Goal: Contribute content: Contribute content

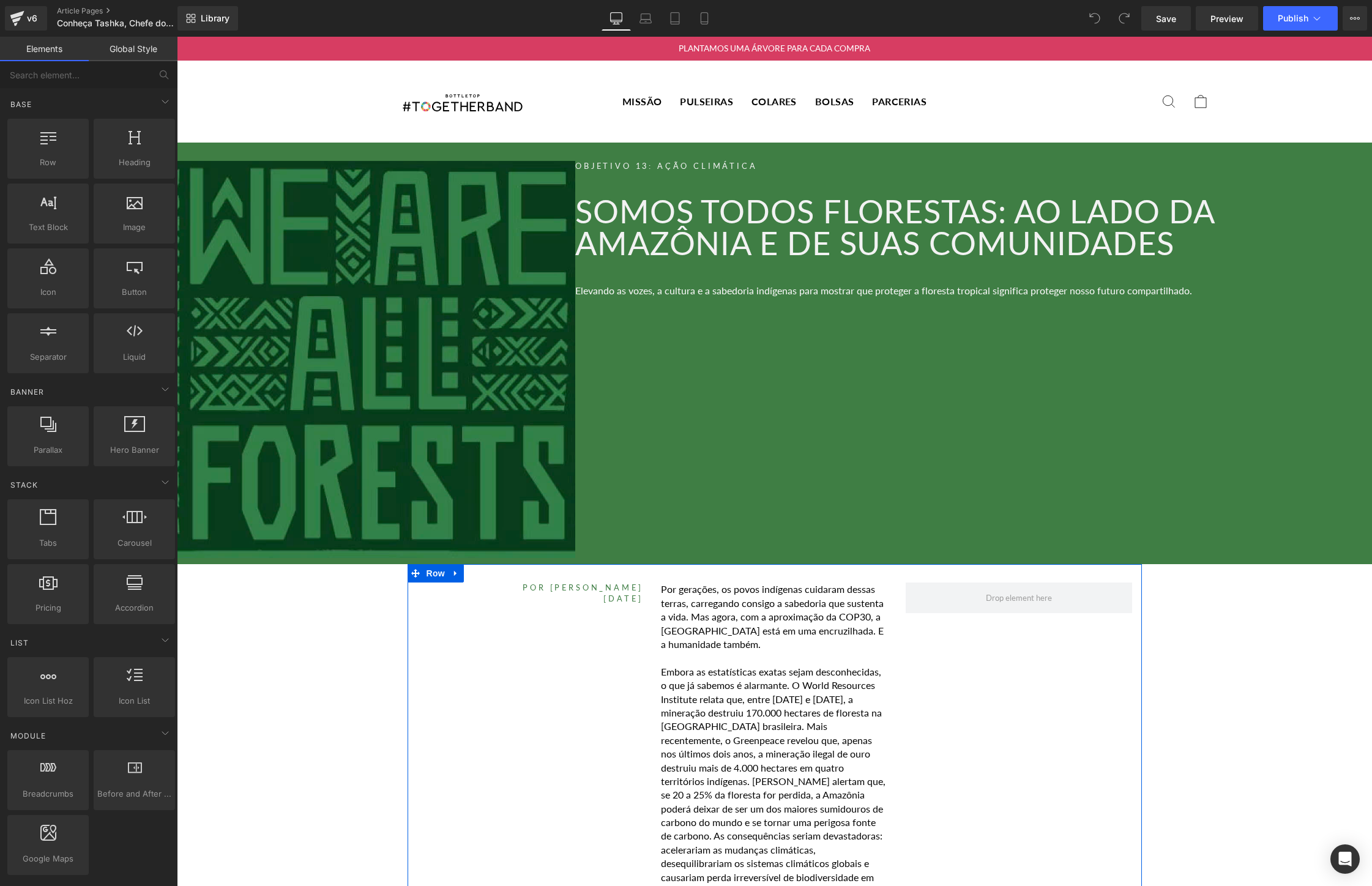
click at [437, 348] on img at bounding box center [376, 359] width 398 height 398
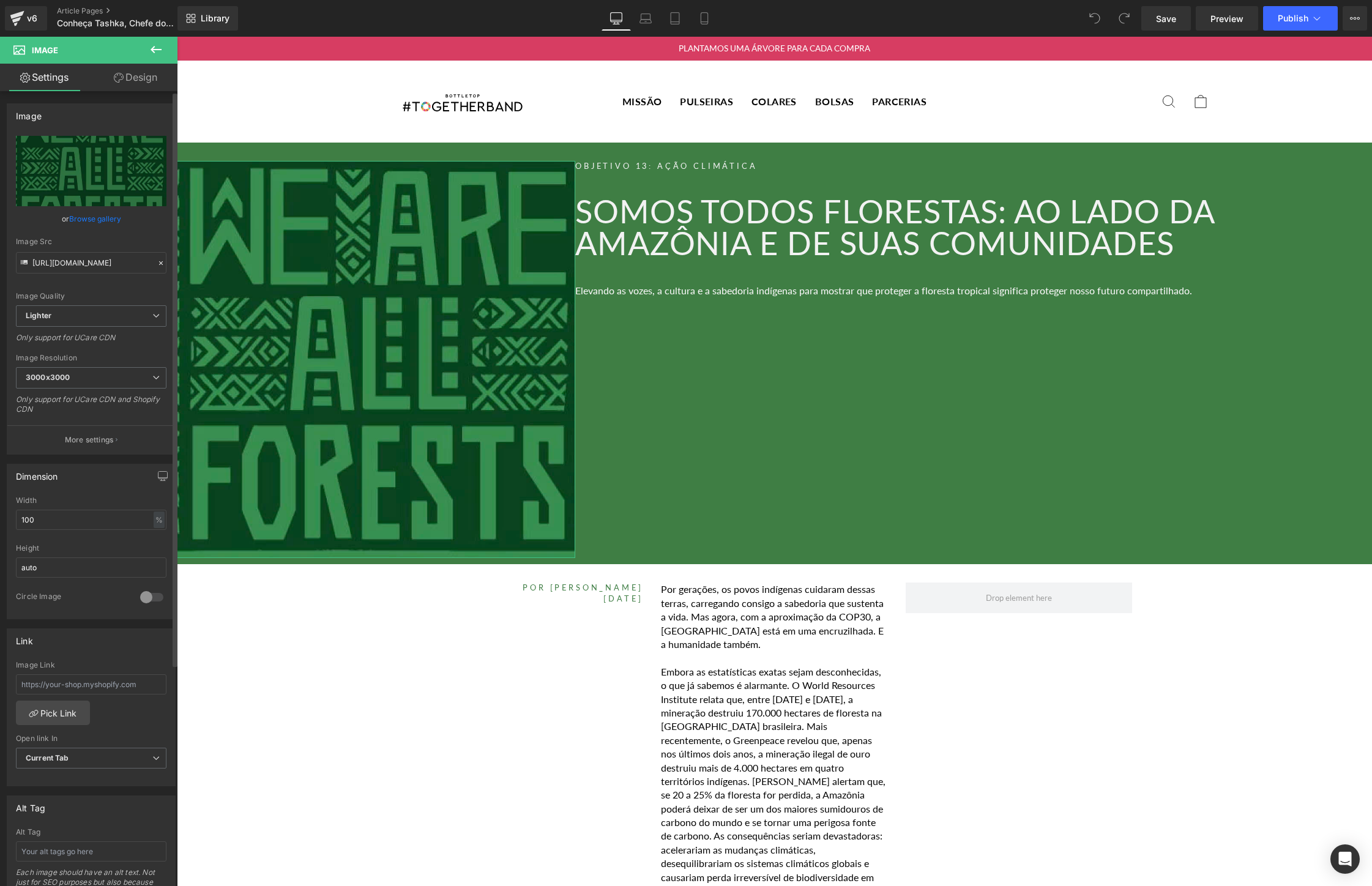
click at [93, 216] on link "Browse gallery" at bounding box center [95, 219] width 52 height 21
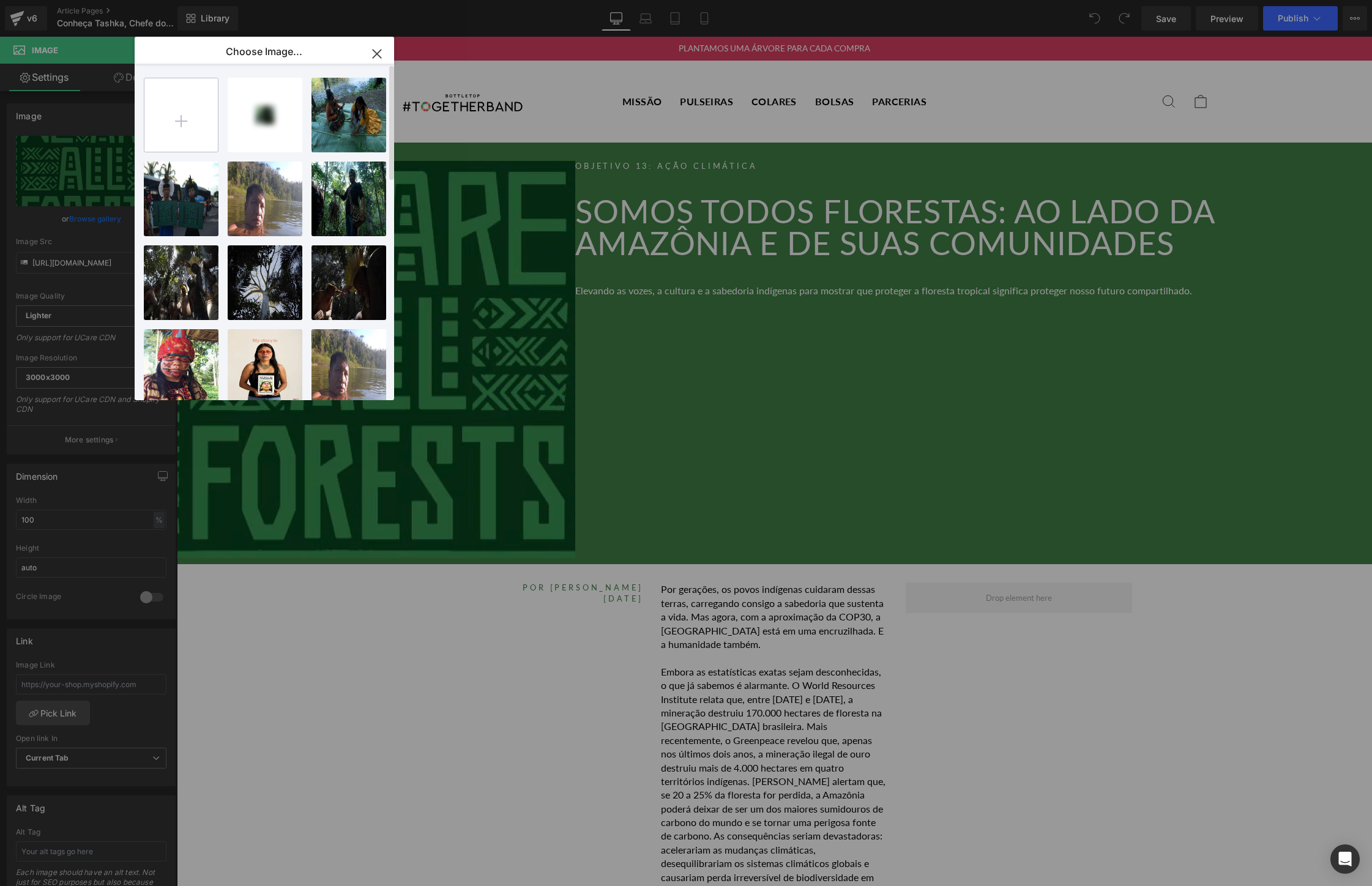
click at [197, 125] on input "file" at bounding box center [181, 115] width 73 height 73
type input "C:\fakepath\Tashka CROP OPENER.jpg"
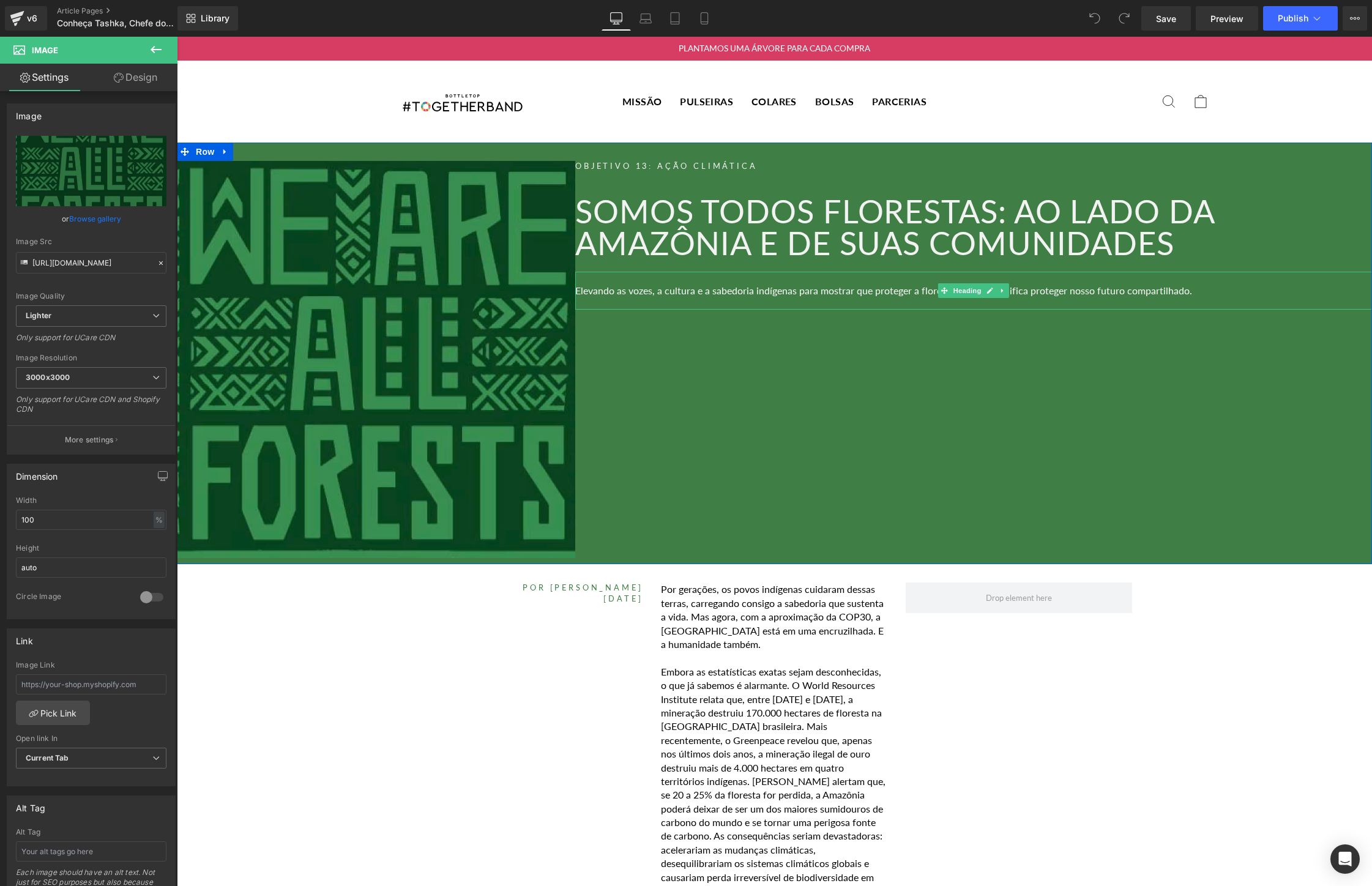
click at [1217, 286] on div "Elevando as vozes, a cultura e a sabedoria indígenas para mostrar que proteger …" at bounding box center [974, 290] width 797 height 38
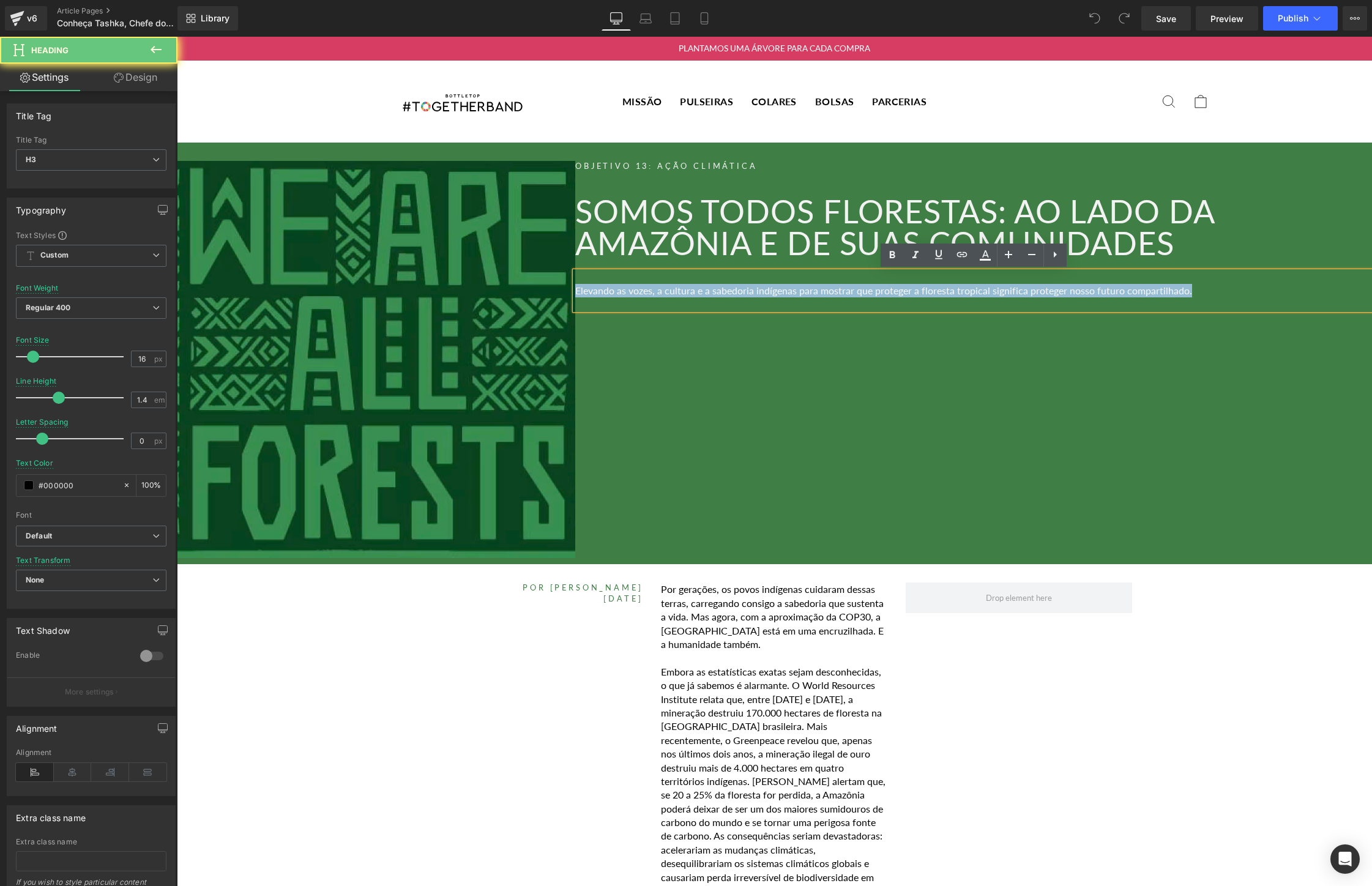
click at [1217, 286] on div "Elevando as vozes, a cultura e a sabedoria indígenas para mostrar que proteger …" at bounding box center [974, 290] width 797 height 38
paste div
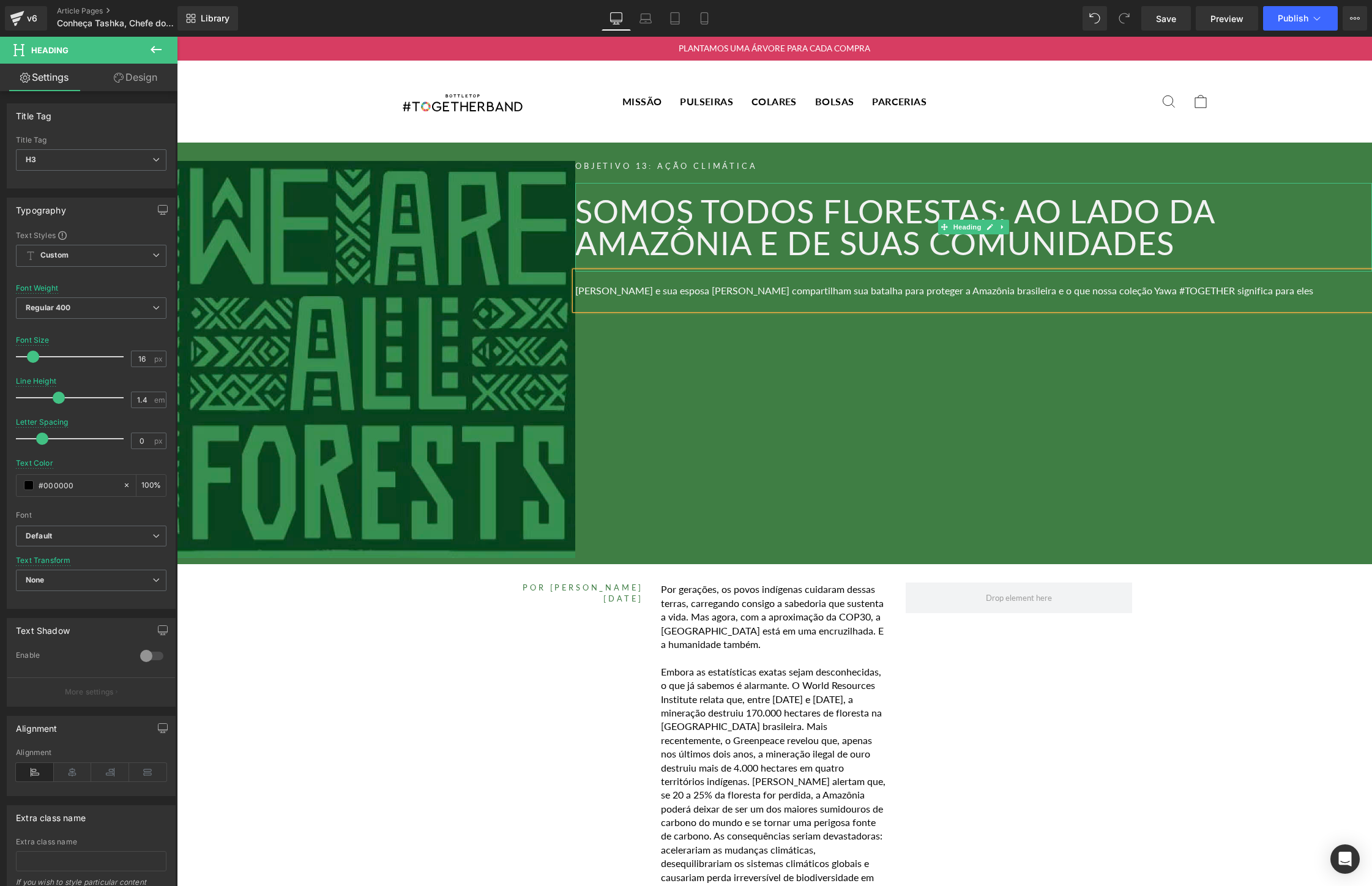
click at [1094, 214] on font "Somos Todos Florestas: Ao Lado da Amazônia e de Suas Comunidades" at bounding box center [894, 227] width 639 height 70
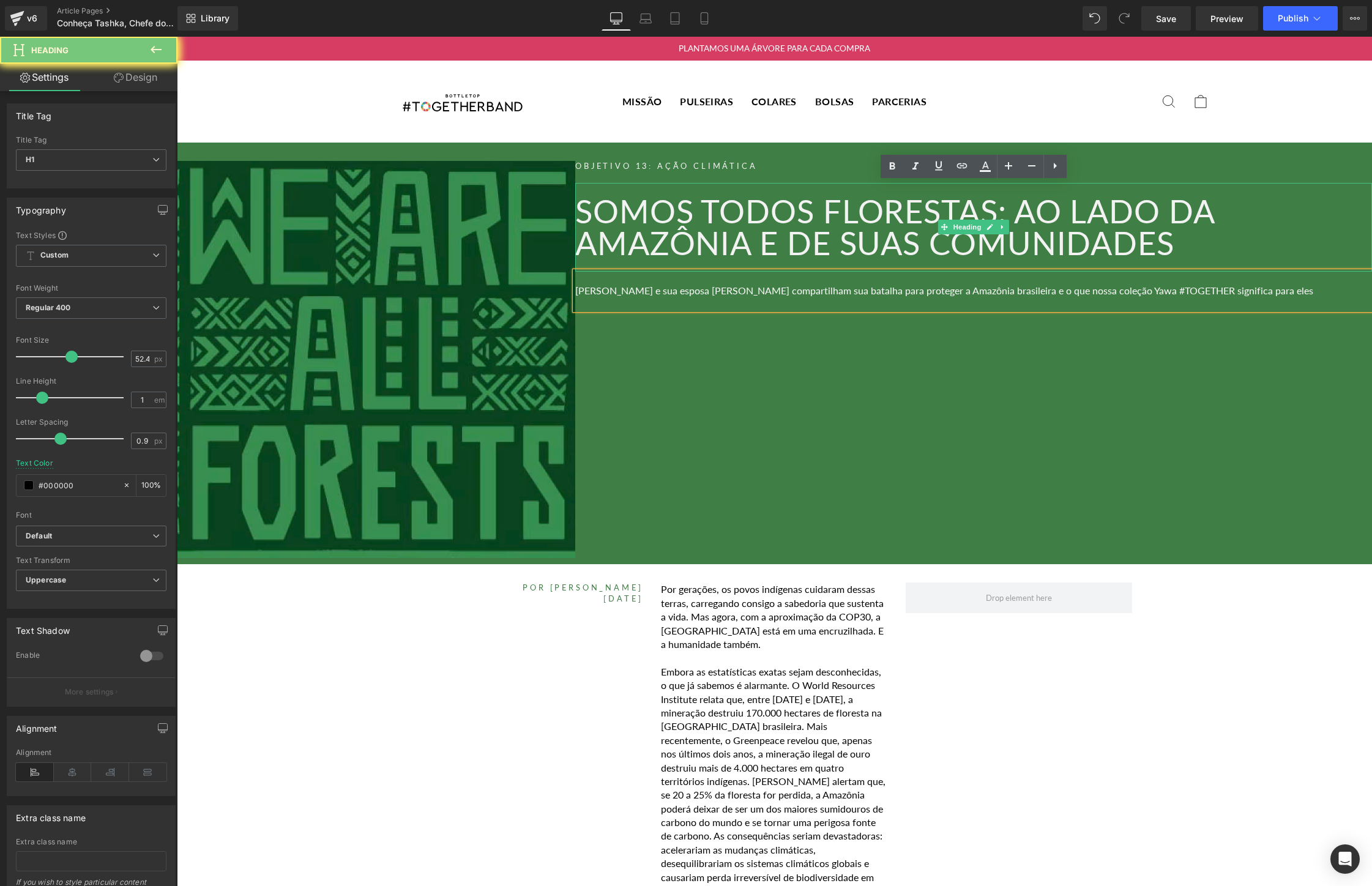
click at [1094, 214] on font "Somos Todos Florestas: Ao Lado da Amazônia e de Suas Comunidades" at bounding box center [894, 227] width 639 height 70
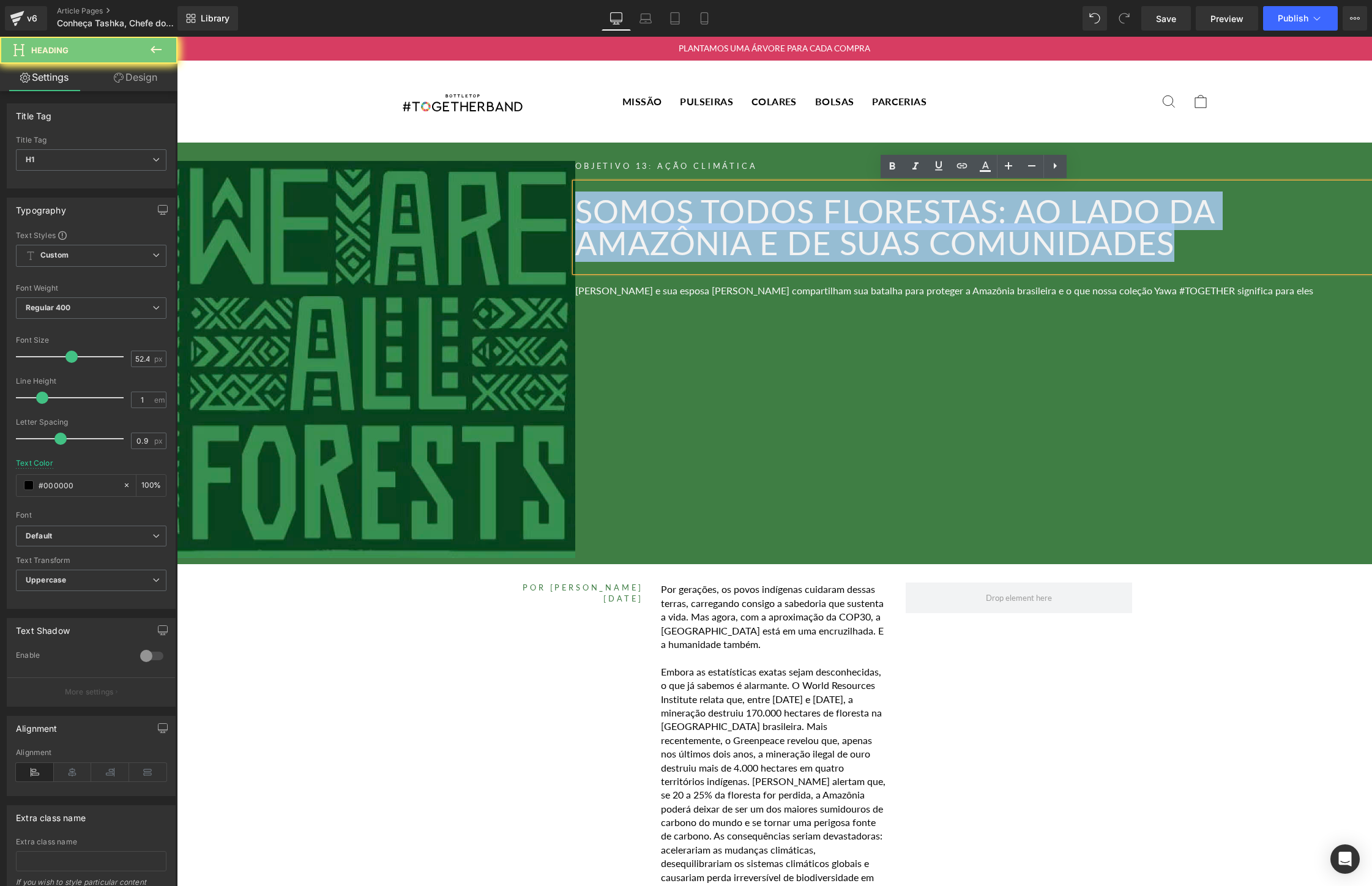
click at [1094, 213] on font "Somos Todos Florestas: Ao Lado da Amazônia e de Suas Comunidades" at bounding box center [894, 227] width 639 height 70
paste div
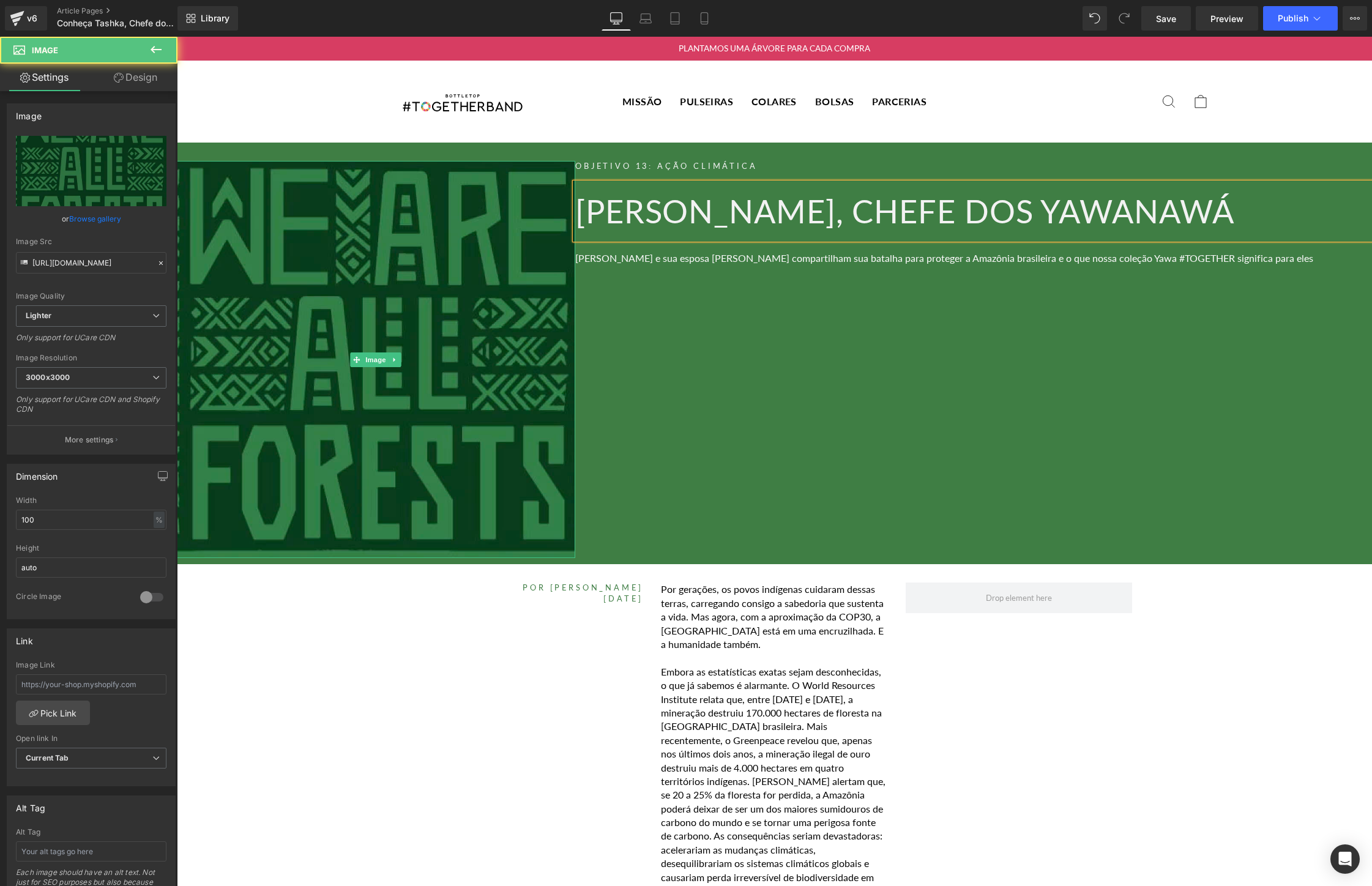
click at [263, 305] on img at bounding box center [376, 359] width 398 height 398
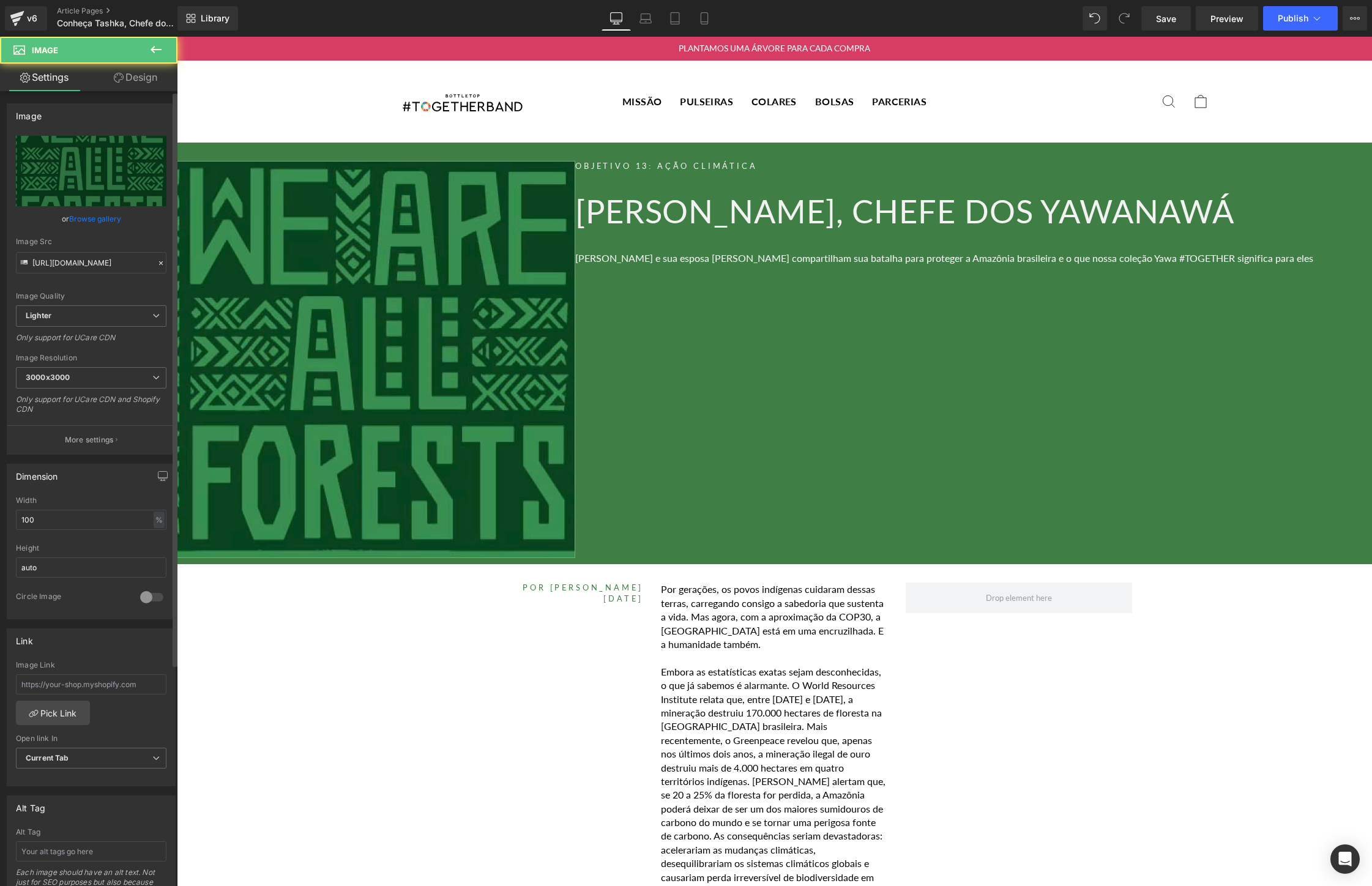
click at [76, 220] on link "Browse gallery" at bounding box center [95, 219] width 52 height 21
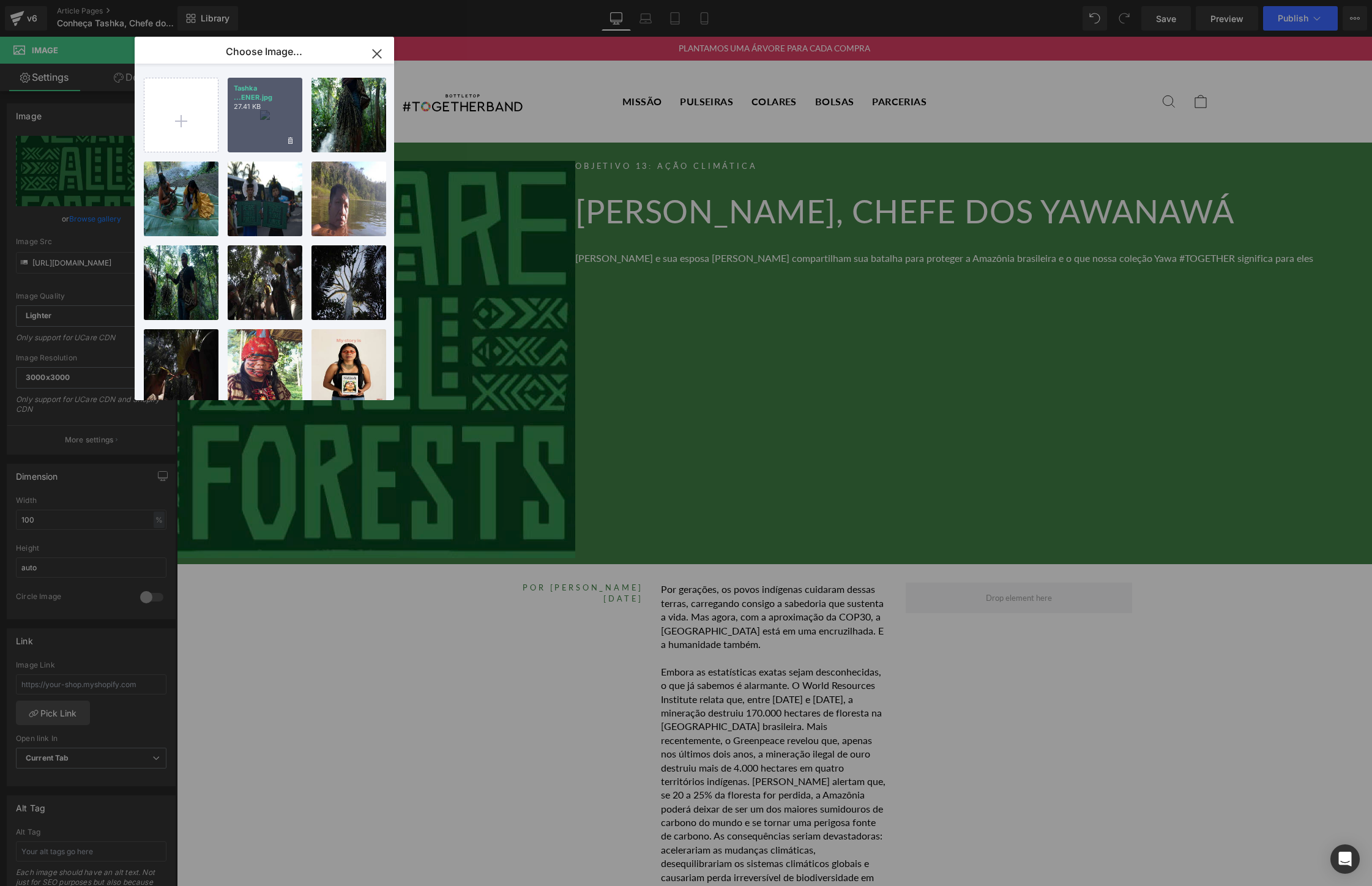
click at [264, 90] on p "Tashka ...ENER.jpg" at bounding box center [265, 92] width 62 height 18
type input "[URL][DOMAIN_NAME]"
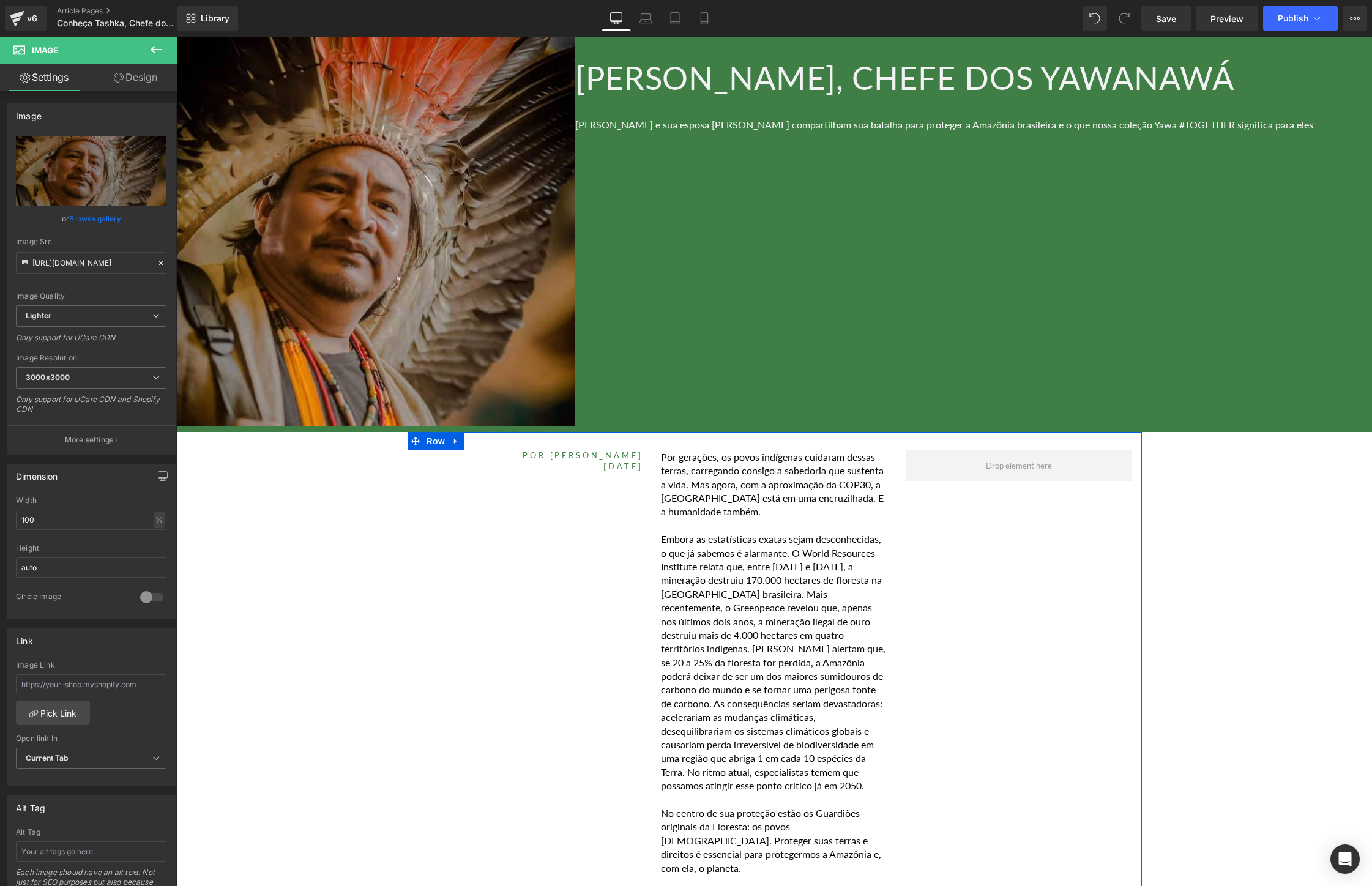
scroll to position [137, 0]
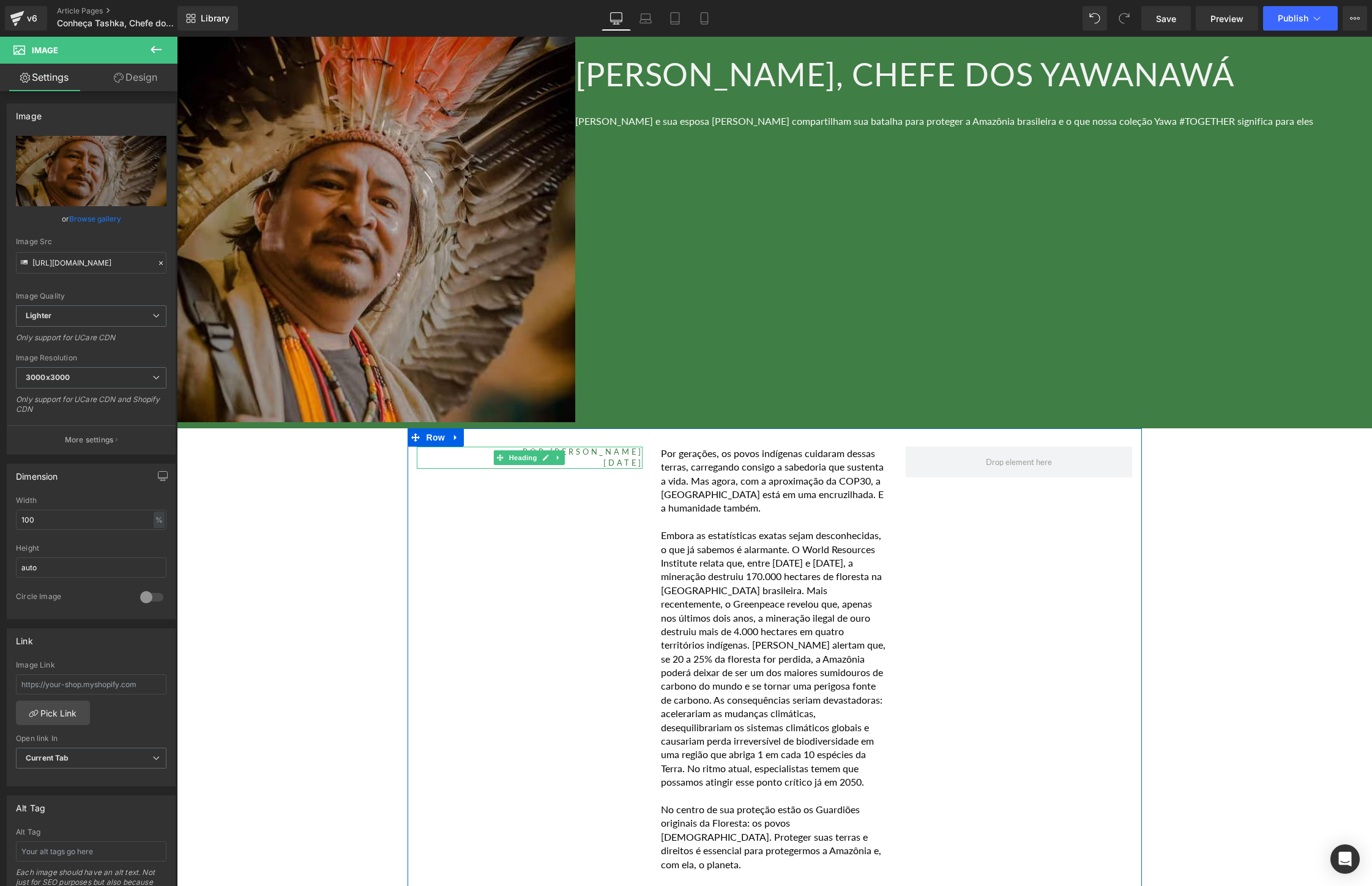
click at [588, 450] on h5 "POR [PERSON_NAME]" at bounding box center [530, 452] width 227 height 11
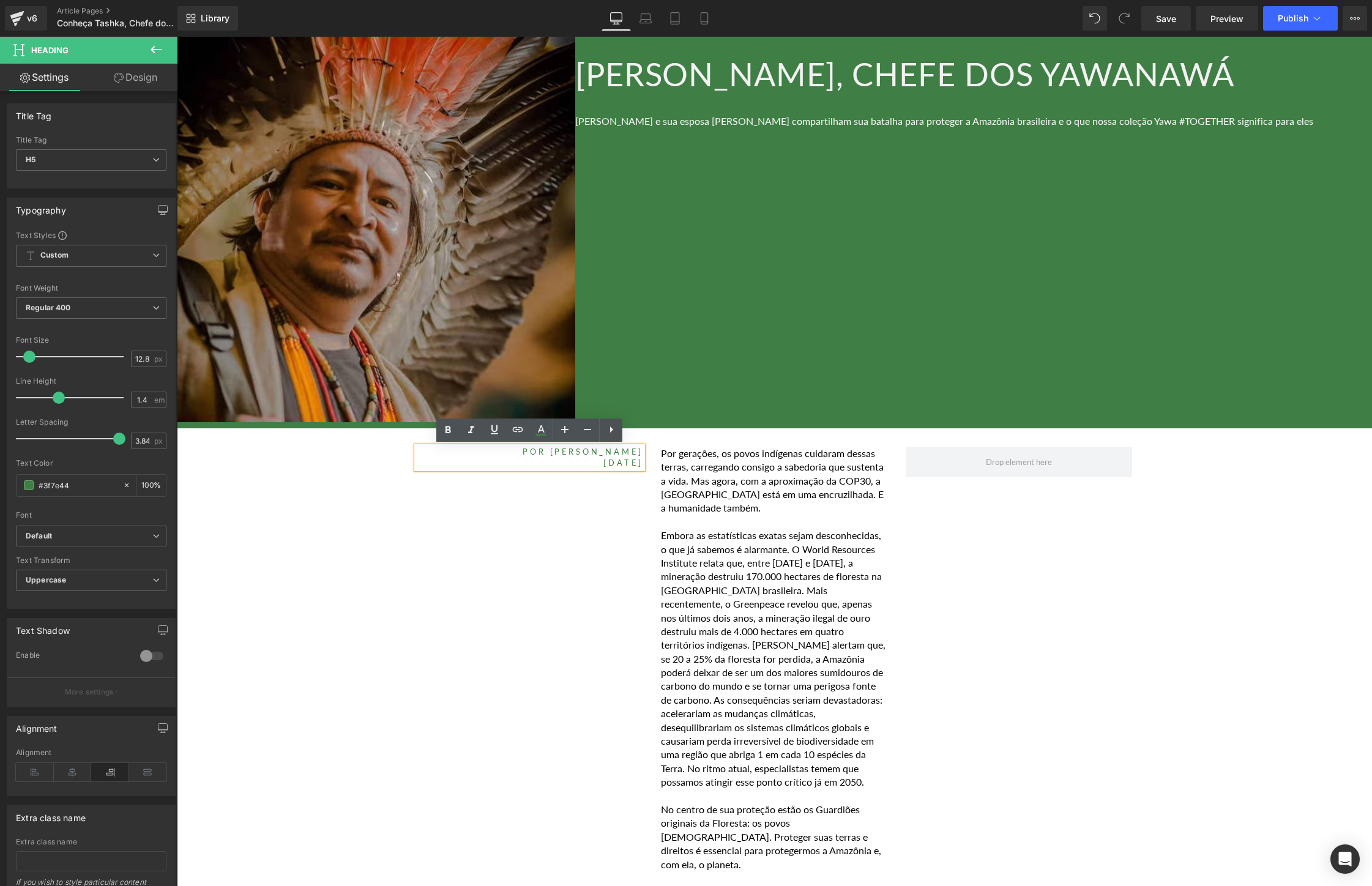
drag, startPoint x: 522, startPoint y: 455, endPoint x: 654, endPoint y: 455, distance: 132.0
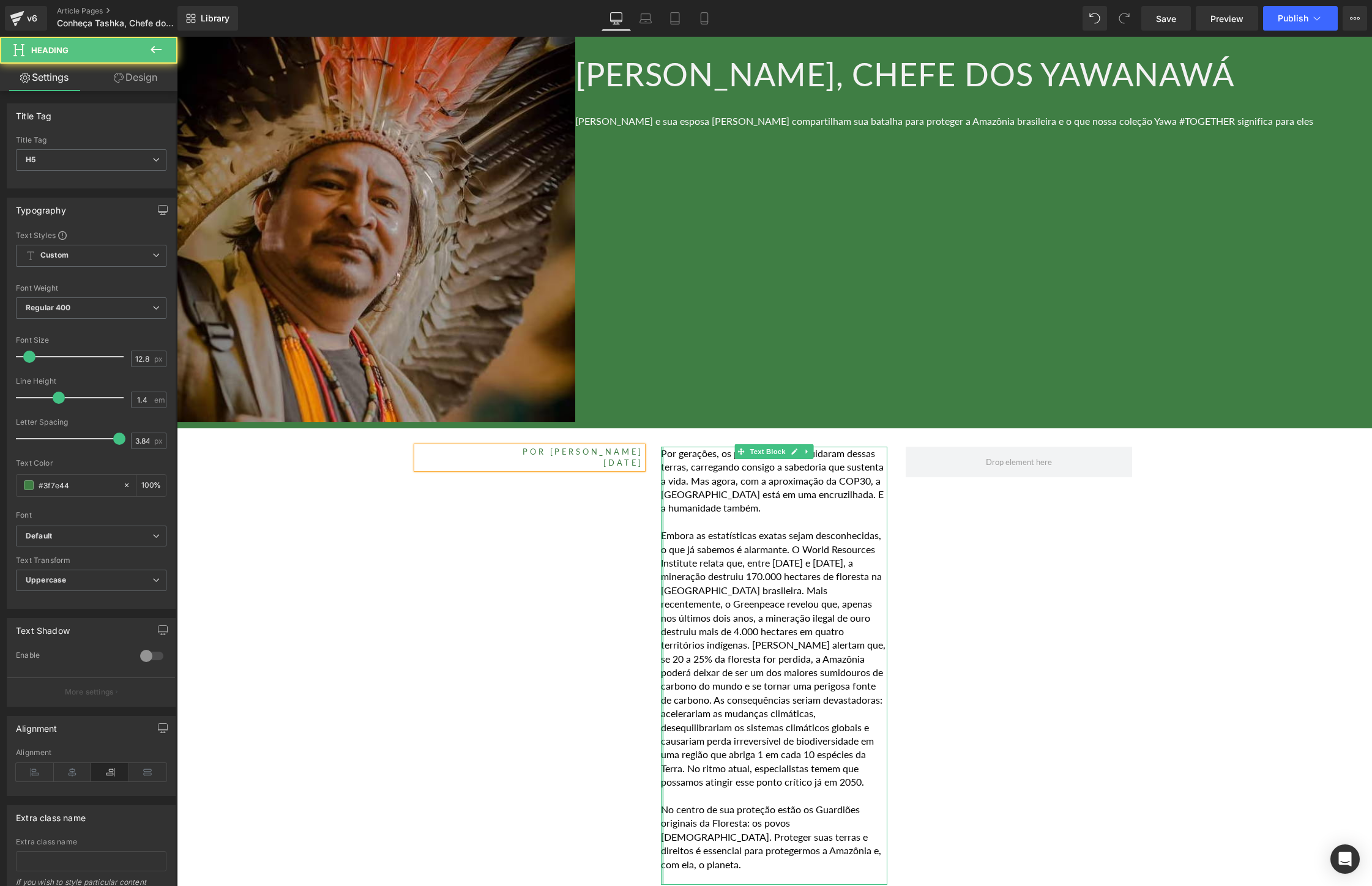
drag, startPoint x: 569, startPoint y: 466, endPoint x: 663, endPoint y: 466, distance: 94.0
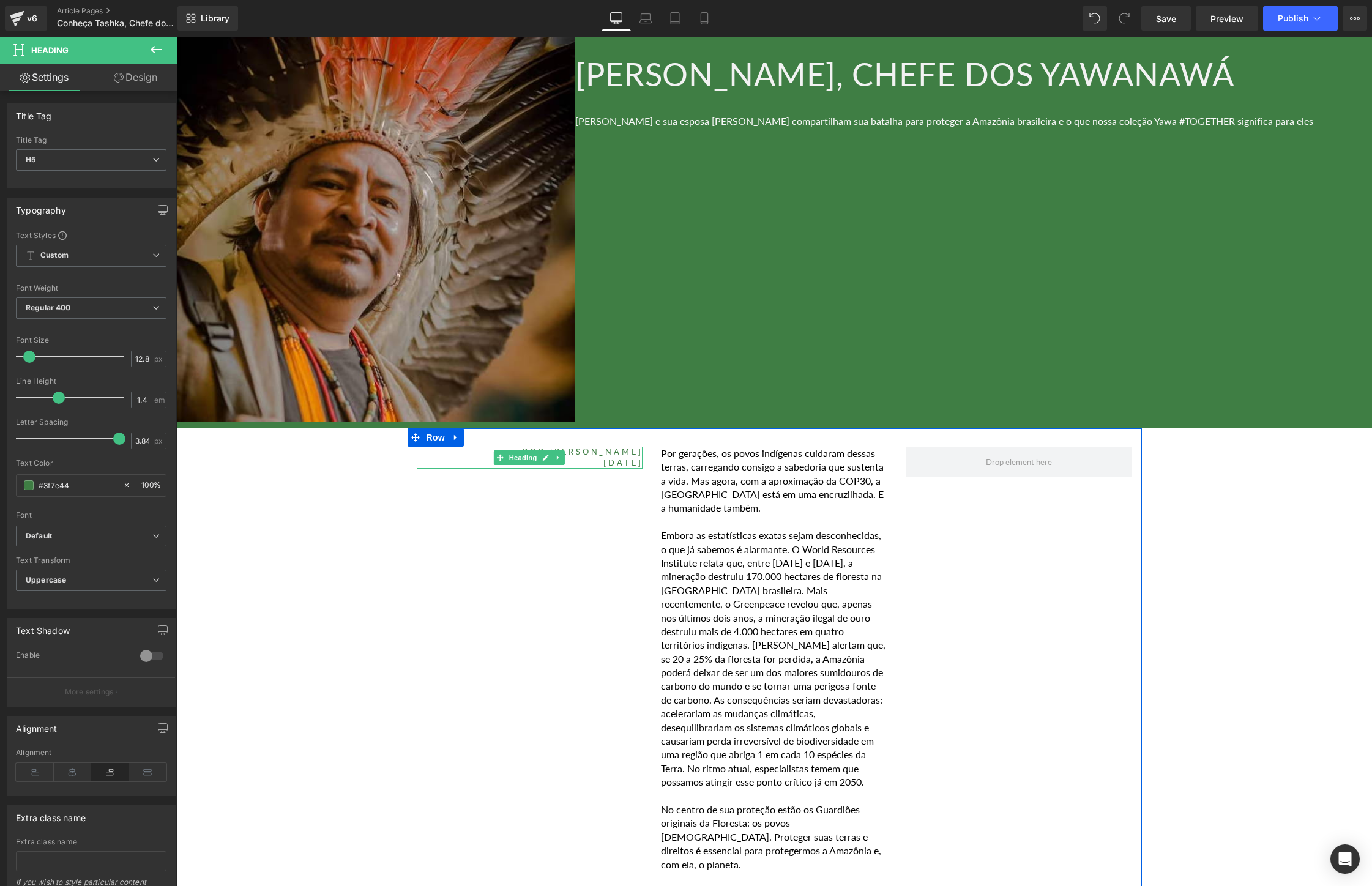
click at [570, 462] on h5 "[DATE]" at bounding box center [530, 463] width 227 height 11
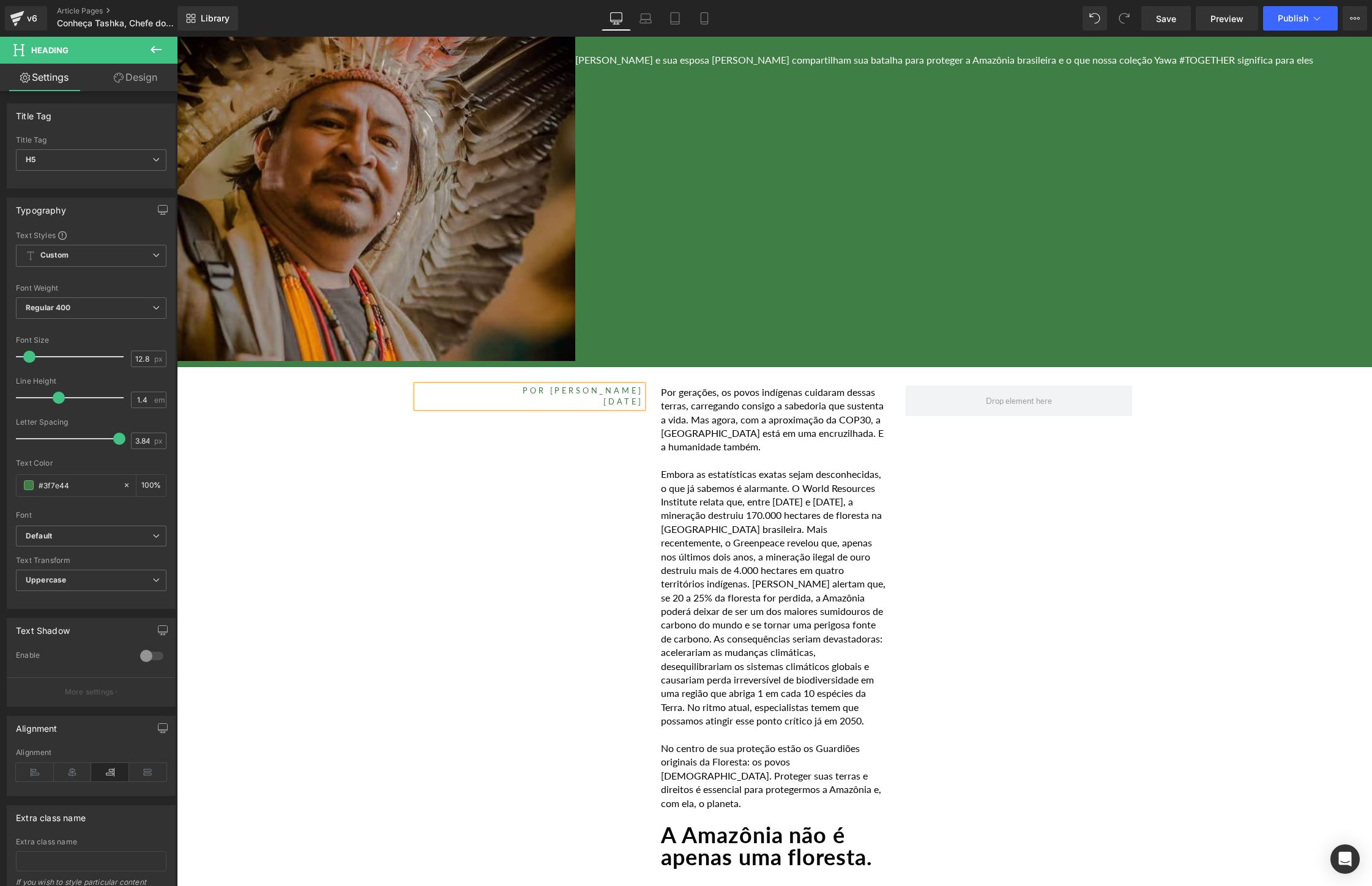
click at [751, 553] on p "Embora as estatísticas exatas sejam desconhecidas, o que já sabemos é alarmante…" at bounding box center [774, 597] width 227 height 260
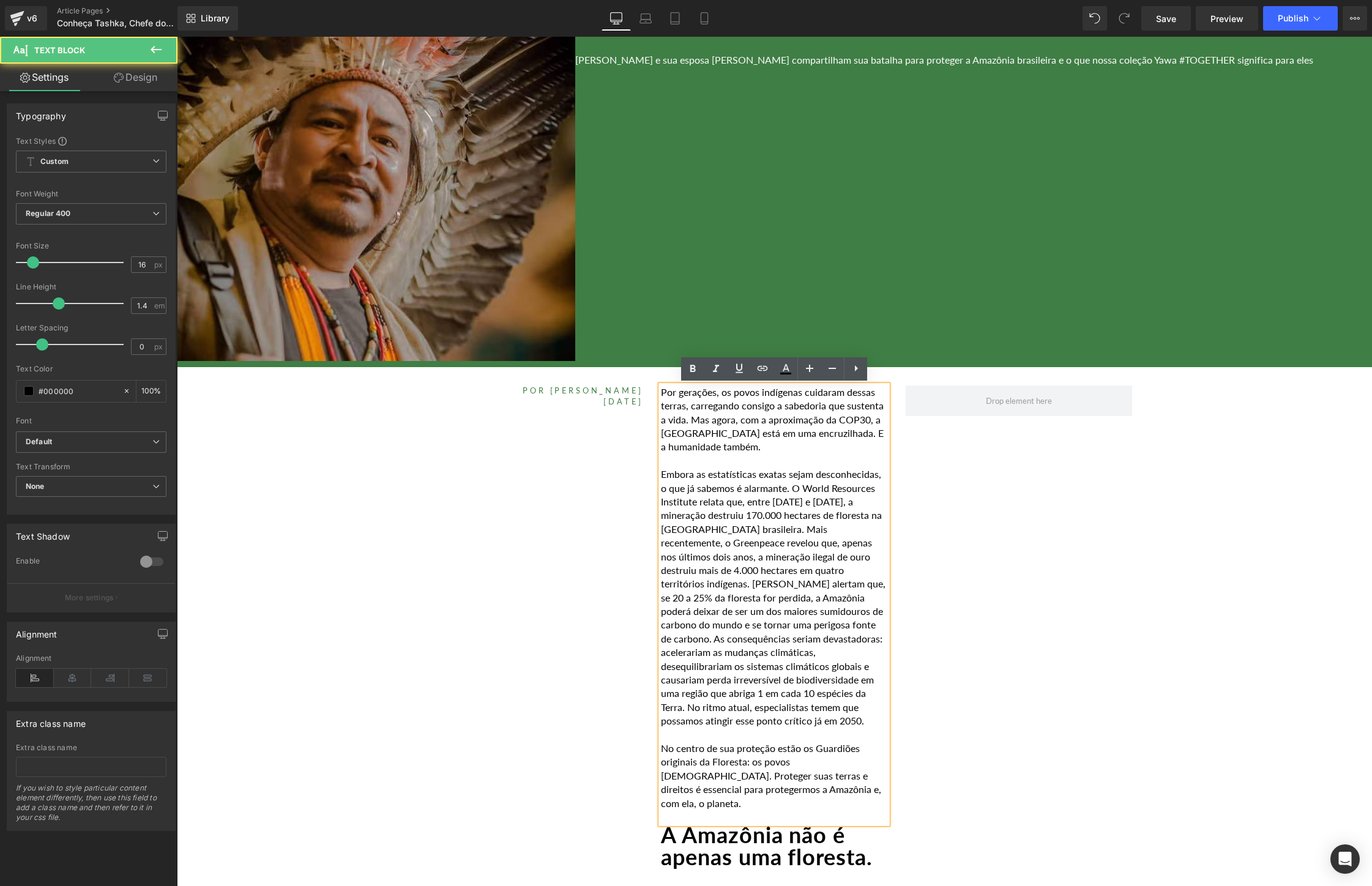
click at [751, 553] on p "Embora as estatísticas exatas sejam desconhecidas, o que já sabemos é alarmante…" at bounding box center [774, 597] width 227 height 260
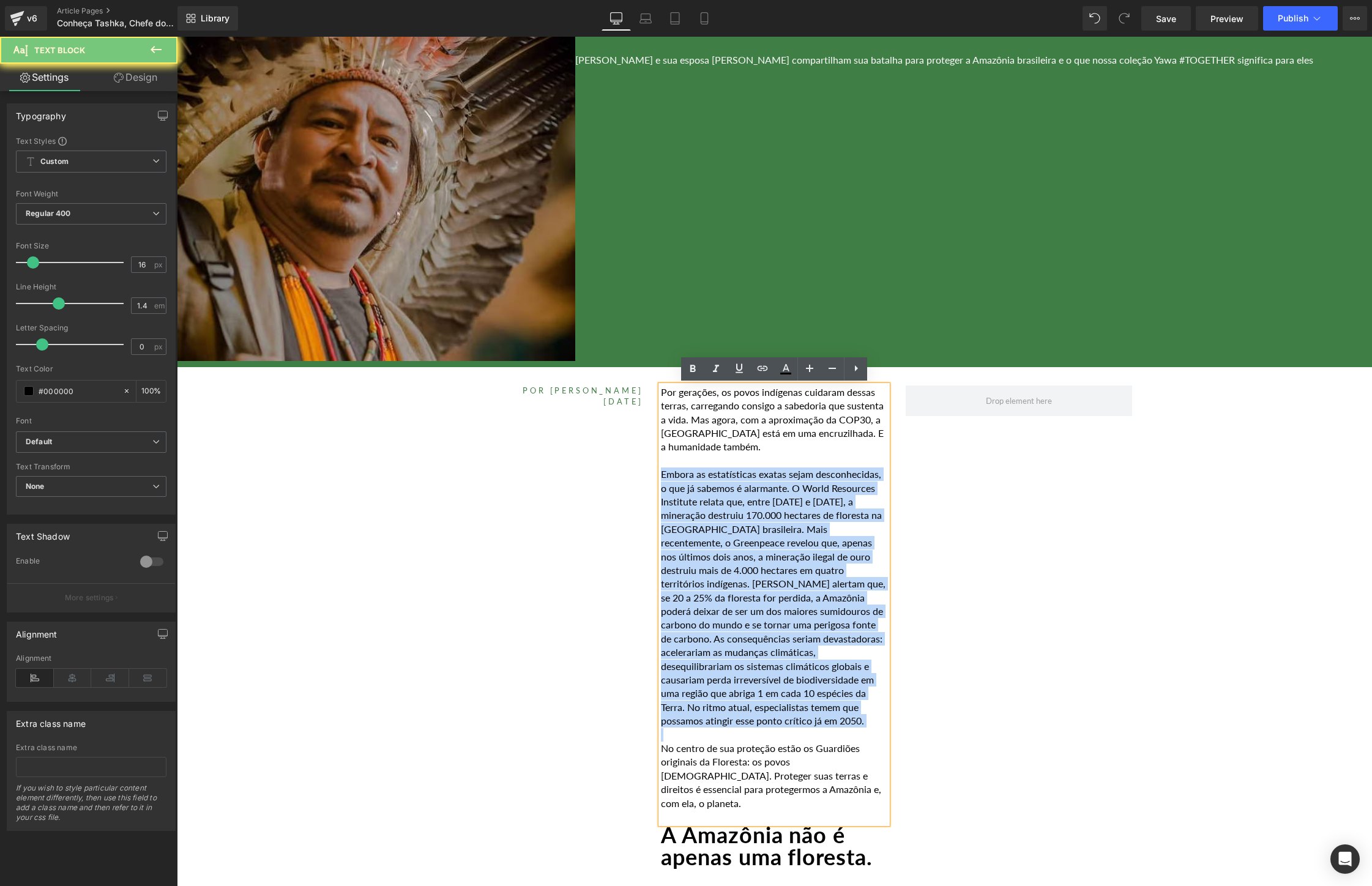
click at [751, 553] on p "Embora as estatísticas exatas sejam desconhecidas, o que já sabemos é alarmante…" at bounding box center [774, 597] width 227 height 260
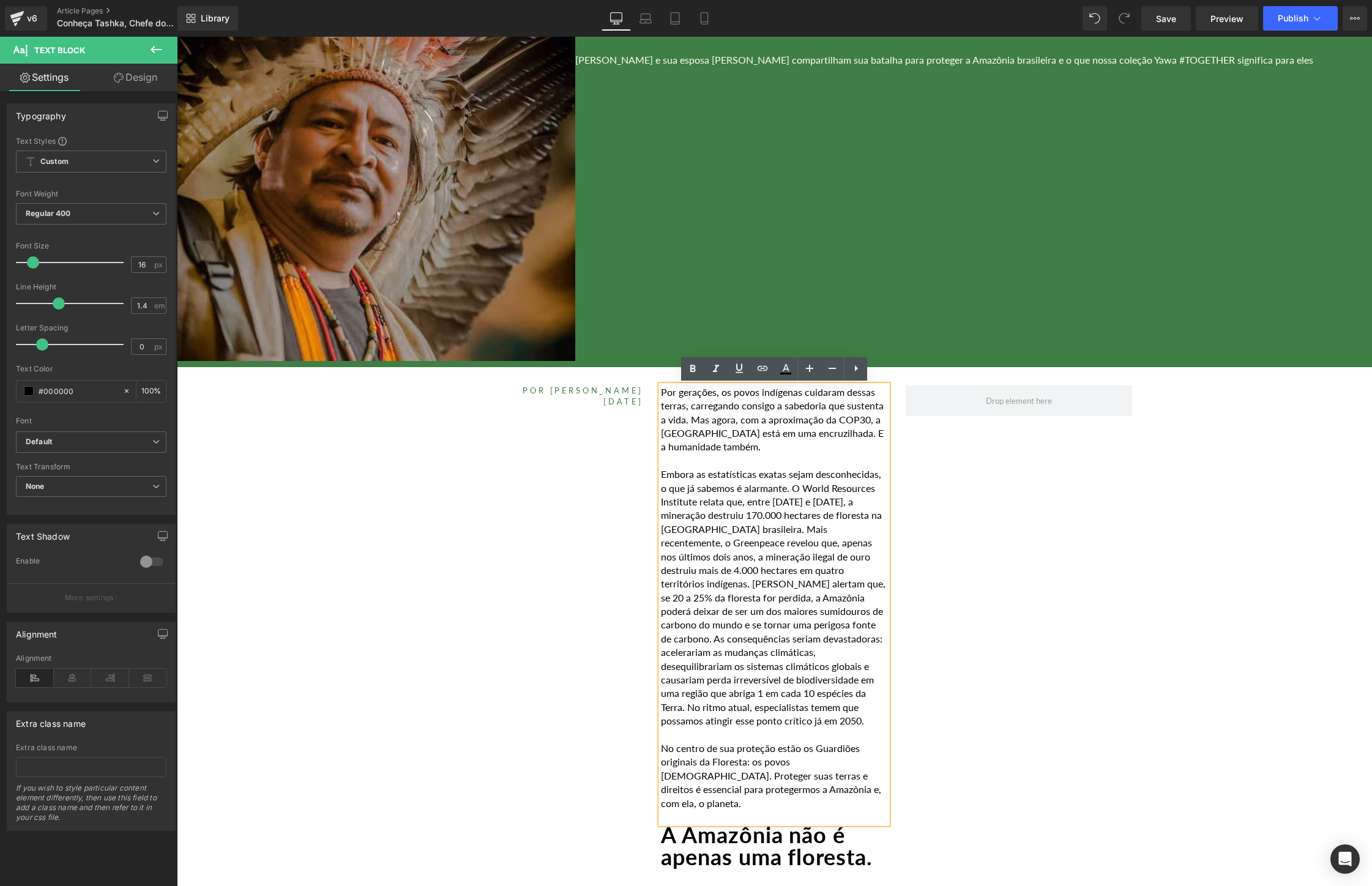
click at [821, 733] on p at bounding box center [774, 735] width 227 height 13
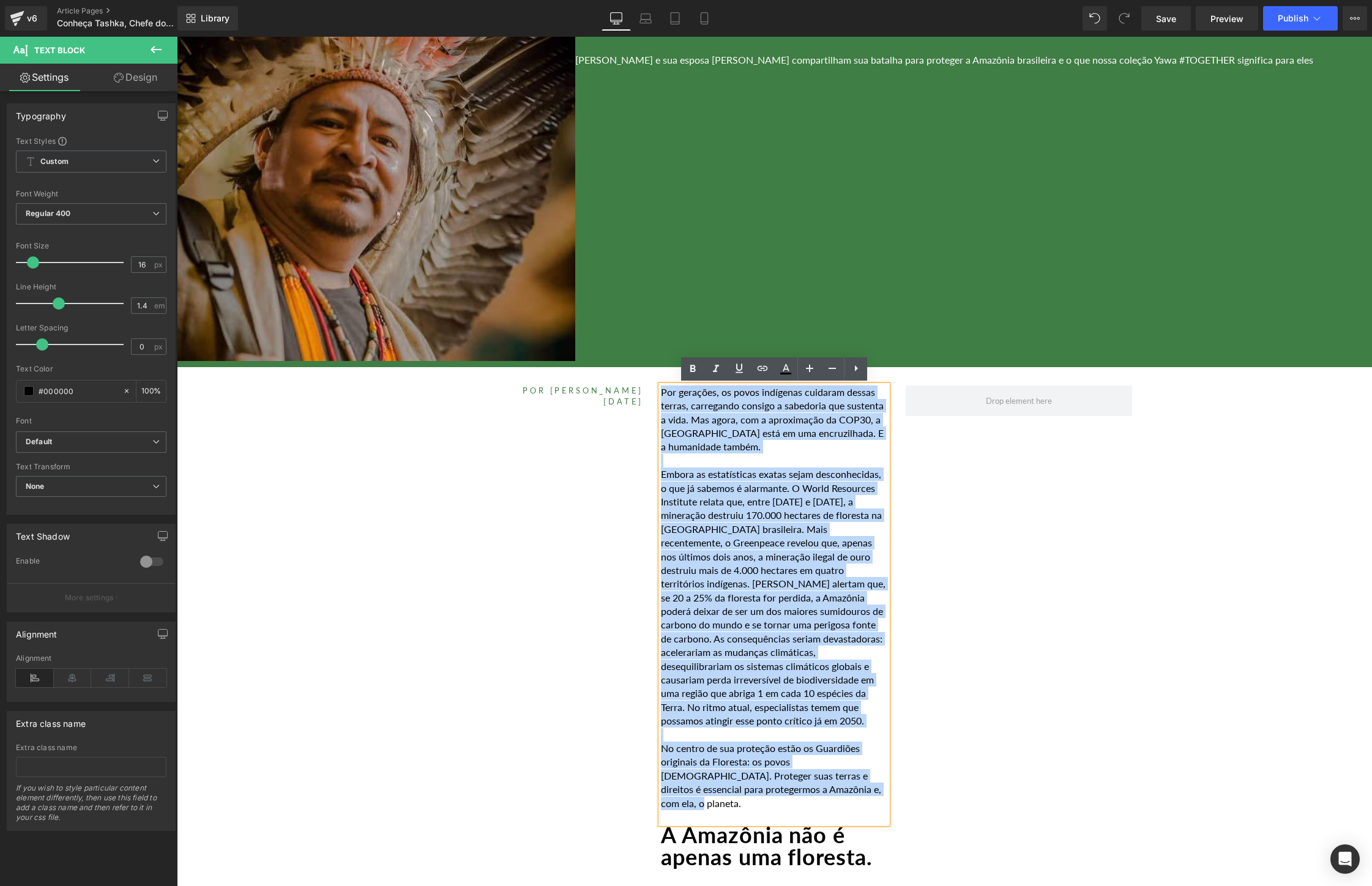
drag, startPoint x: 821, startPoint y: 788, endPoint x: 629, endPoint y: 359, distance: 470.0
paste div
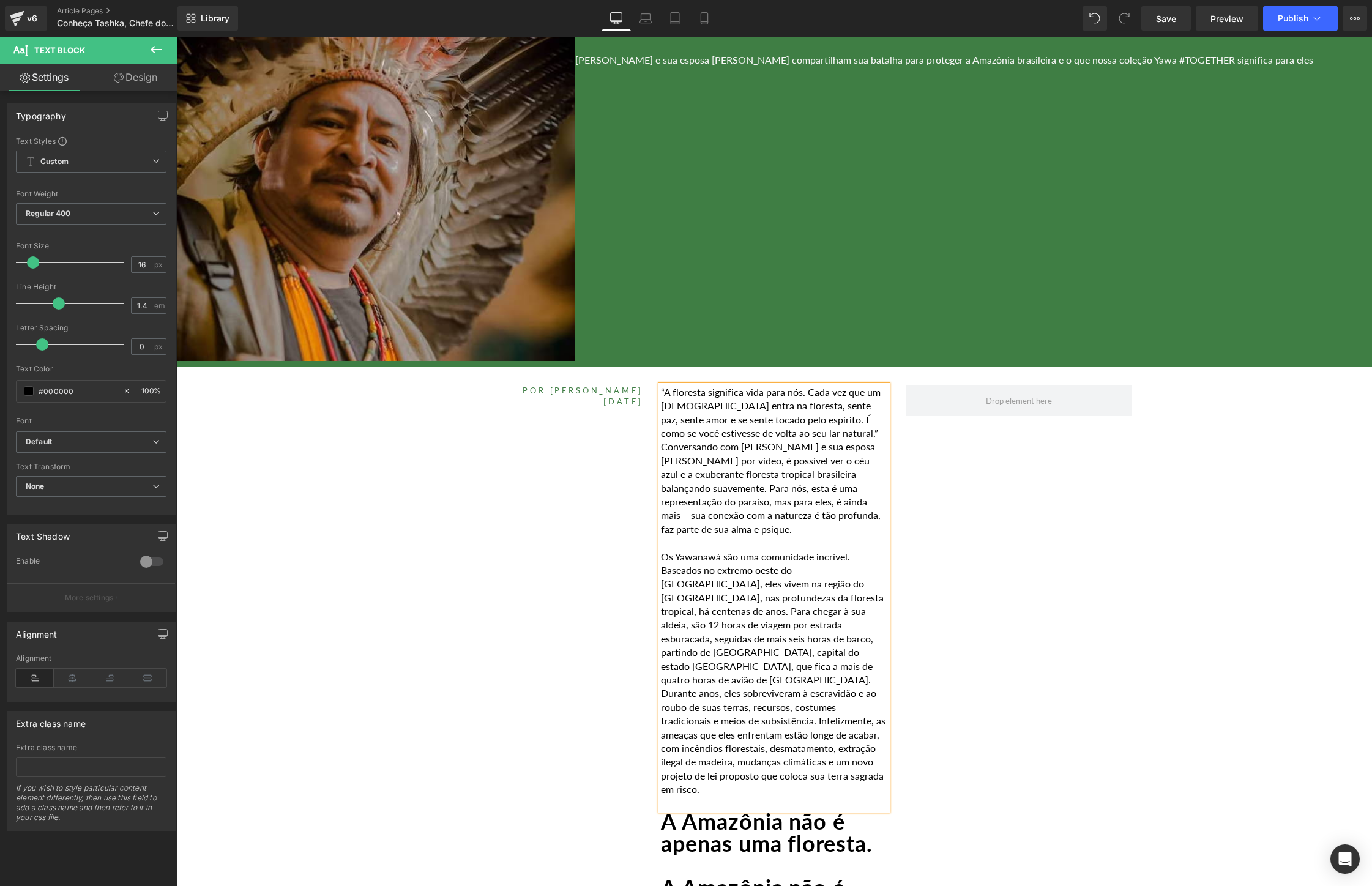
click at [663, 393] on p "“A floresta significa vida para nós. Cada vez que um [DEMOGRAPHIC_DATA] entra n…" at bounding box center [774, 460] width 227 height 150
click at [828, 436] on p "'A floresta significa vida para nós. Cada vez que um [DEMOGRAPHIC_DATA] entra n…" at bounding box center [774, 460] width 227 height 150
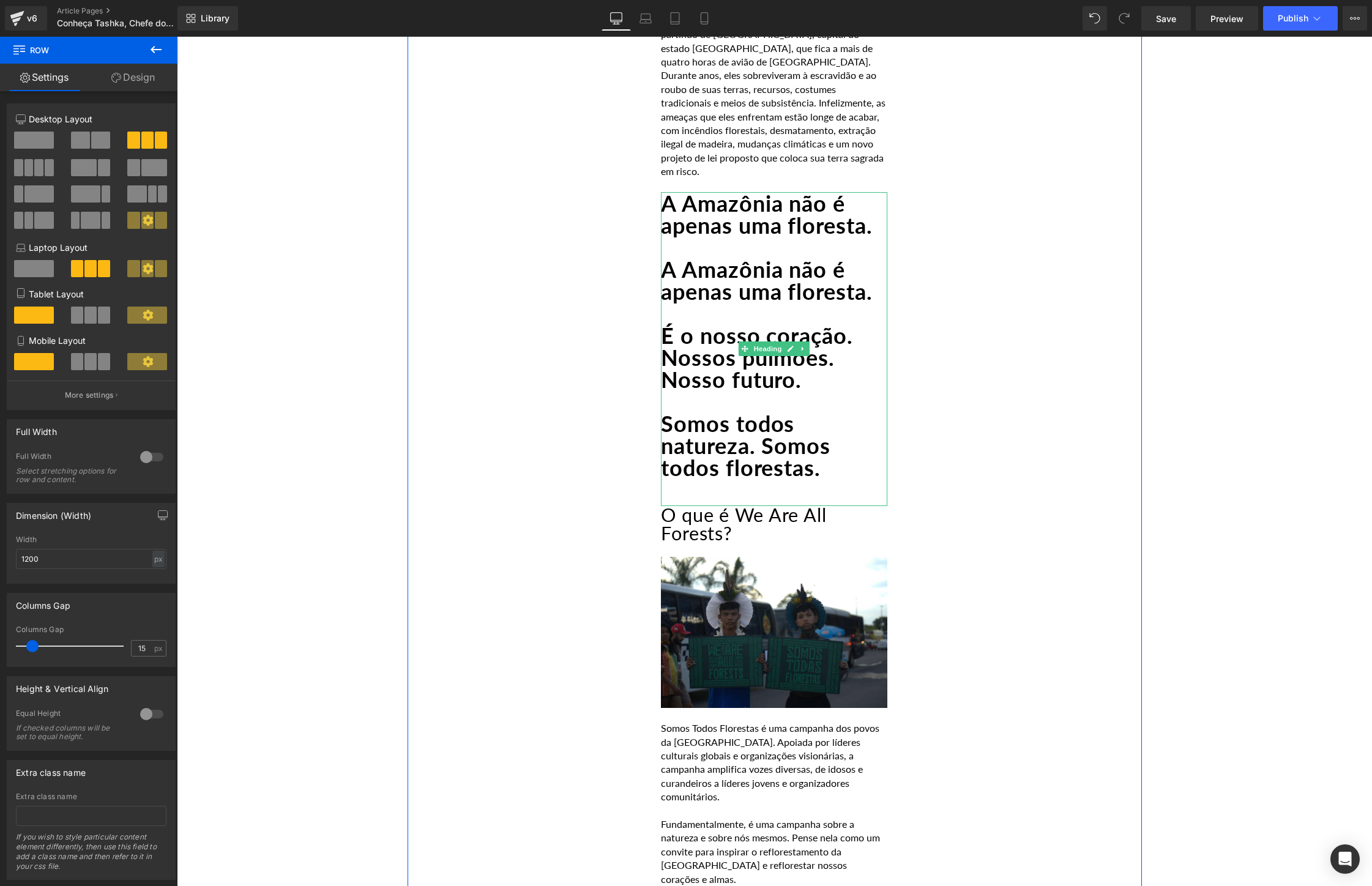
scroll to position [813, 0]
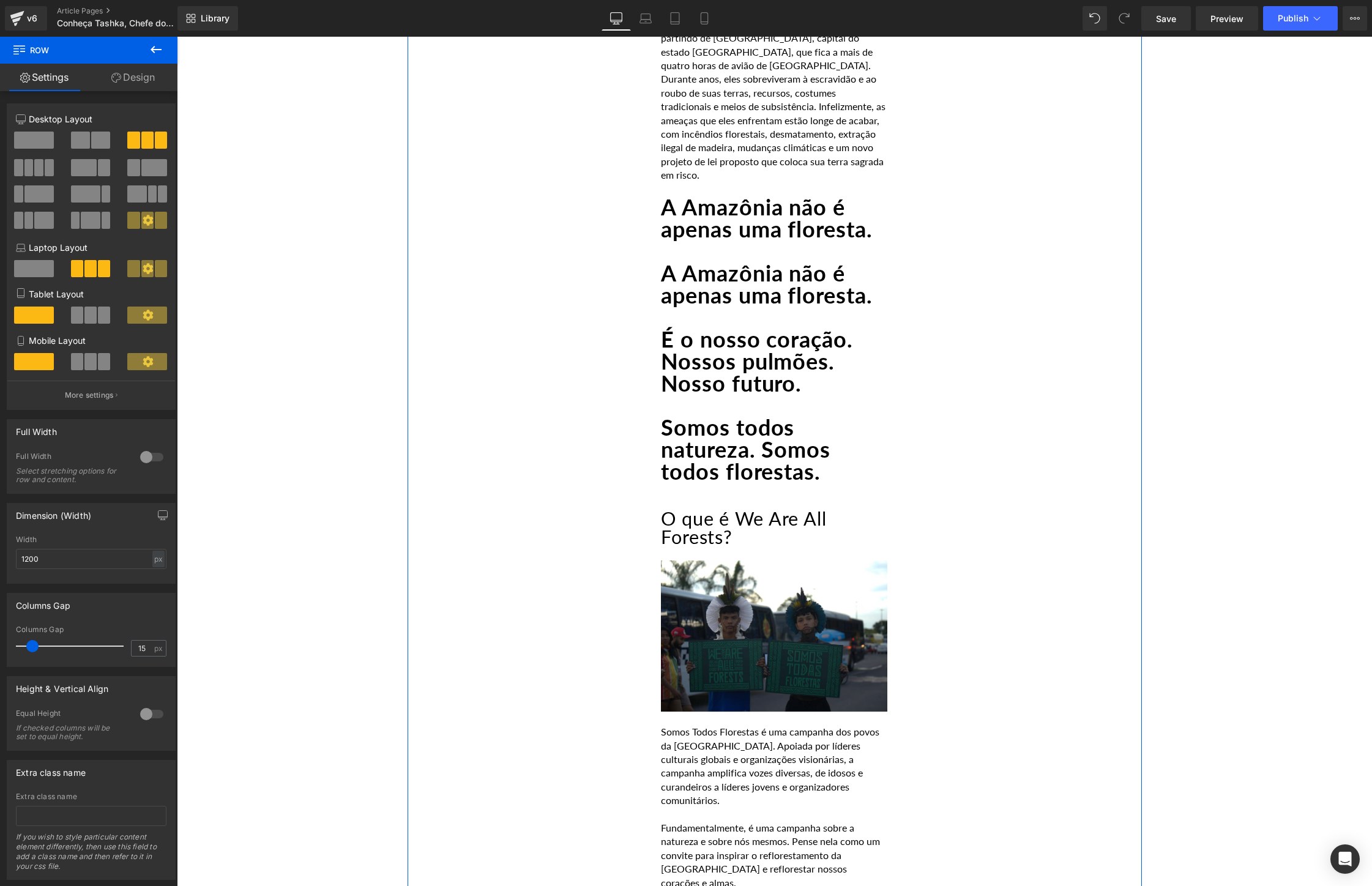
click at [806, 260] on strong "A Amazônia não é apenas uma floresta." at bounding box center [767, 284] width 211 height 49
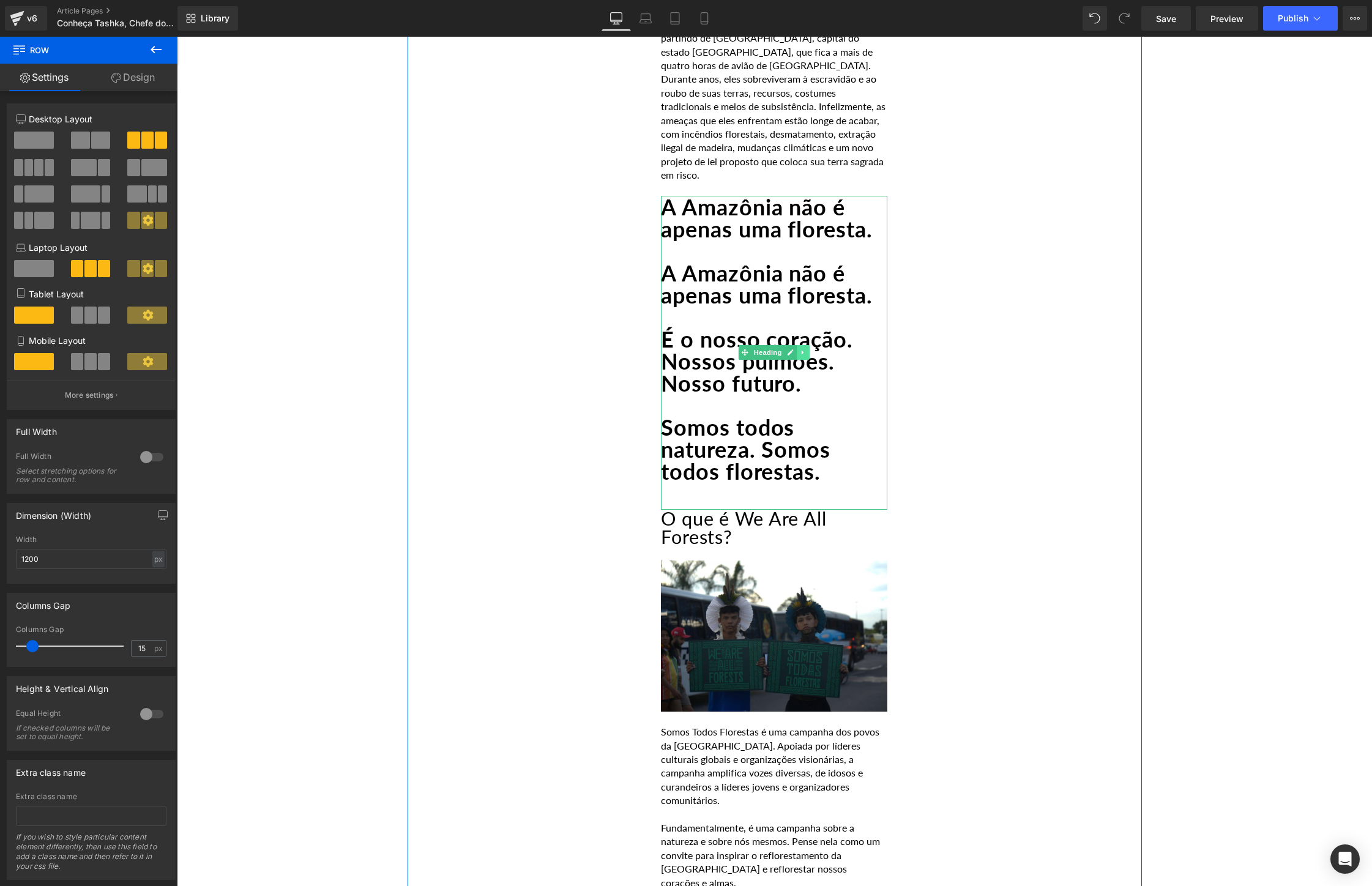
click at [803, 348] on icon at bounding box center [803, 352] width 7 height 7
click at [806, 349] on icon at bounding box center [809, 352] width 7 height 7
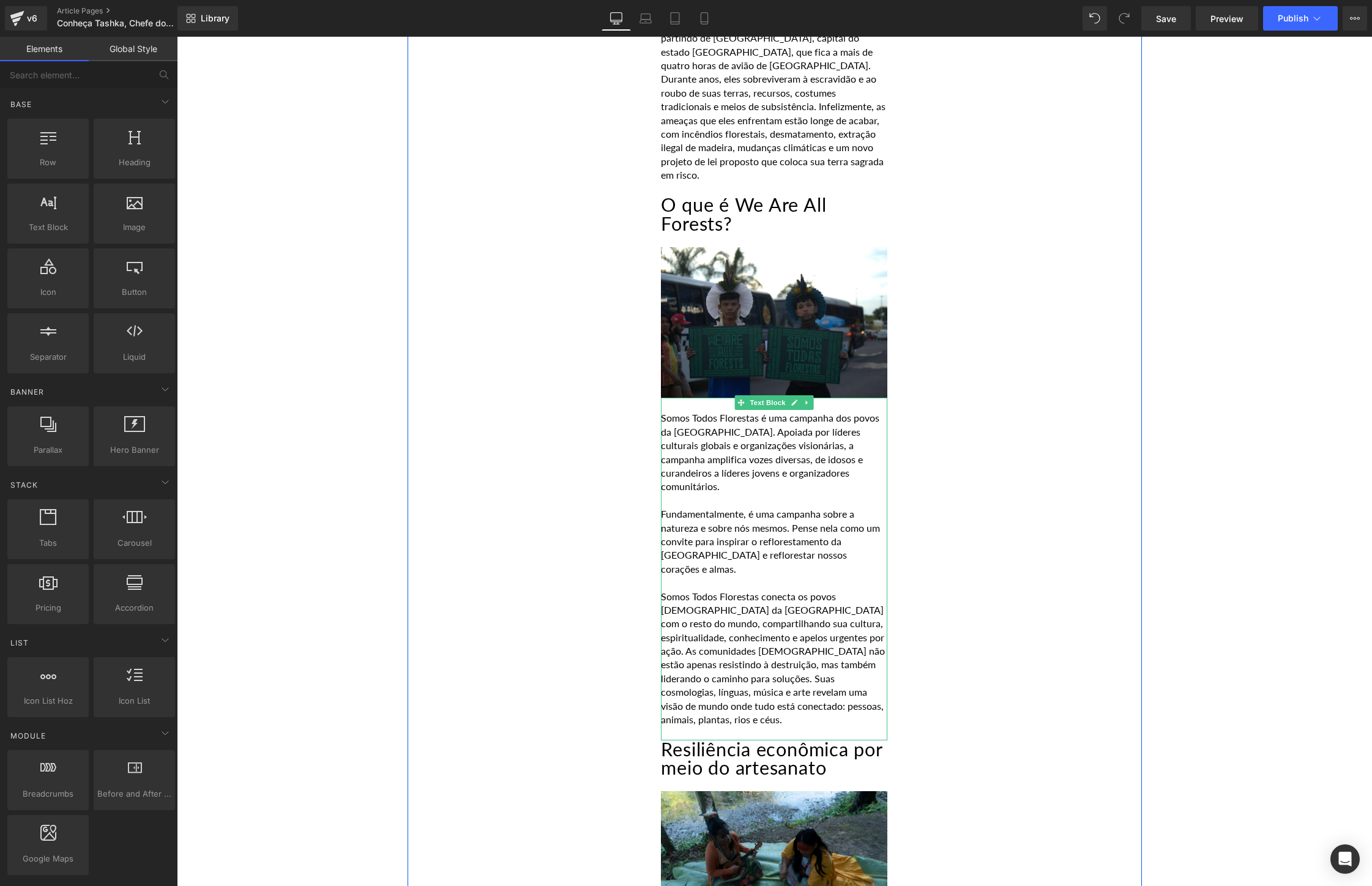
click at [832, 590] on p "Somos Todos Florestas conecta os povos [DEMOGRAPHIC_DATA] da [GEOGRAPHIC_DATA] …" at bounding box center [774, 658] width 227 height 137
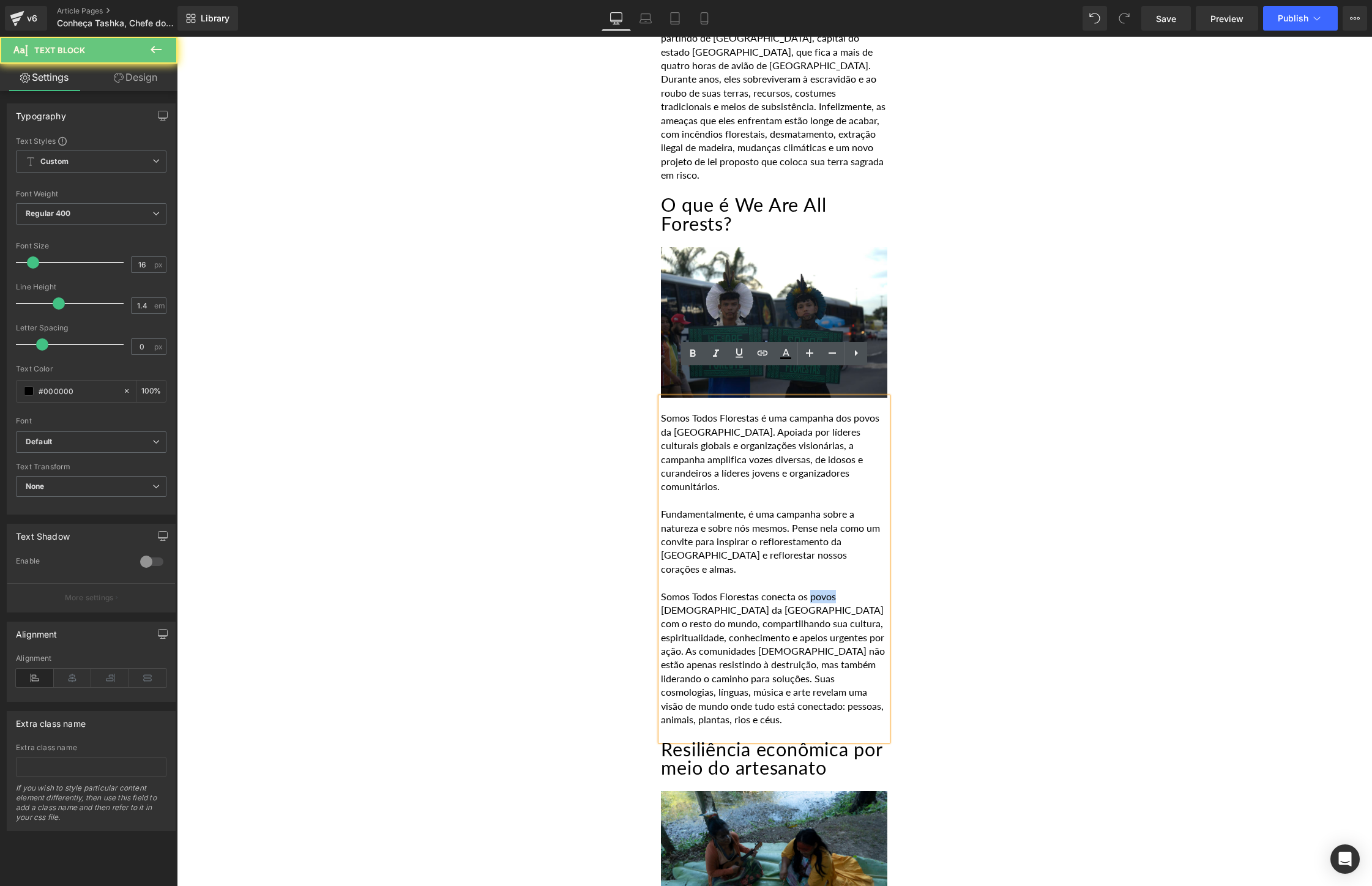
click at [832, 590] on p "Somos Todos Florestas conecta os povos [DEMOGRAPHIC_DATA] da [GEOGRAPHIC_DATA] …" at bounding box center [774, 658] width 227 height 137
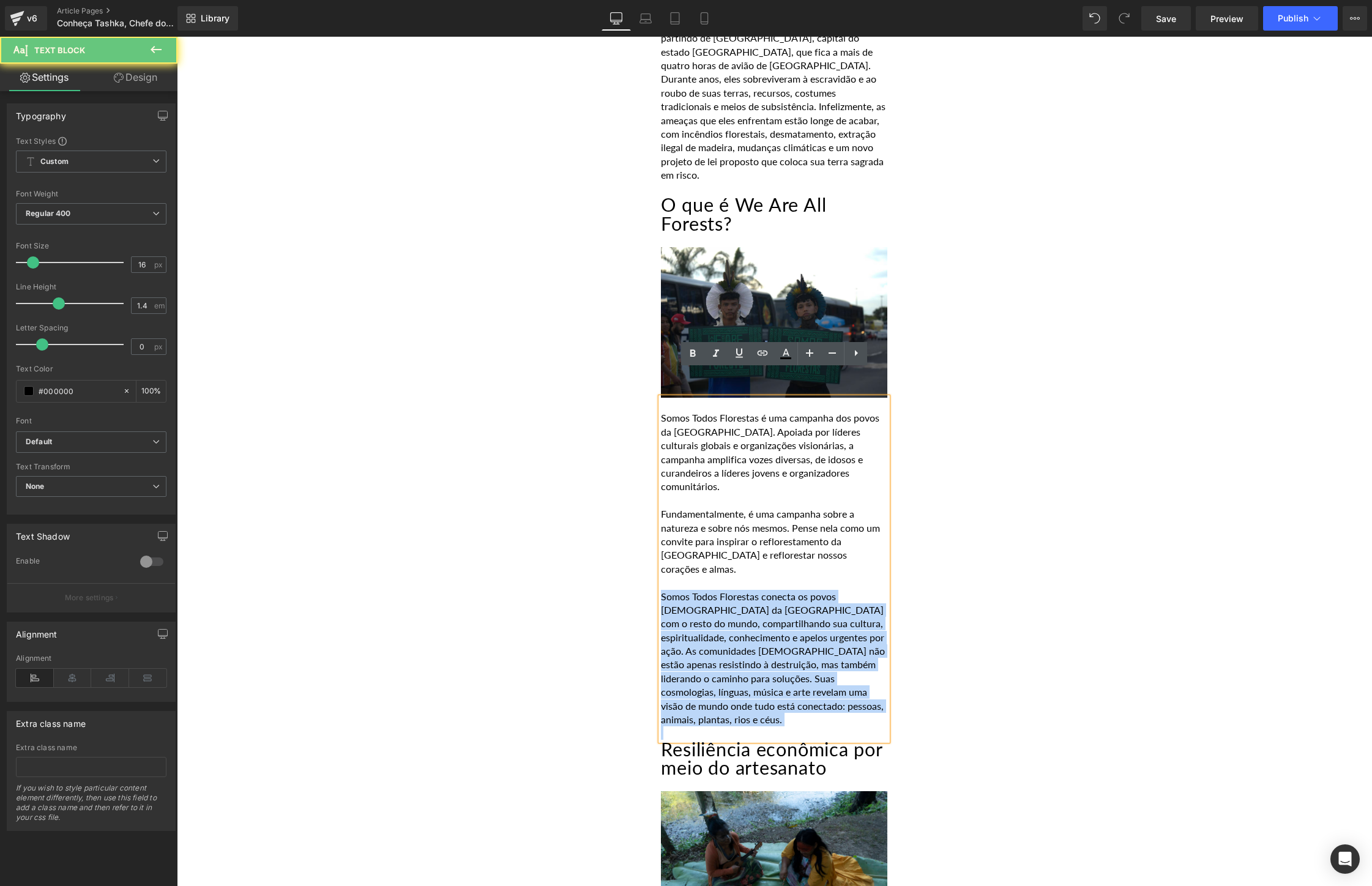
click at [832, 590] on p "Somos Todos Florestas conecta os povos [DEMOGRAPHIC_DATA] da [GEOGRAPHIC_DATA] …" at bounding box center [774, 658] width 227 height 137
click at [770, 726] on p at bounding box center [774, 733] width 227 height 13
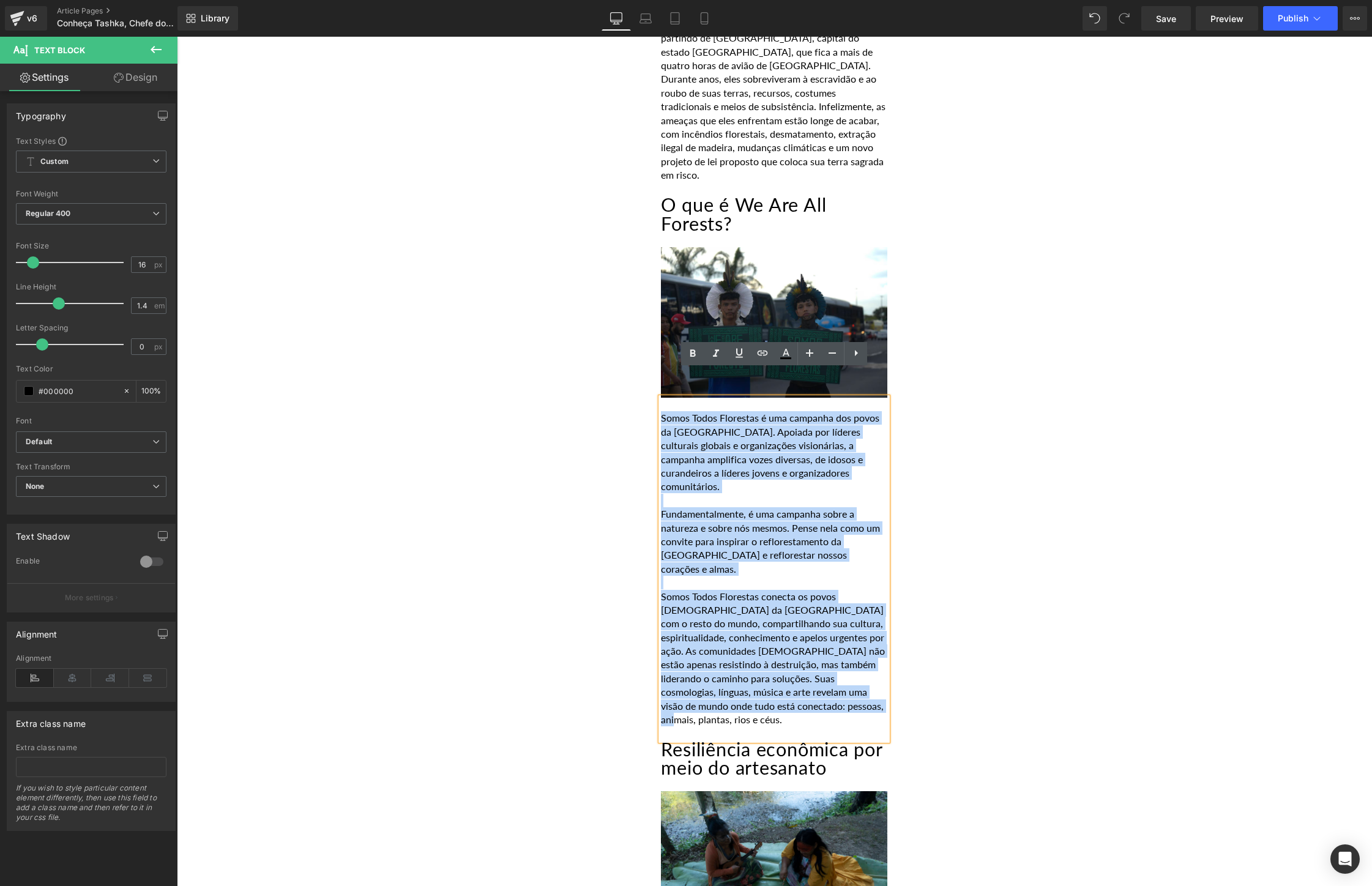
drag, startPoint x: 726, startPoint y: 664, endPoint x: 633, endPoint y: 397, distance: 282.7
paste div
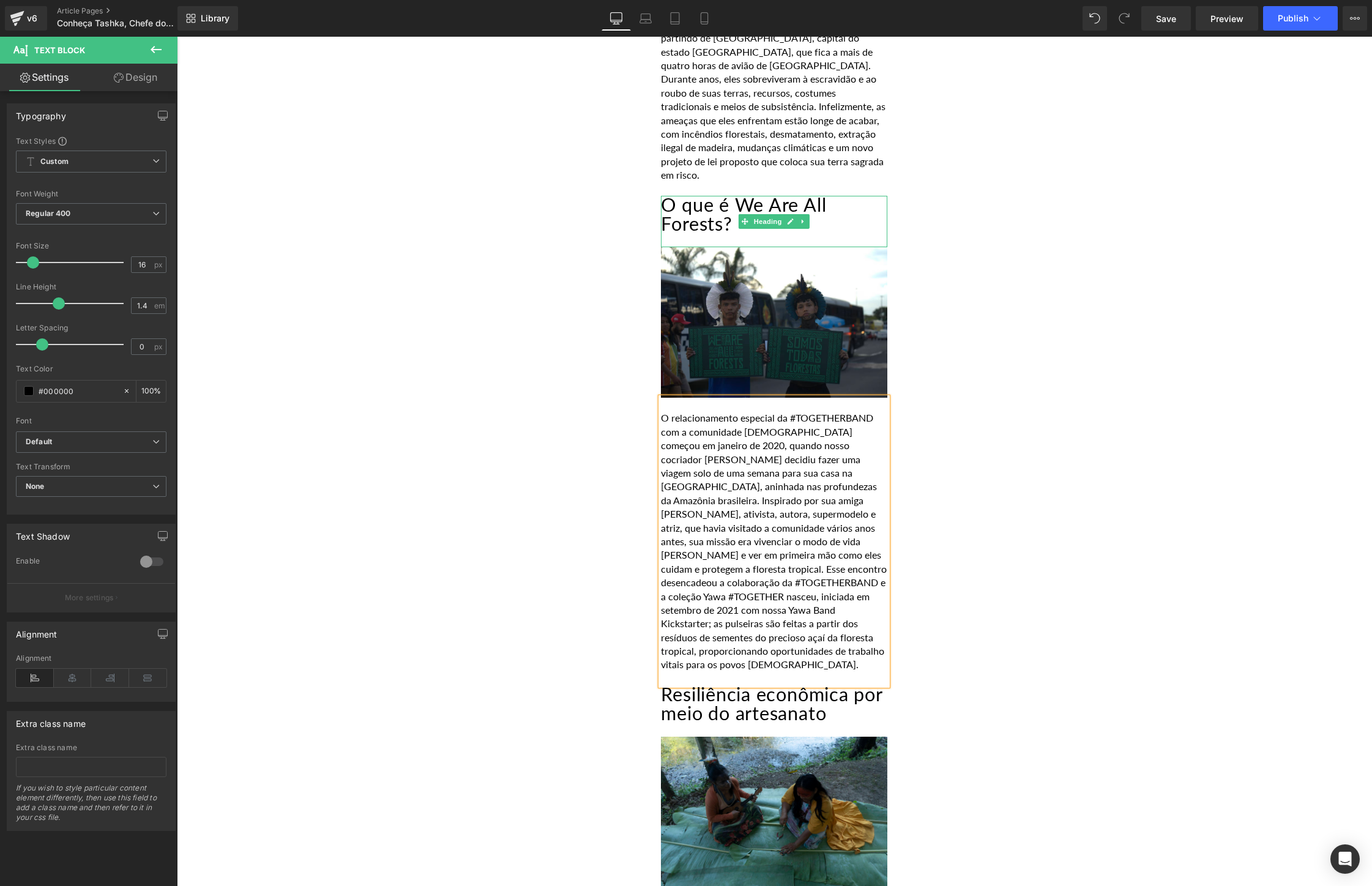
click at [782, 196] on h2 "O que é We Are All Forests?" at bounding box center [774, 214] width 227 height 37
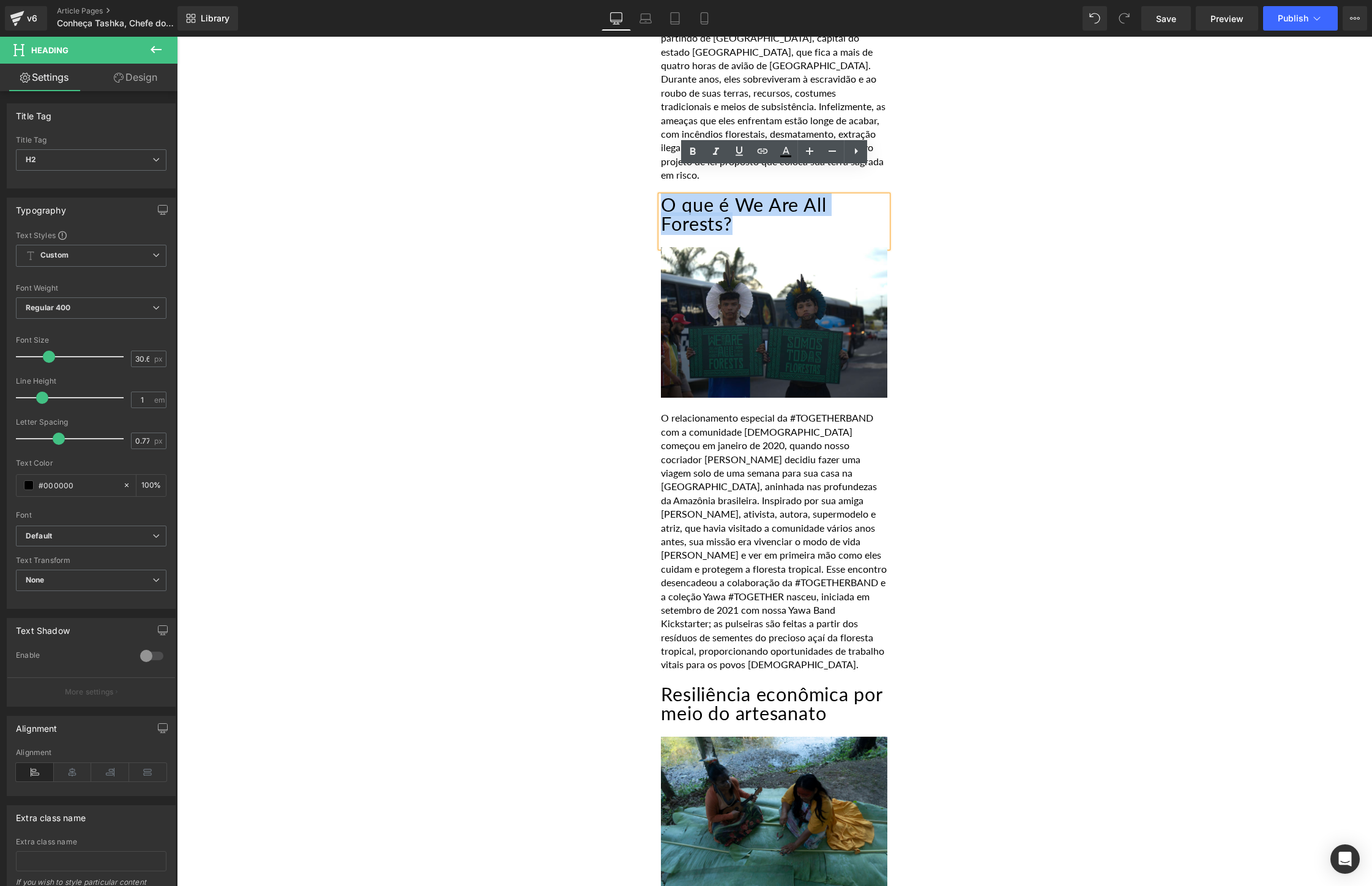
drag, startPoint x: 758, startPoint y: 199, endPoint x: 650, endPoint y: 176, distance: 110.4
paste div
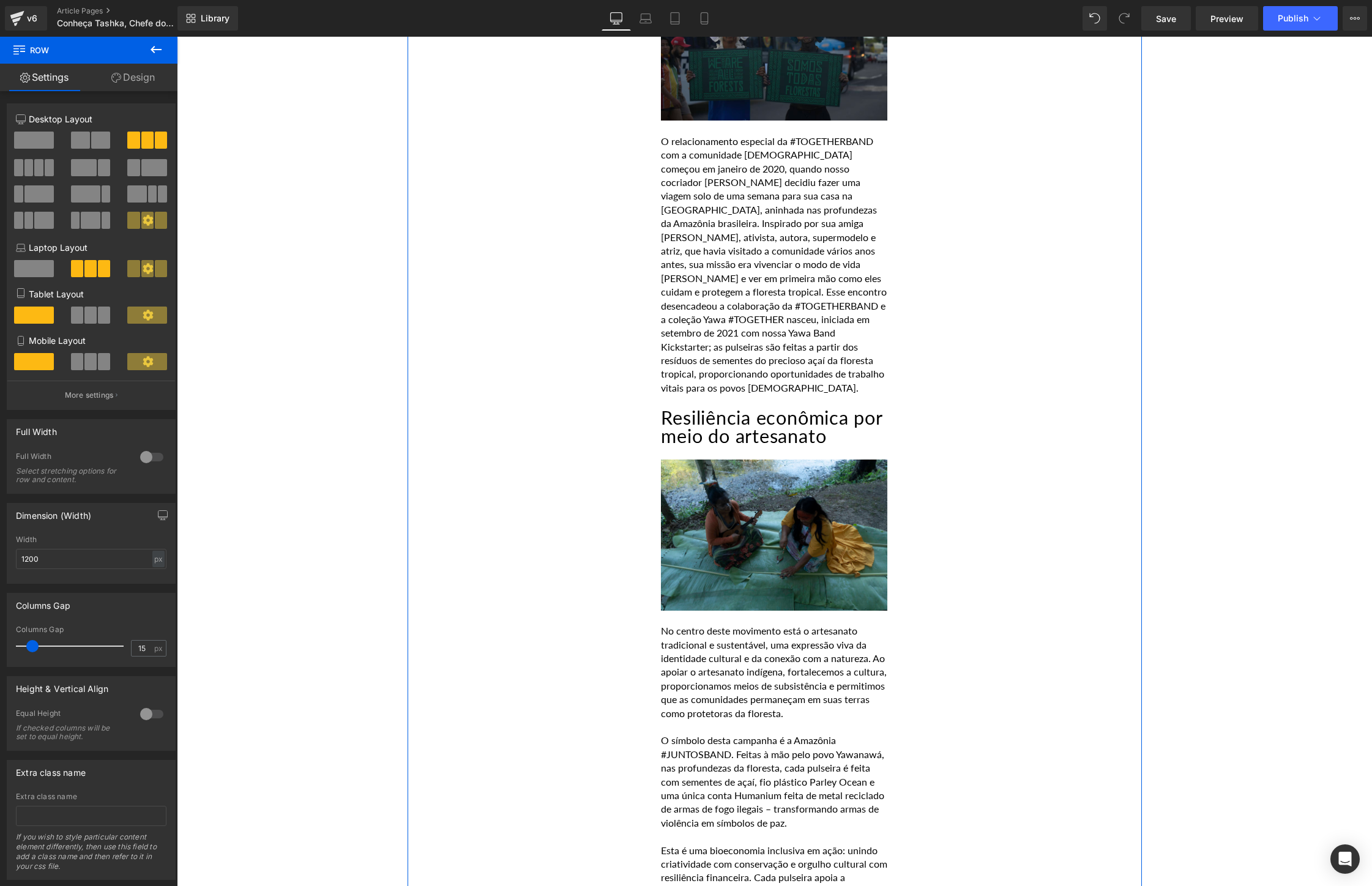
scroll to position [1111, 0]
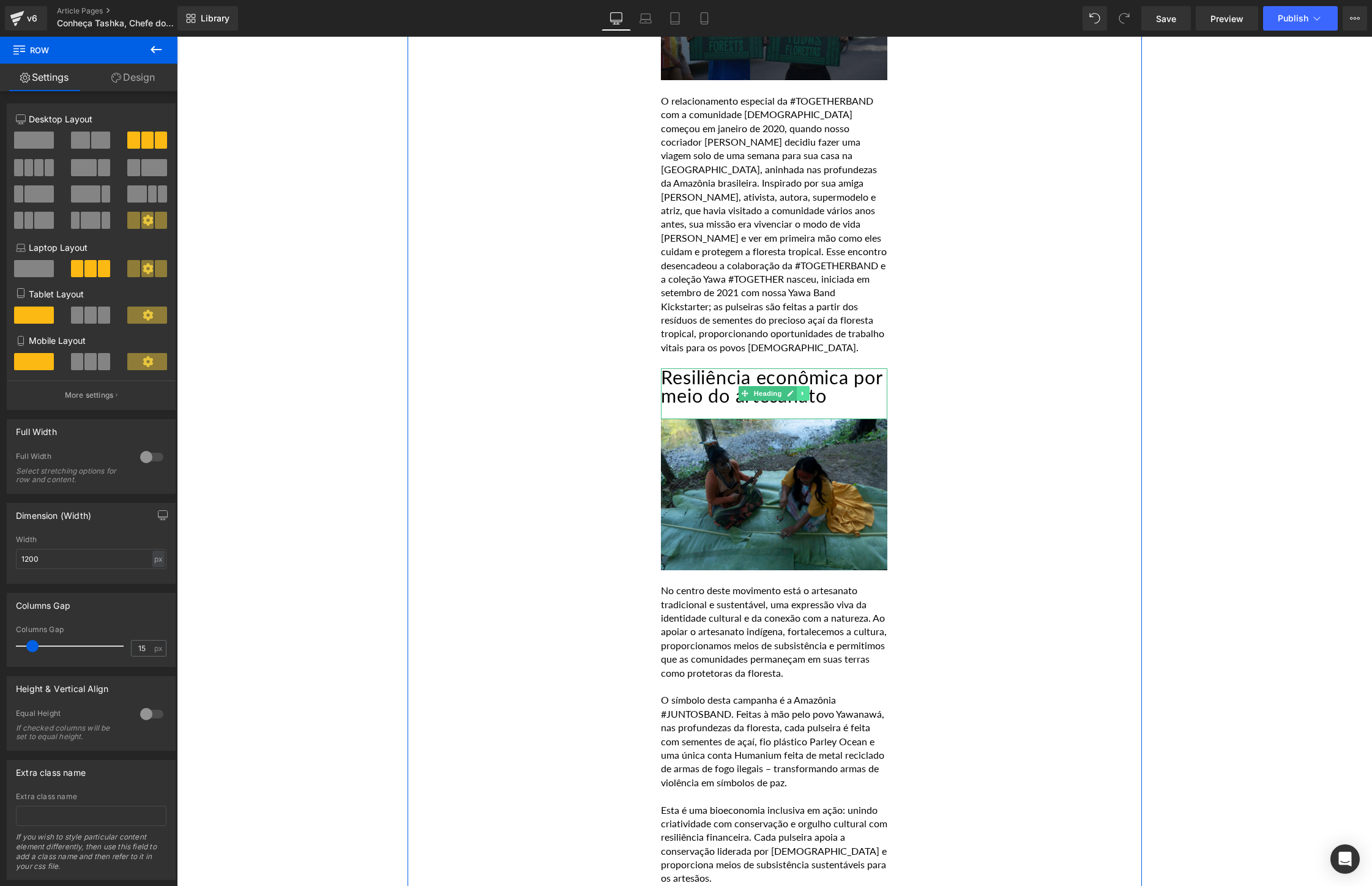
click at [802, 389] on icon at bounding box center [803, 393] width 7 height 7
click at [808, 389] on link at bounding box center [810, 393] width 13 height 15
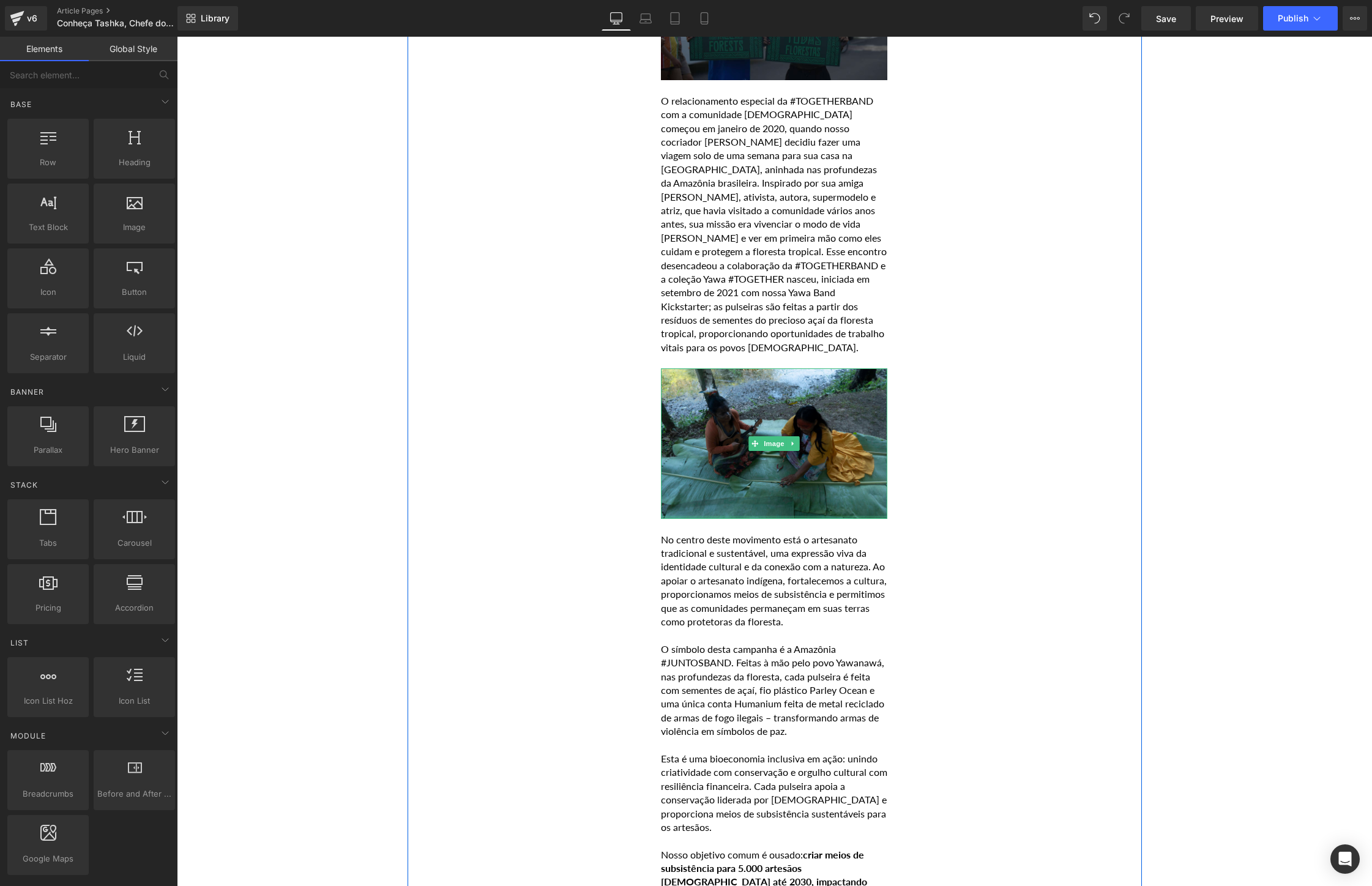
click at [768, 558] on p "No centro deste movimento está o artesanato tradicional e sustentável, uma expr…" at bounding box center [774, 580] width 227 height 96
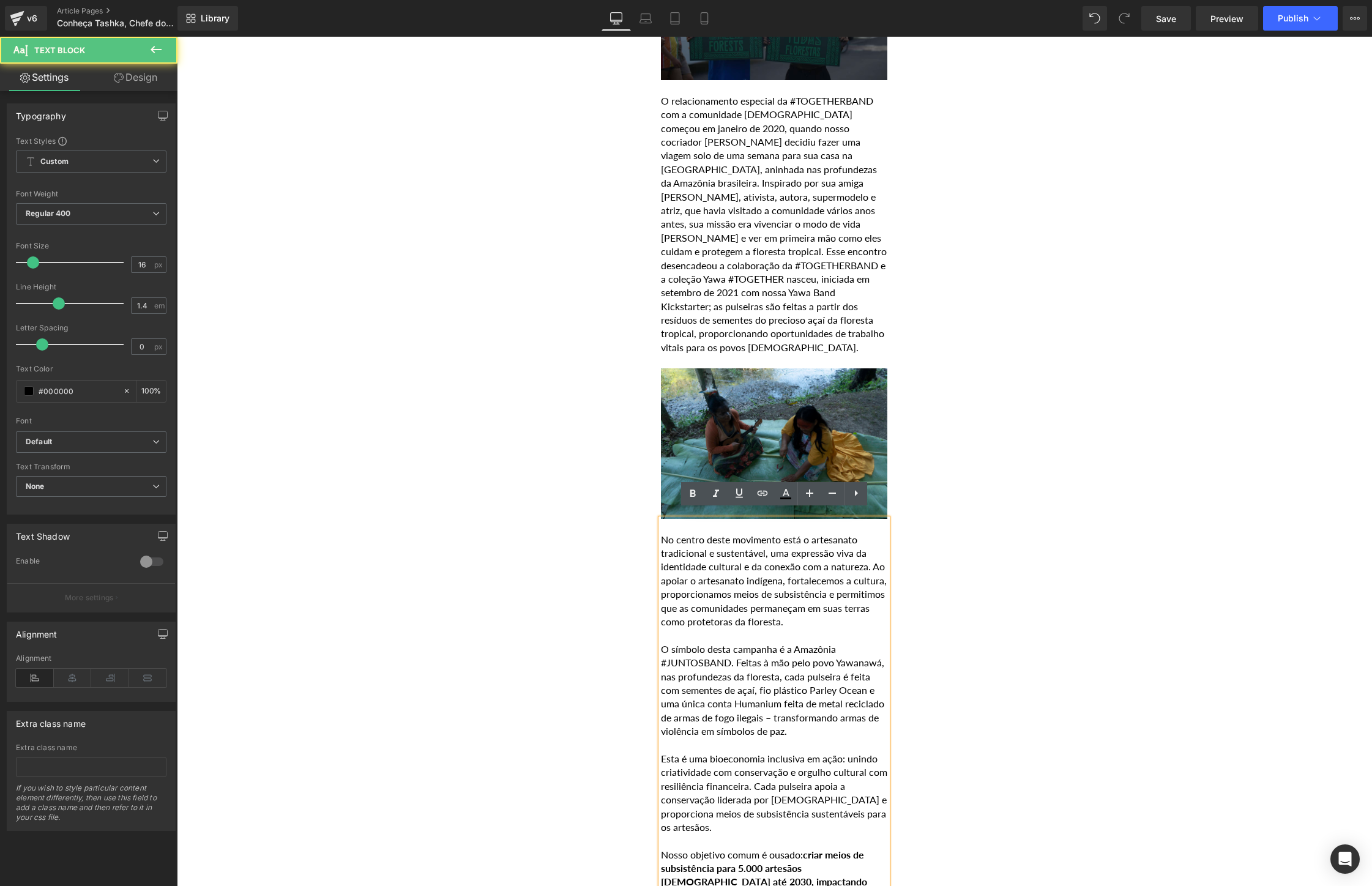
click at [1045, 618] on div "POR [PERSON_NAME] [DATE] Heading 'A floresta significa vida para nós. Cada vez …" at bounding box center [775, 622] width 734 height 2336
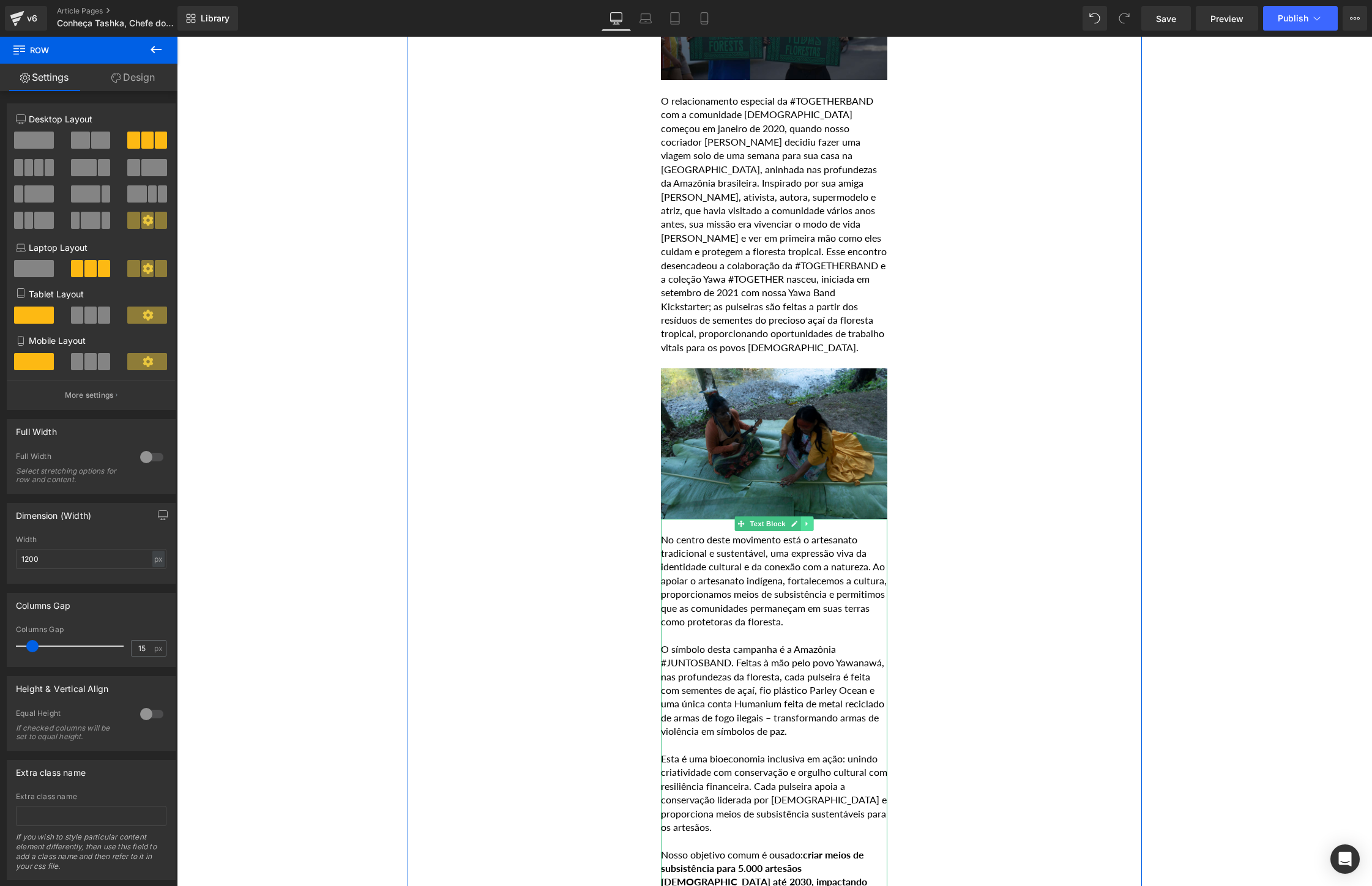
click at [810, 521] on link at bounding box center [808, 524] width 13 height 15
click at [777, 658] on p "O símbolo desta campanha é a Amazônia #JUNTOSBAND. Feitas à mão pelo povo Yawan…" at bounding box center [774, 690] width 227 height 96
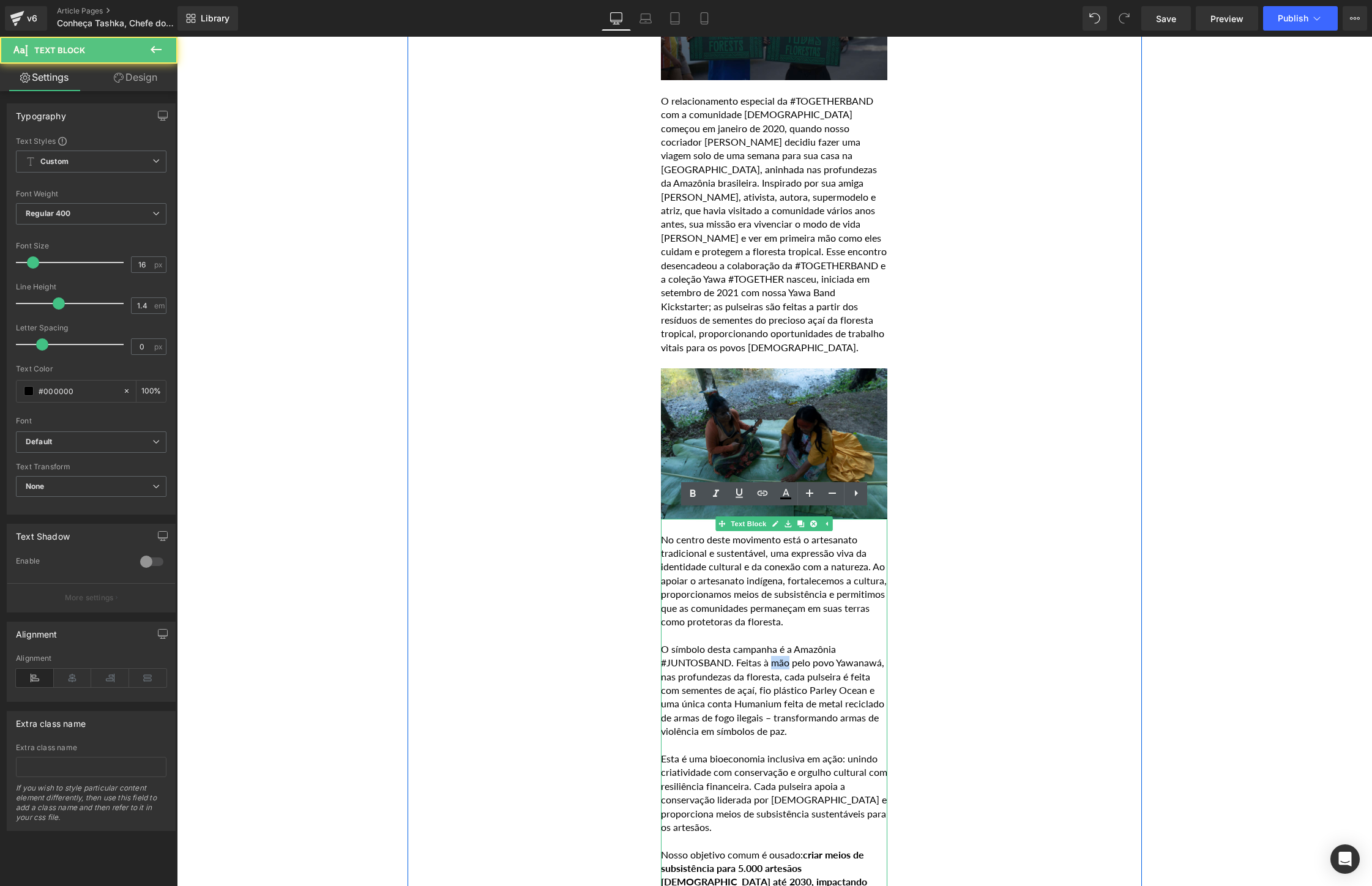
click at [777, 658] on p "O símbolo desta campanha é a Amazônia #JUNTOSBAND. Feitas à mão pelo povo Yawan…" at bounding box center [774, 690] width 227 height 96
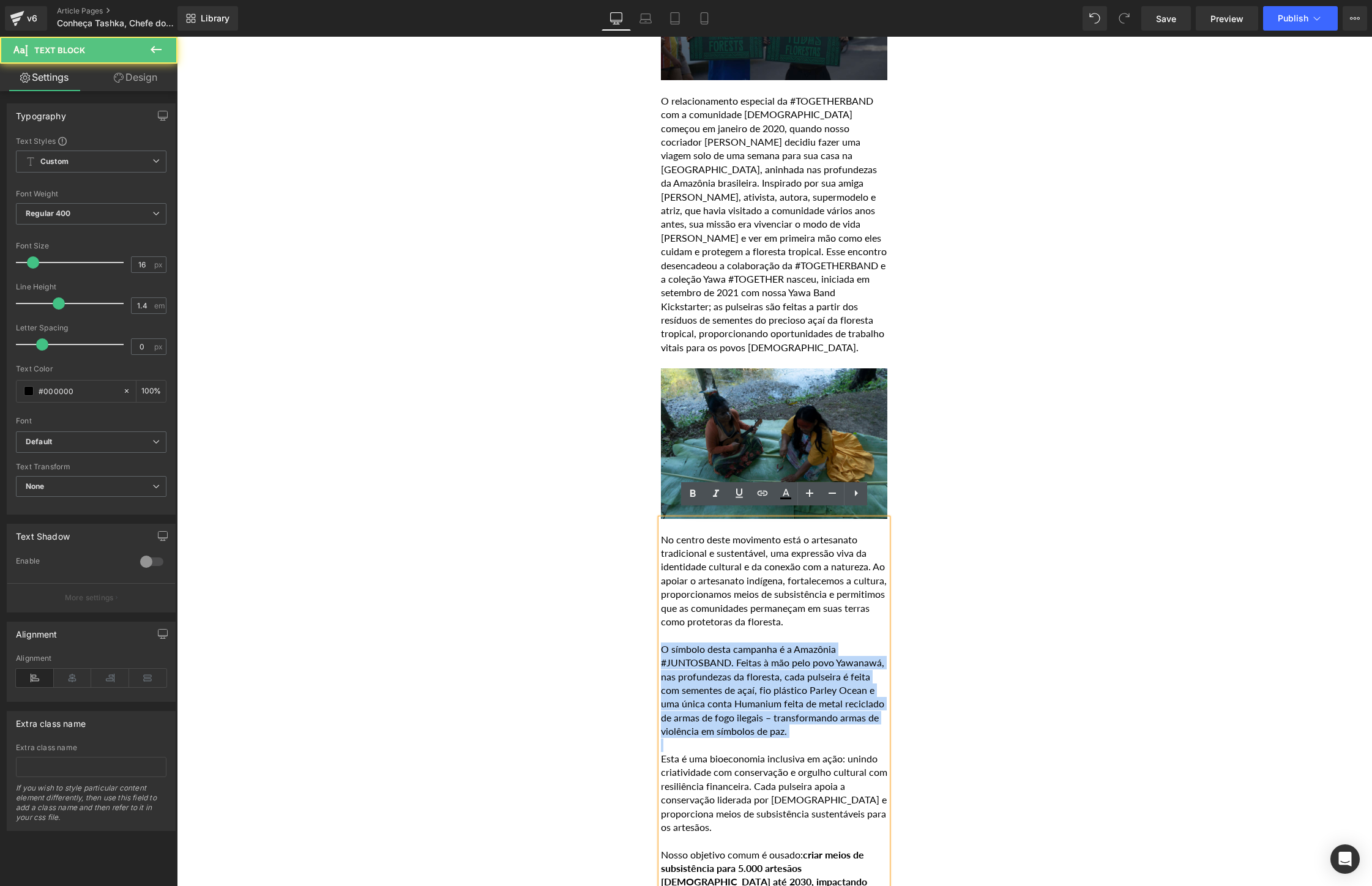
click at [777, 658] on p "O símbolo desta campanha é a Amazônia #JUNTOSBAND. Feitas à mão pelo povo Yawan…" at bounding box center [774, 690] width 227 height 96
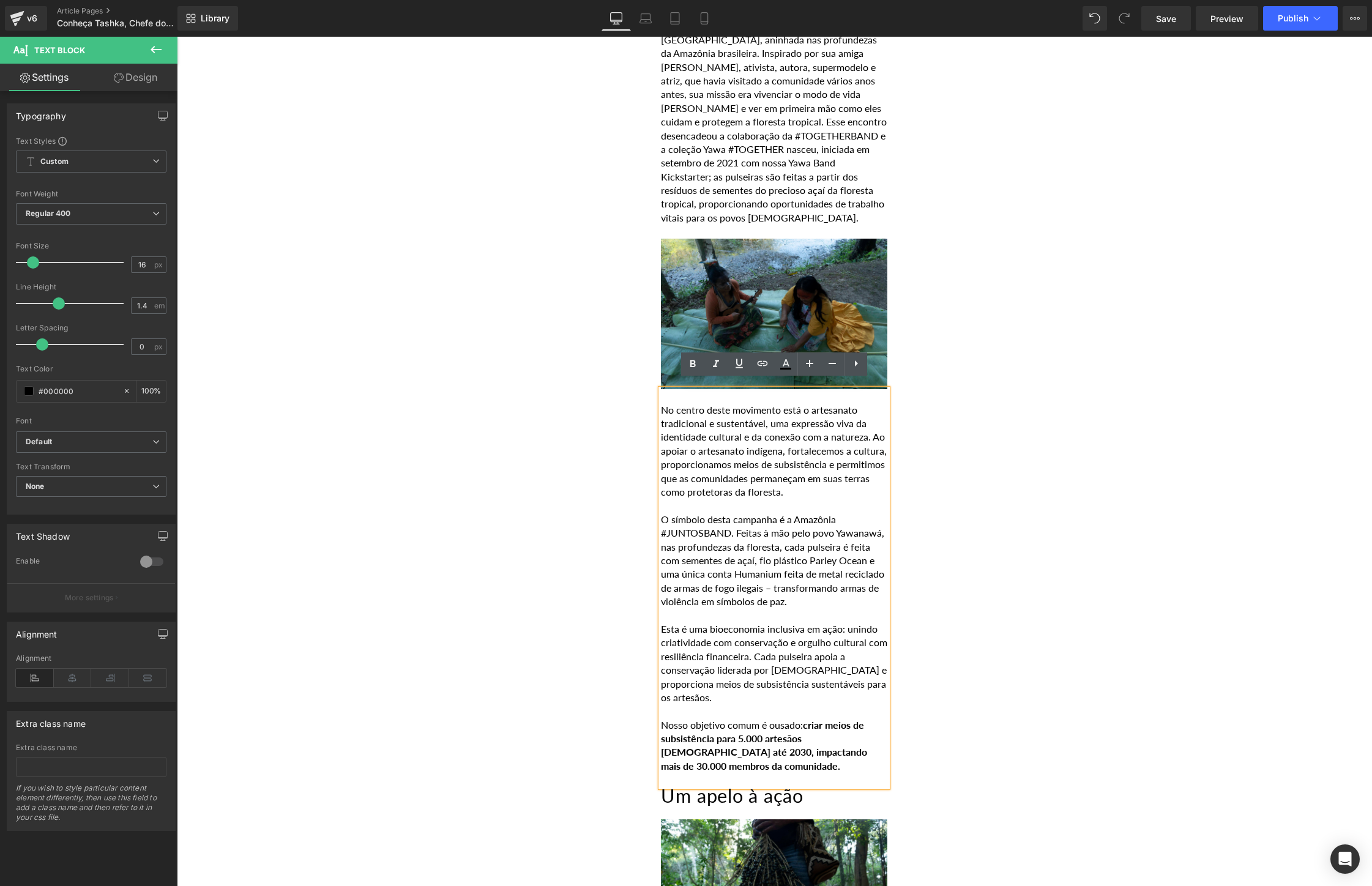
click at [758, 717] on p at bounding box center [774, 711] width 227 height 13
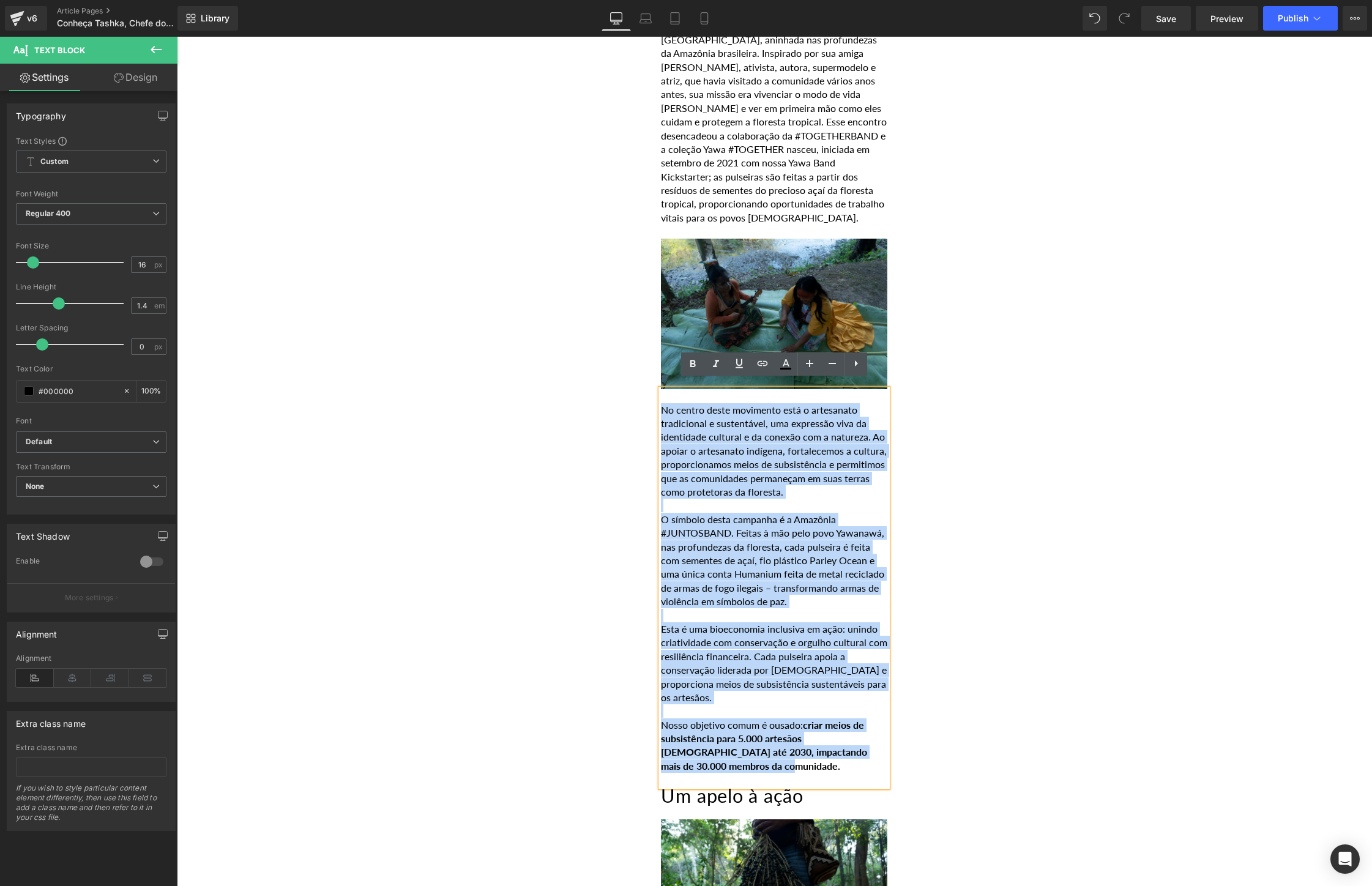
drag, startPoint x: 745, startPoint y: 772, endPoint x: 642, endPoint y: 400, distance: 386.0
click at [642, 400] on div "POR [PERSON_NAME] [DATE] Heading 'A floresta significa vida para nós. Cada vez …" at bounding box center [775, 492] width 734 height 2336
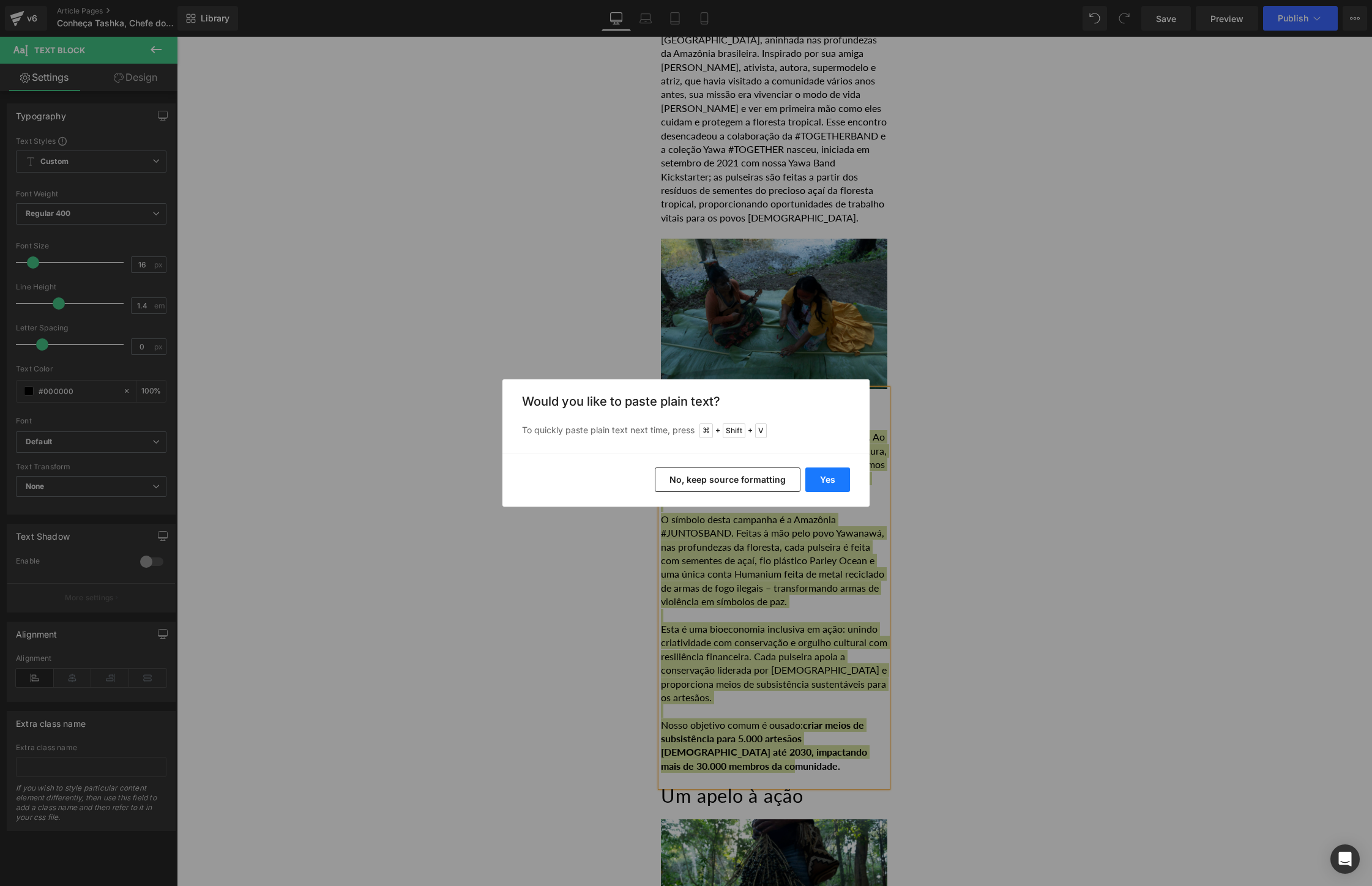
click at [825, 473] on button "Yes" at bounding box center [828, 479] width 45 height 24
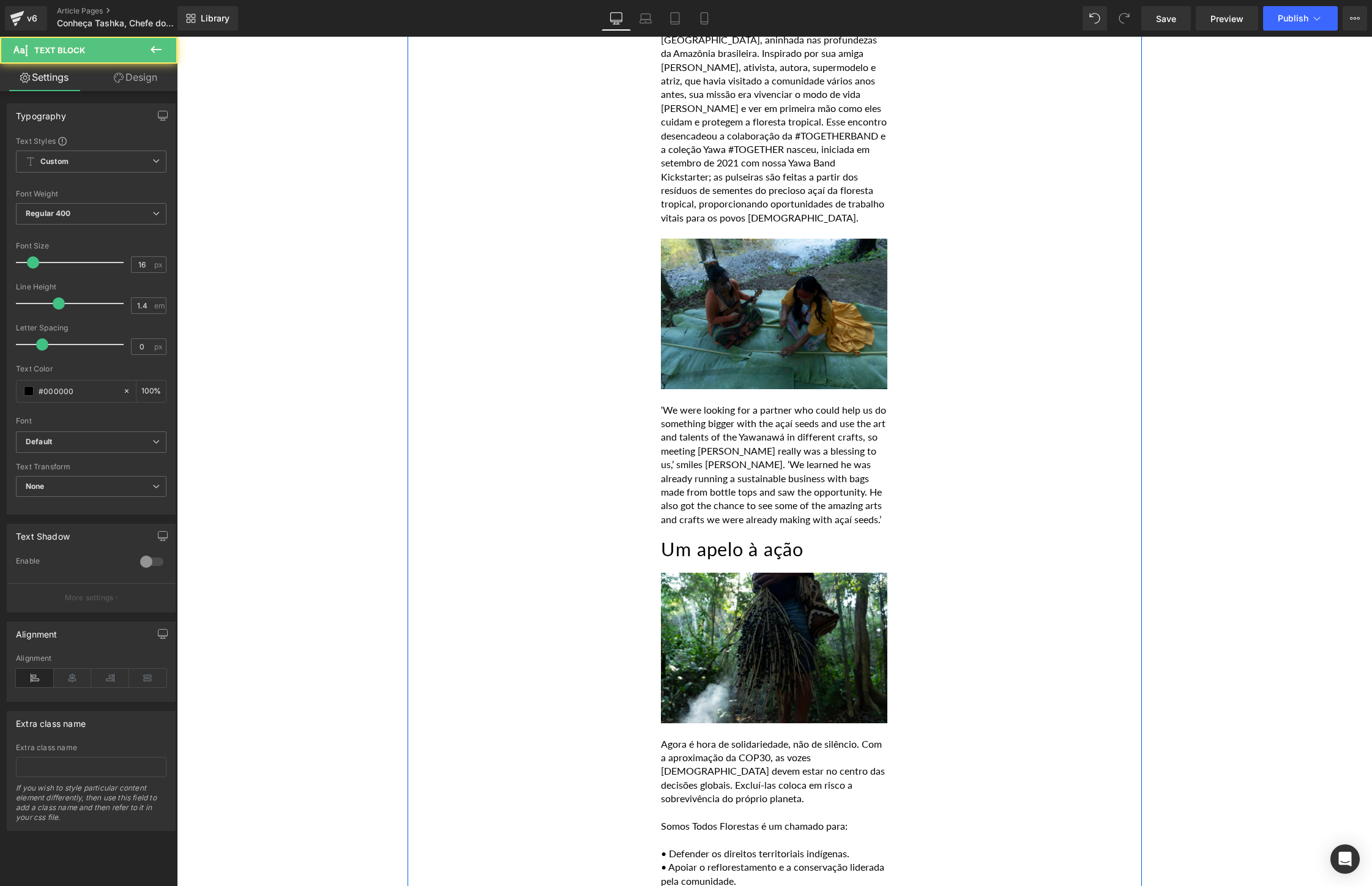
drag, startPoint x: 858, startPoint y: 517, endPoint x: 642, endPoint y: 392, distance: 249.6
click at [642, 392] on div "POR [PERSON_NAME] [DATE] Heading 'A floresta significa vida para nós. Cada vez …" at bounding box center [775, 369] width 734 height 2090
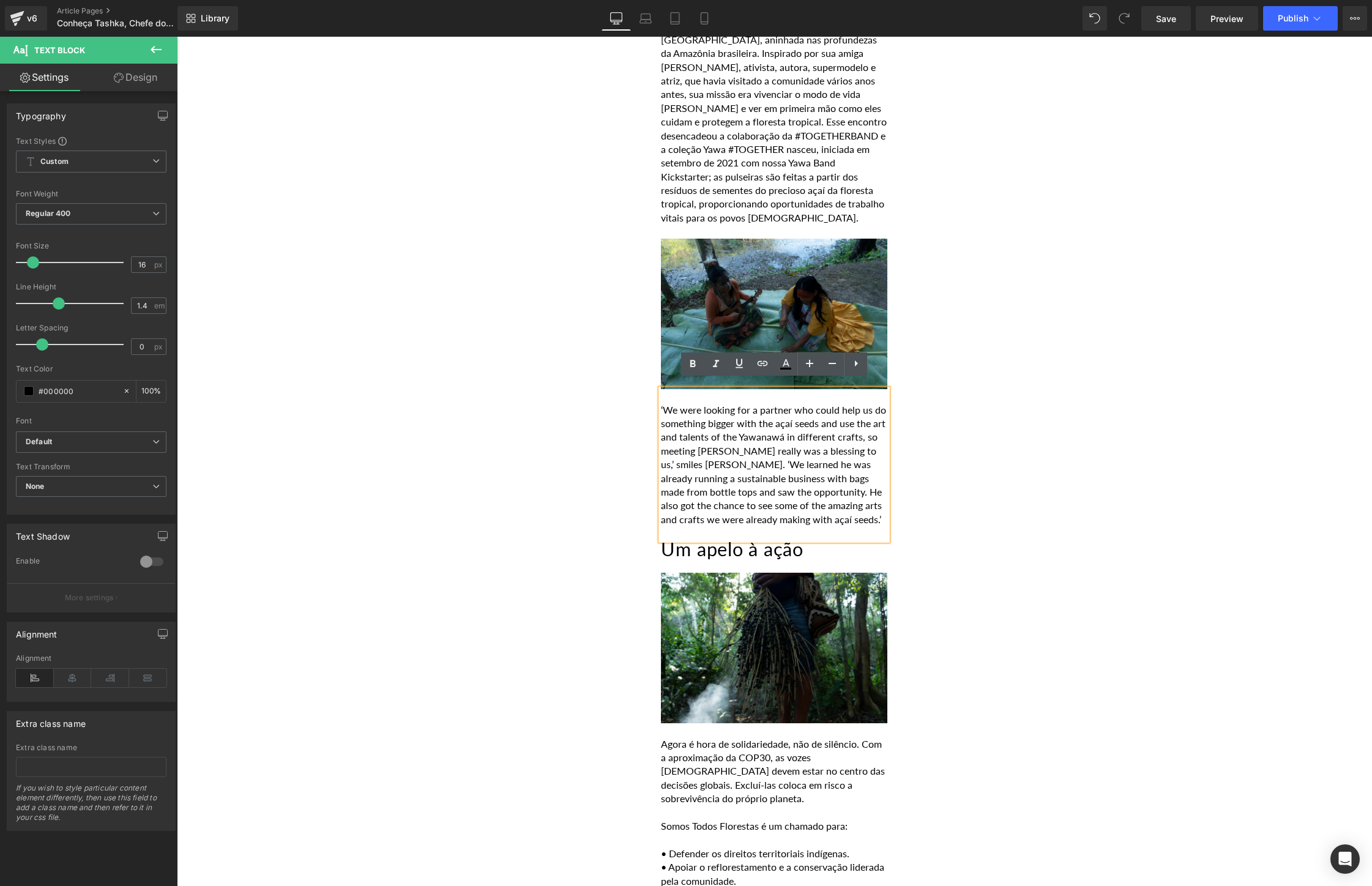
click at [839, 501] on p "‘We were looking for a partner who could help us do something bigger with the a…" at bounding box center [774, 465] width 227 height 123
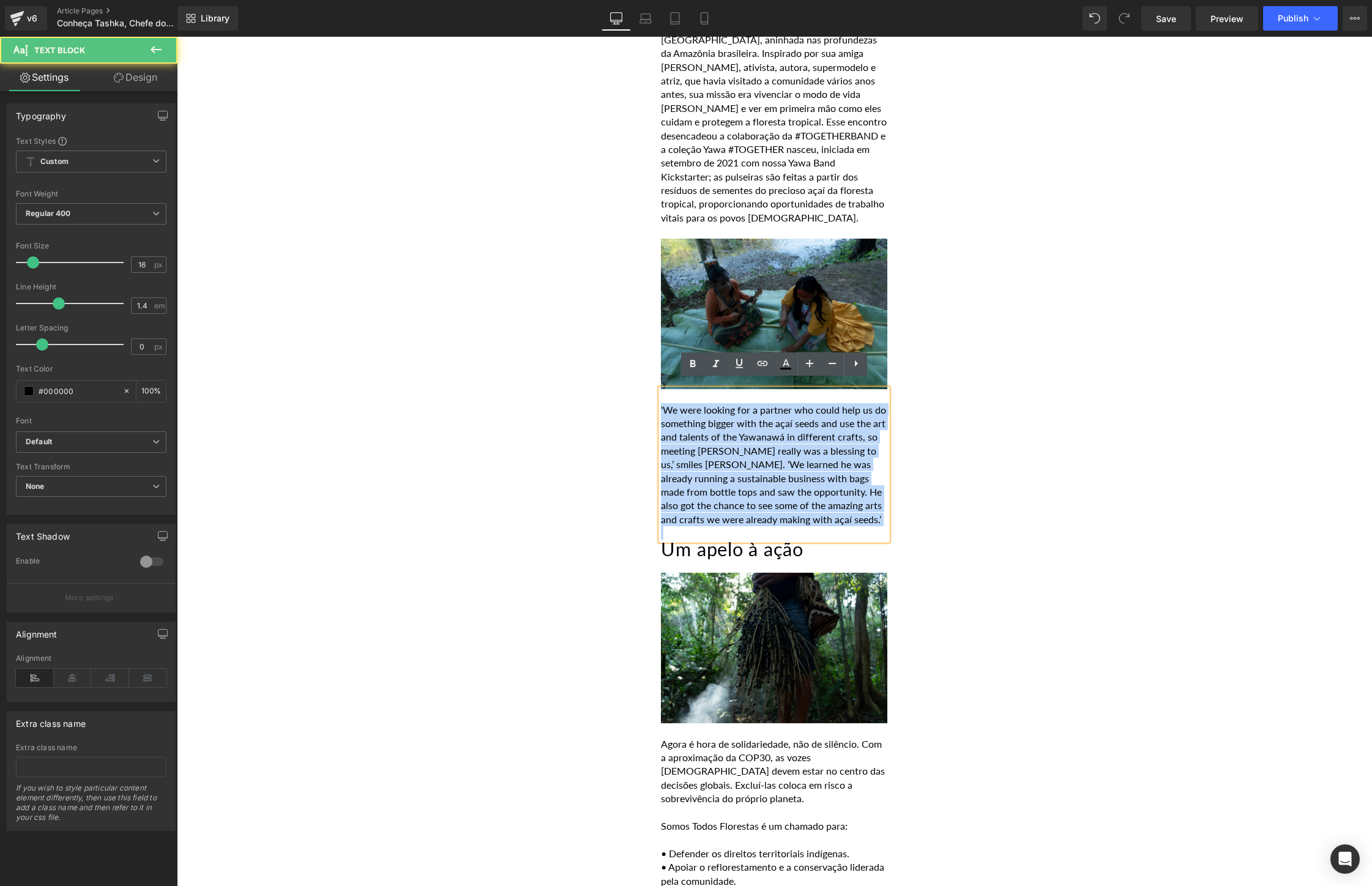
click at [839, 501] on p "‘We were looking for a partner who could help us do something bigger with the a…" at bounding box center [774, 465] width 227 height 123
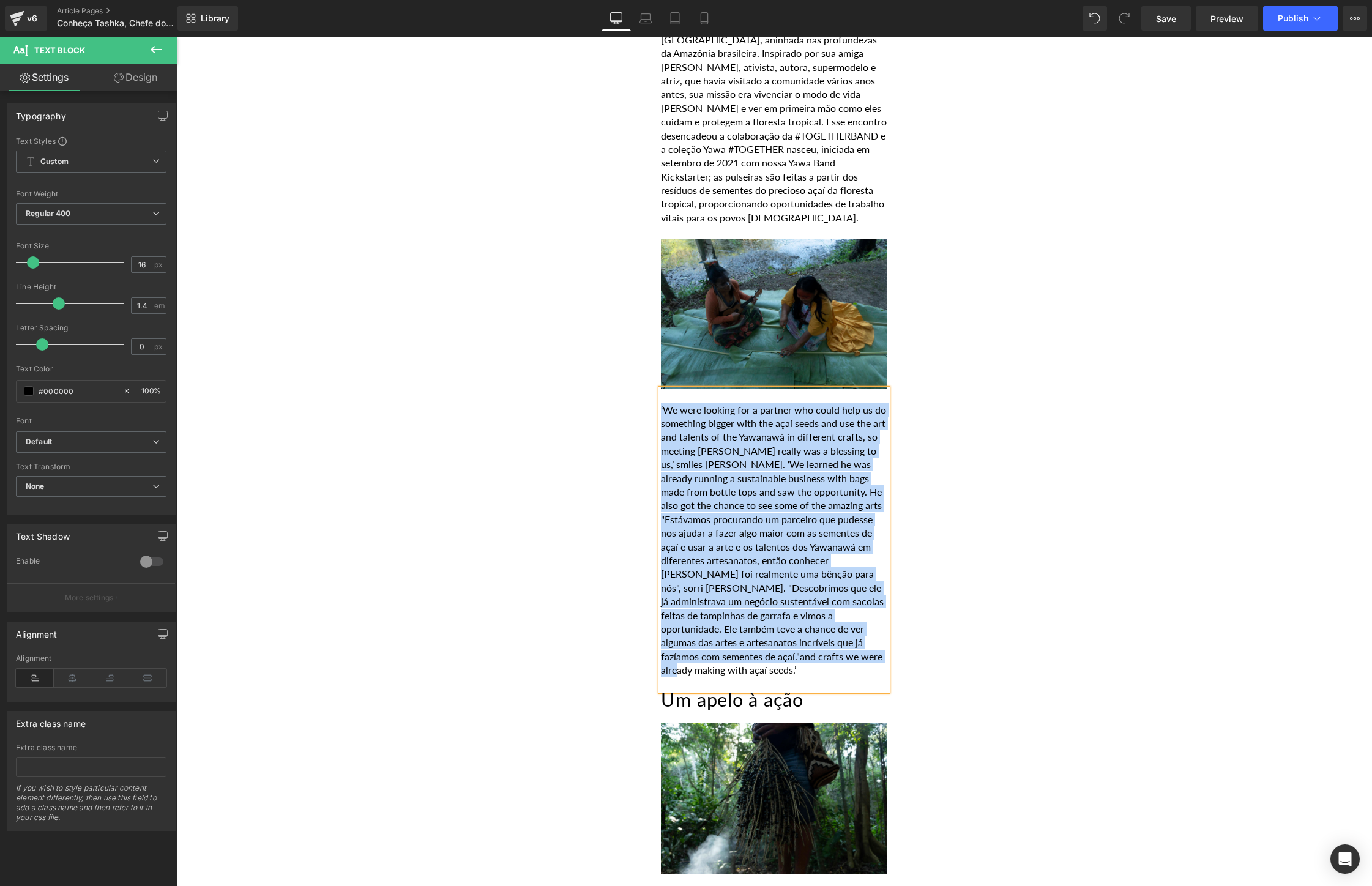
drag, startPoint x: 709, startPoint y: 656, endPoint x: 598, endPoint y: 398, distance: 280.9
click at [598, 398] on div "POR [PERSON_NAME] [DATE] Heading 'A floresta significa vida para nós. Cada vez …" at bounding box center [775, 444] width 734 height 2241
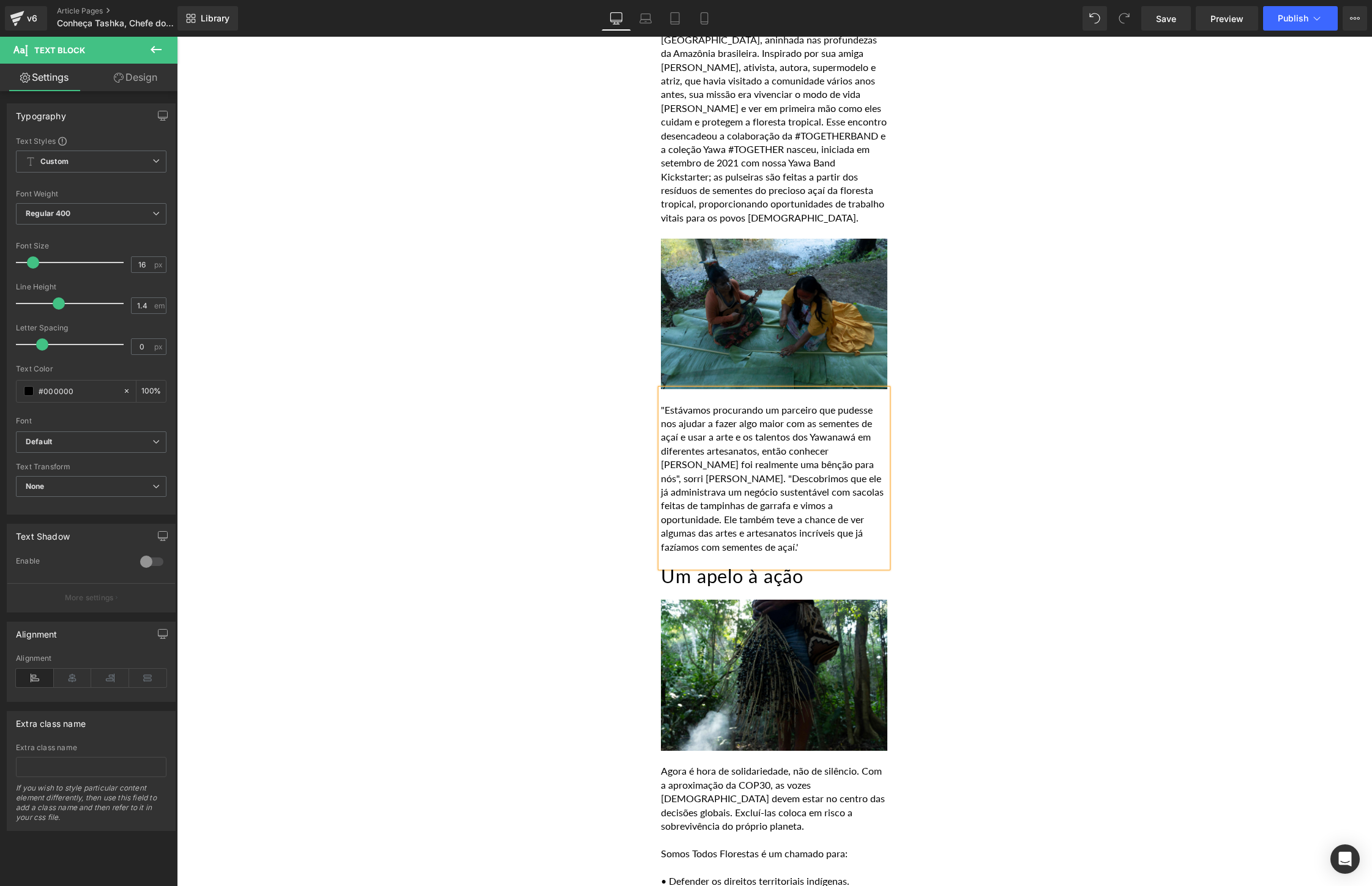
click at [665, 403] on p ""Estávamos procurando um parceiro que pudesse nos ajudar a fazer algo maior com…" at bounding box center [774, 478] width 227 height 150
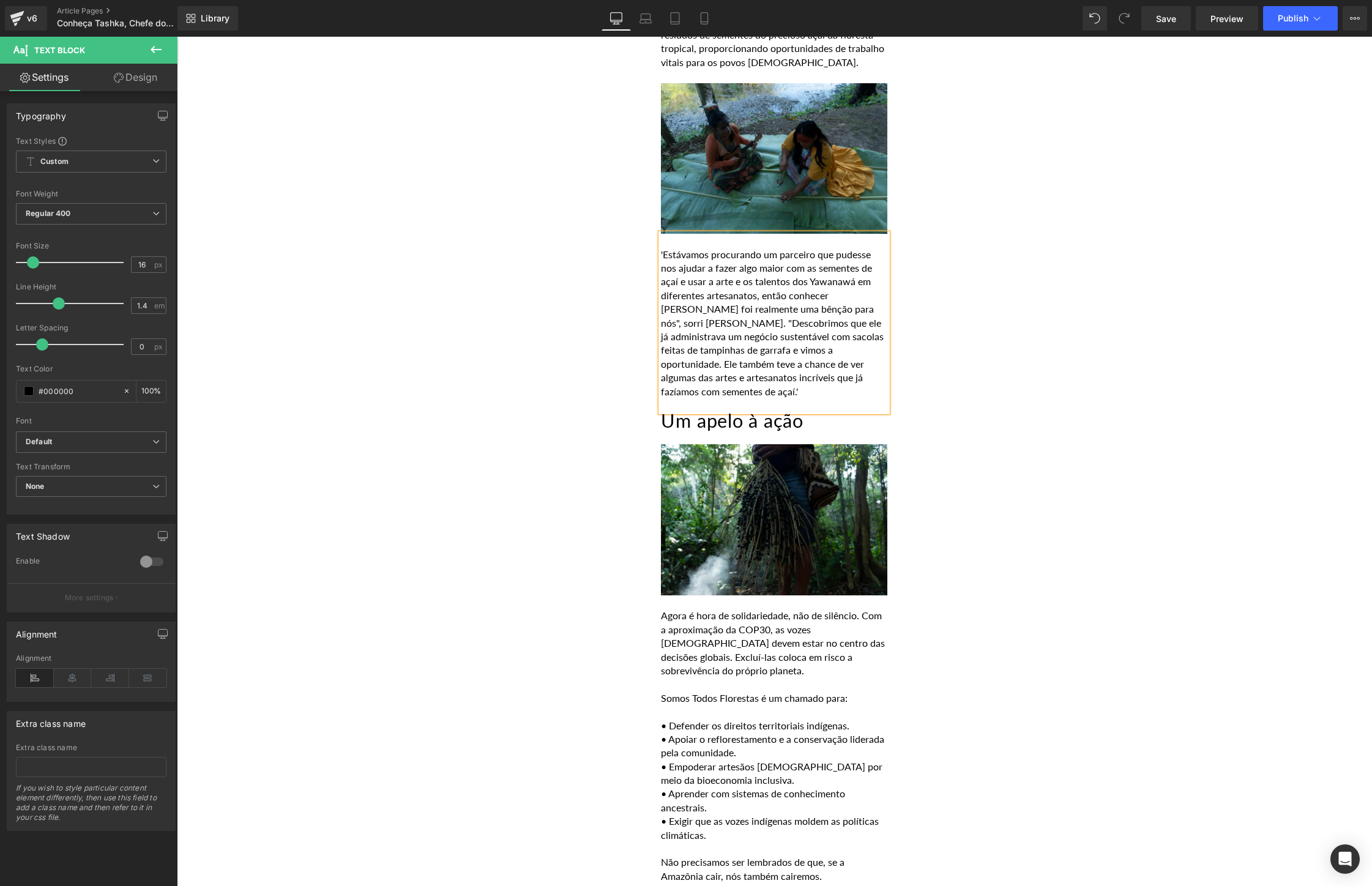
scroll to position [1416, 0]
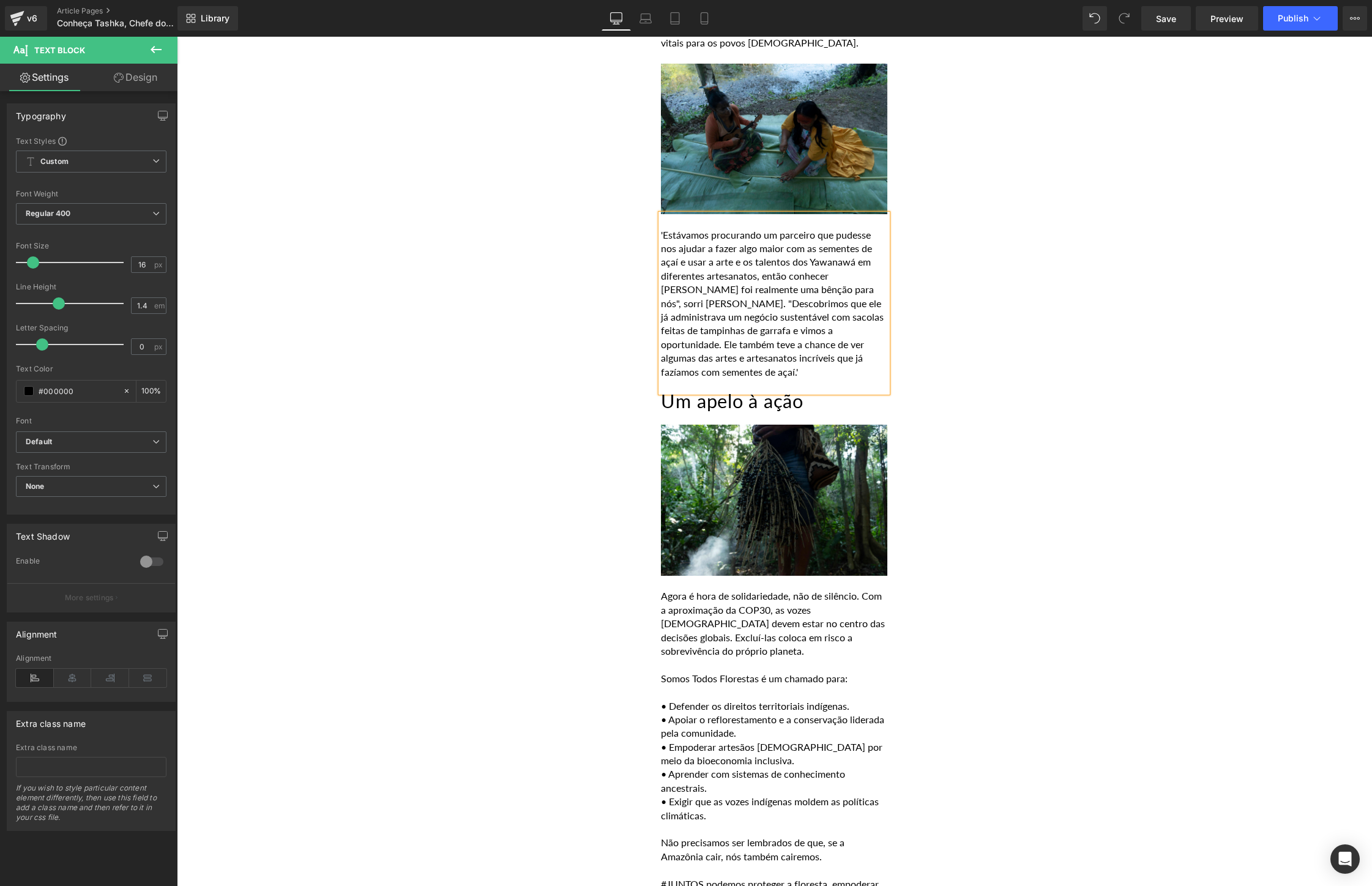
click at [820, 392] on h2 "Um apelo à ação" at bounding box center [774, 402] width 227 height 19
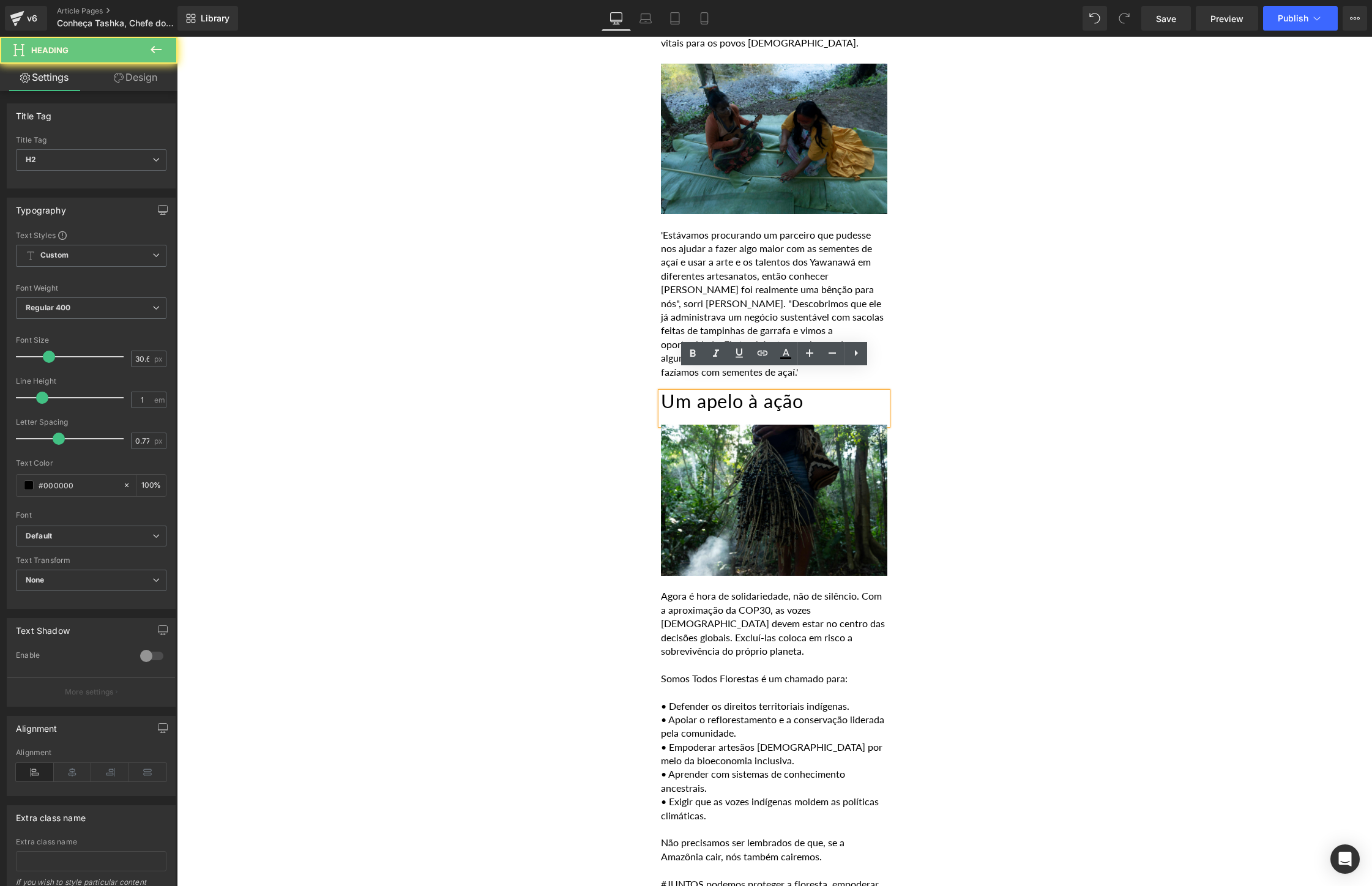
click at [833, 392] on h2 "Um apelo à ação" at bounding box center [774, 402] width 227 height 19
paste div
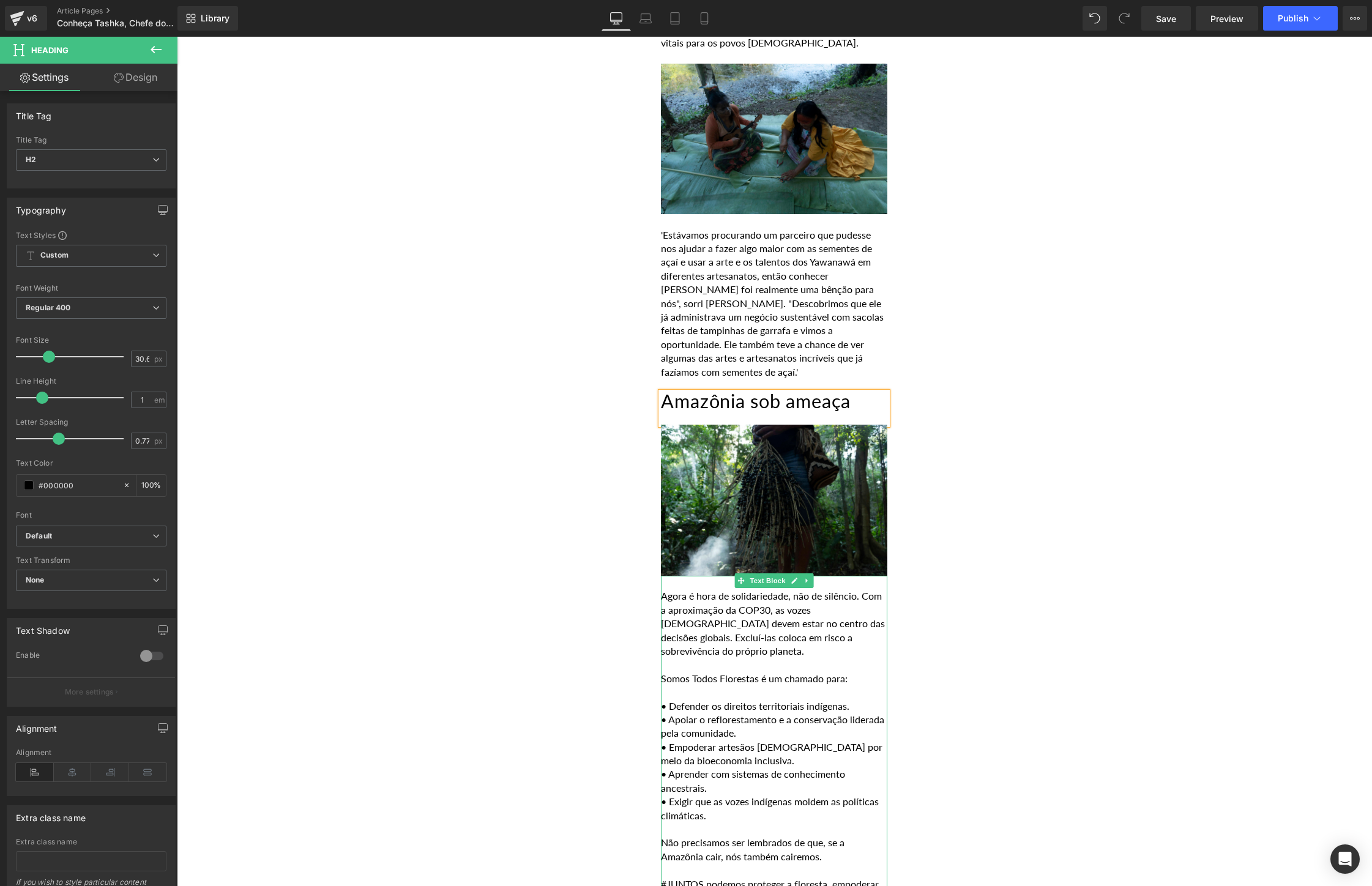
click at [771, 606] on p "Agora é hora de solidariedade, não de silêncio. Com a aproximação da COP30, as …" at bounding box center [774, 623] width 227 height 68
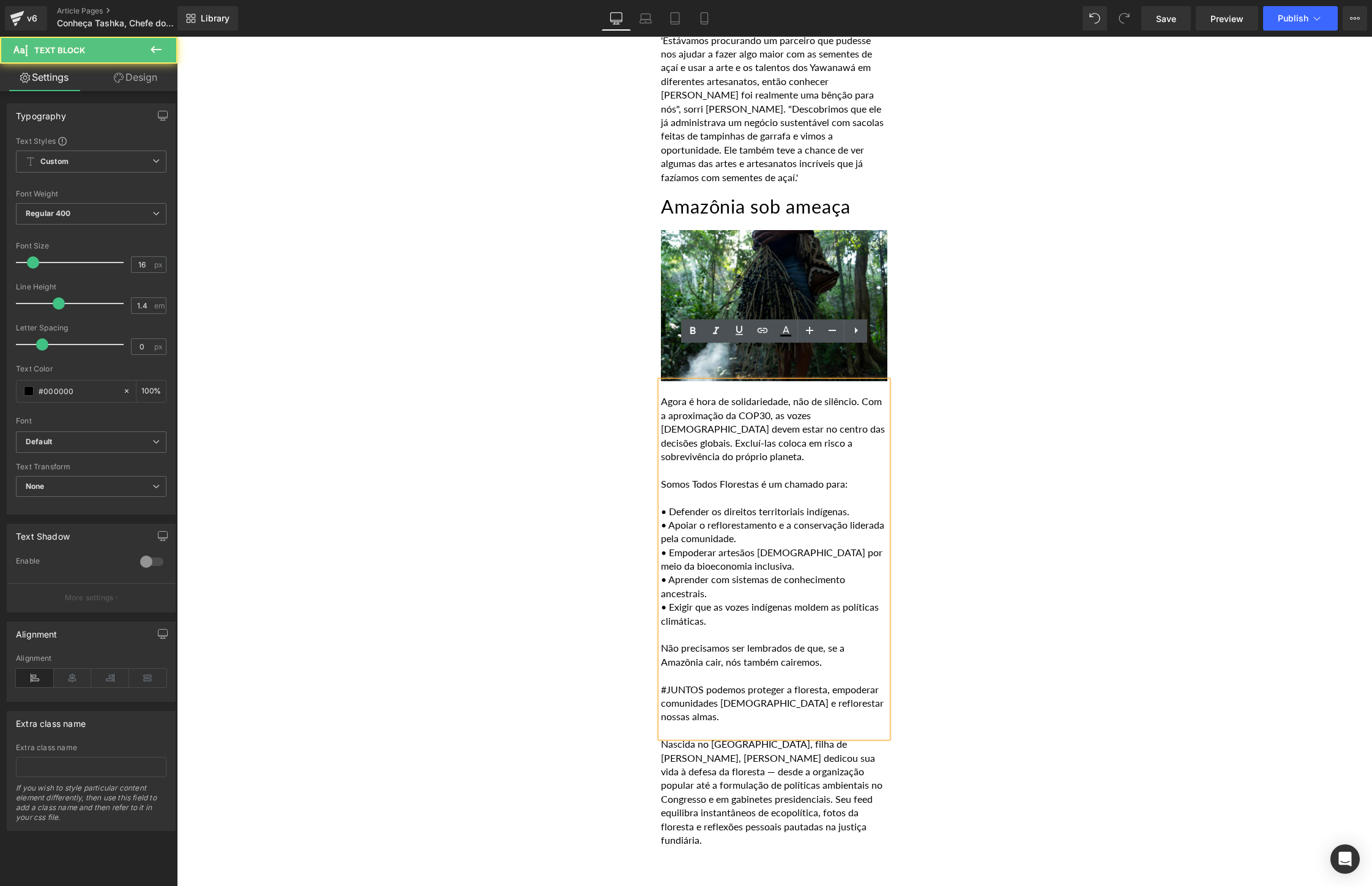
scroll to position [1625, 0]
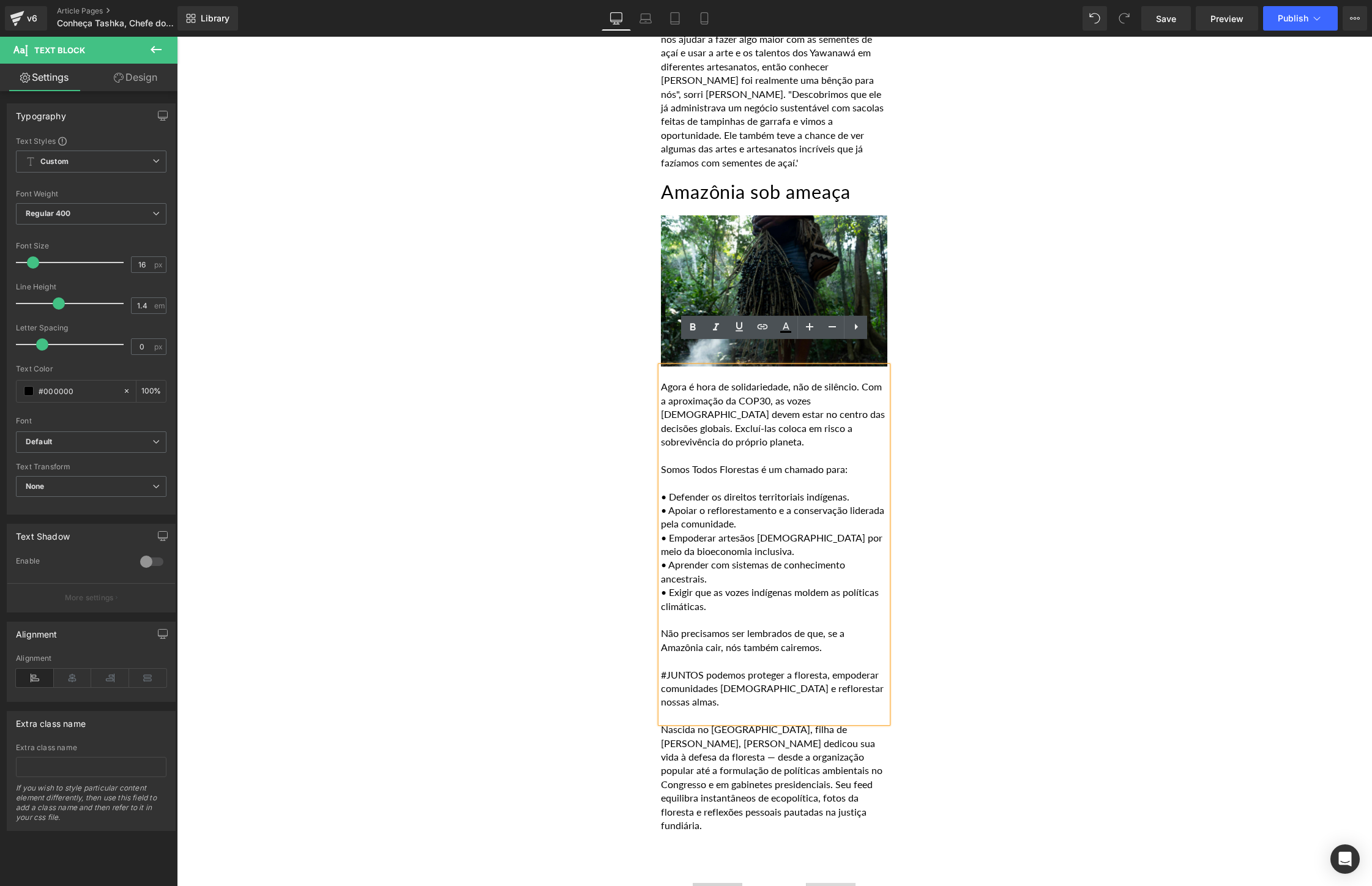
click at [826, 628] on p "Não precisamos ser lembrados de que, se a Amazônia cair, nós também cairemos." at bounding box center [774, 640] width 227 height 28
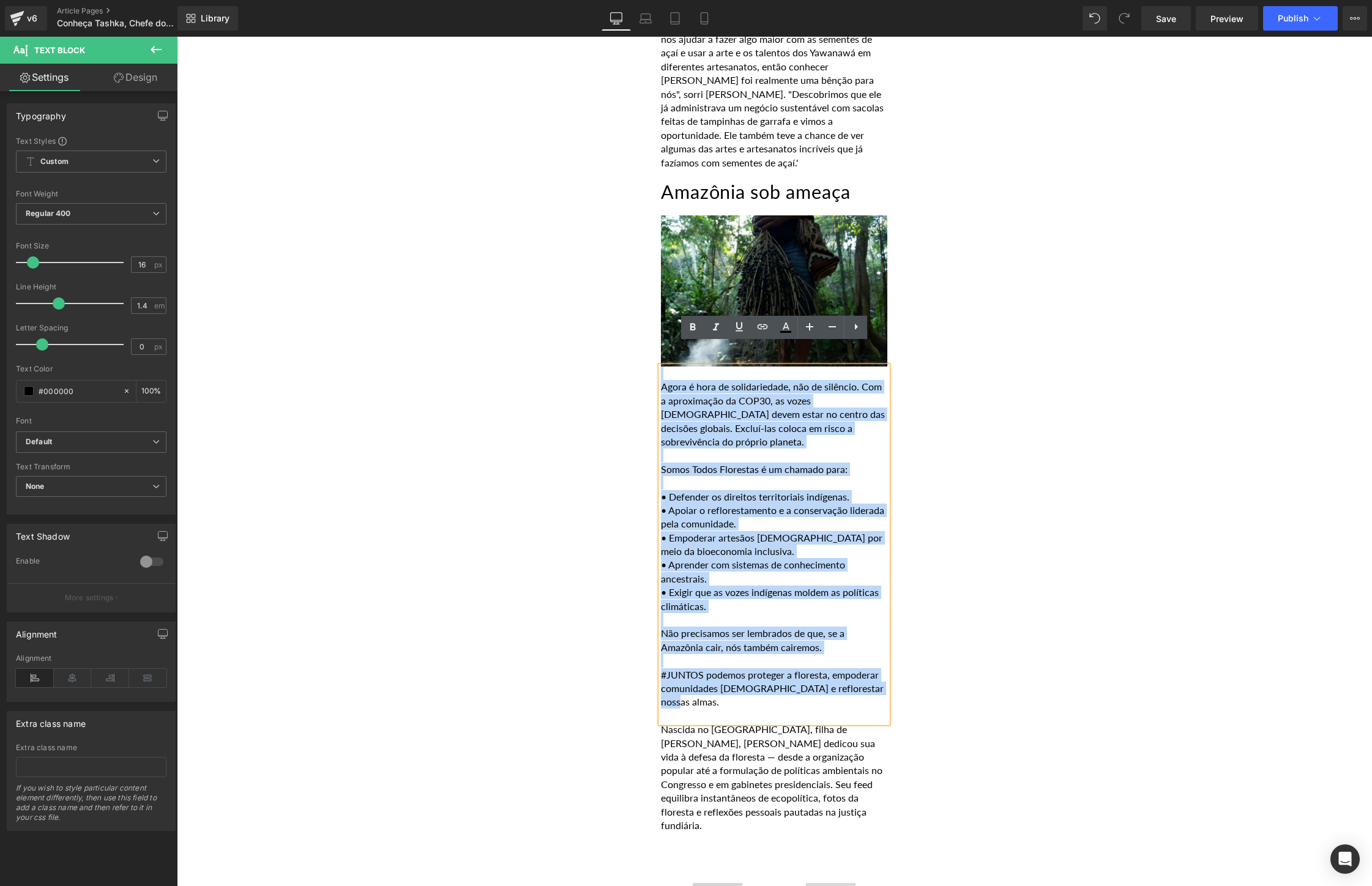
drag, startPoint x: 885, startPoint y: 672, endPoint x: 611, endPoint y: 352, distance: 421.3
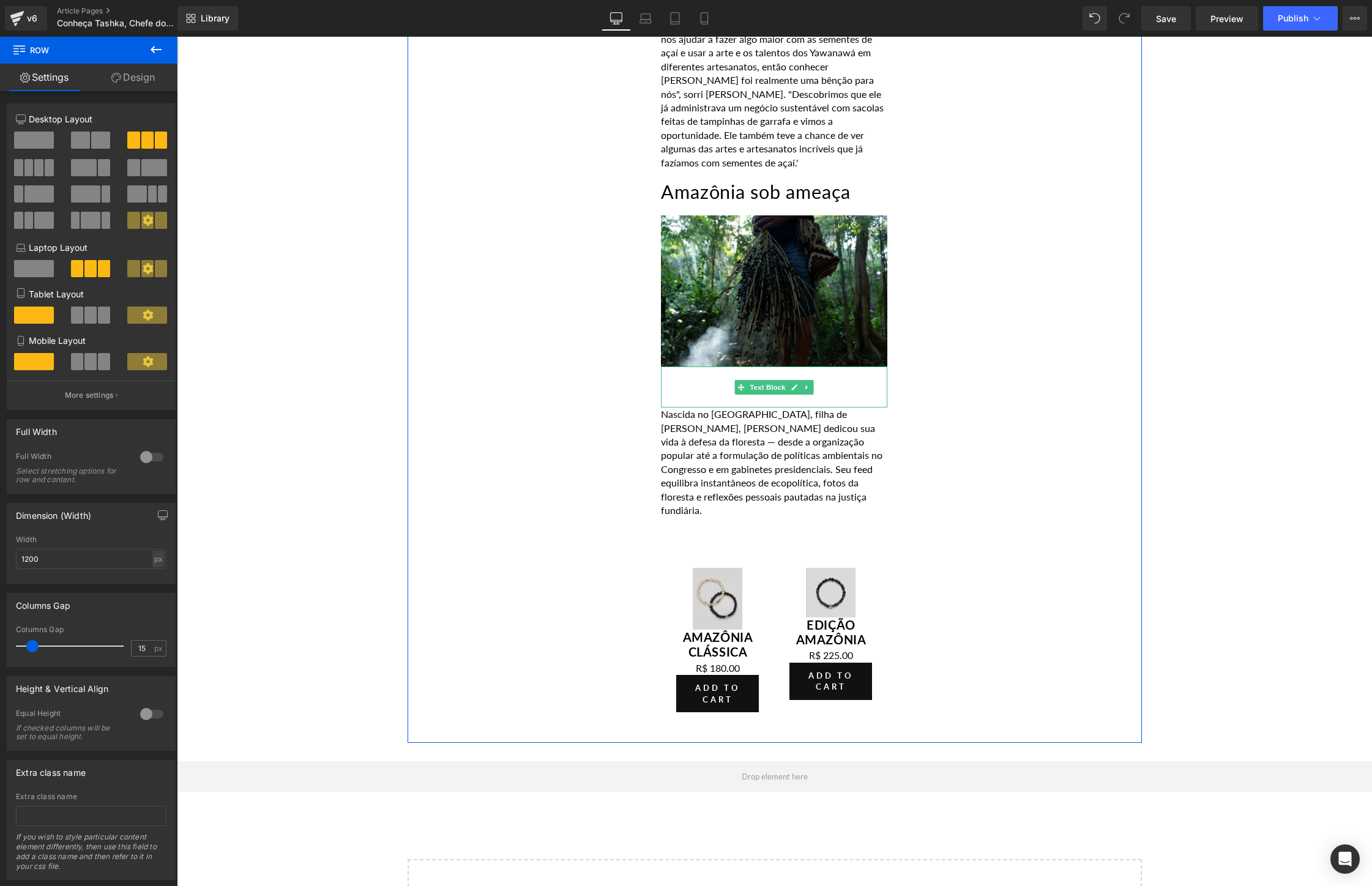
click at [707, 380] on p at bounding box center [774, 387] width 227 height 13
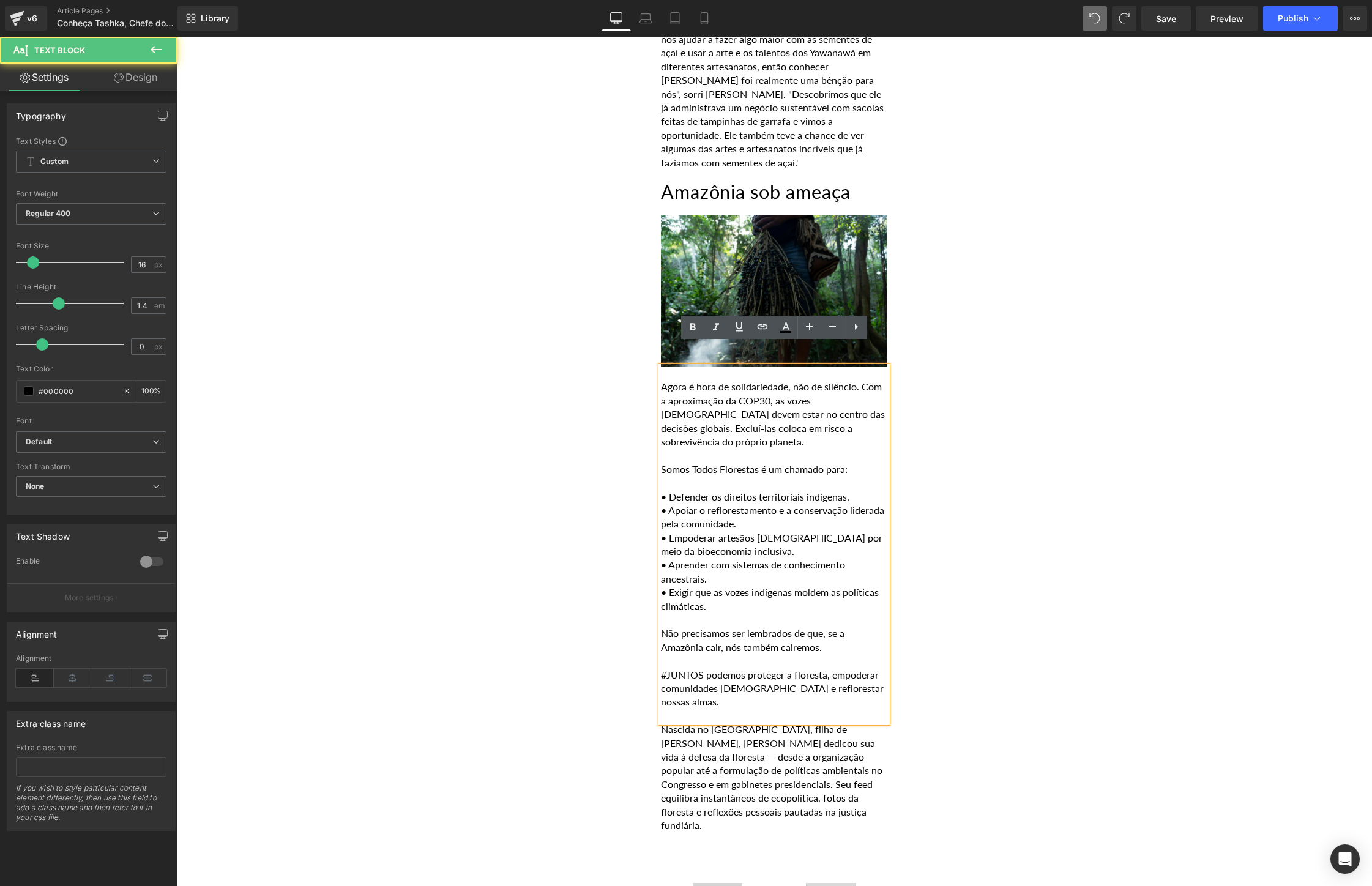
click at [777, 585] on p "• Exigir que as vozes indígenas moldem as políticas climáticas." at bounding box center [774, 599] width 227 height 28
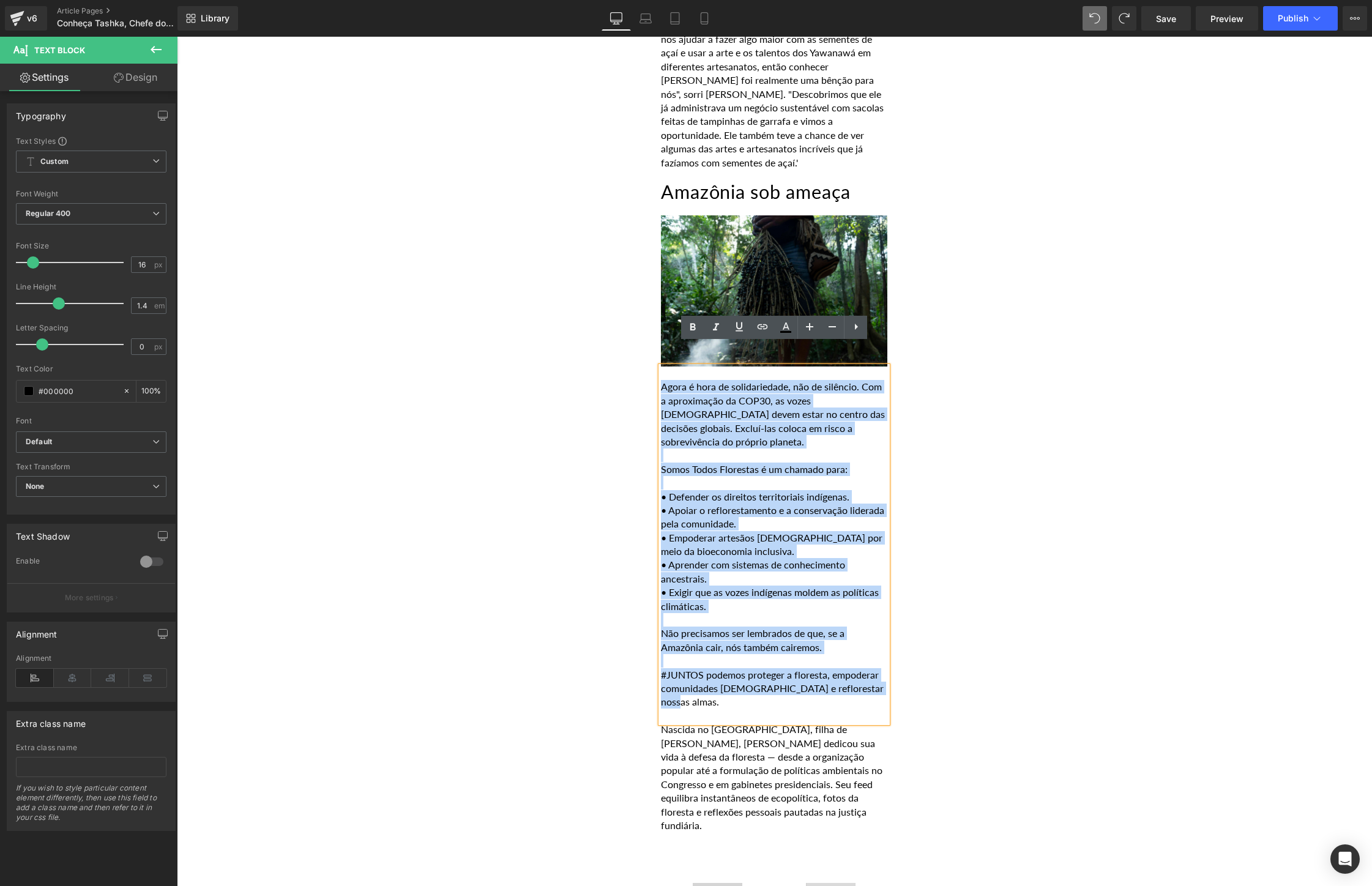
drag, startPoint x: 887, startPoint y: 672, endPoint x: 610, endPoint y: 365, distance: 413.5
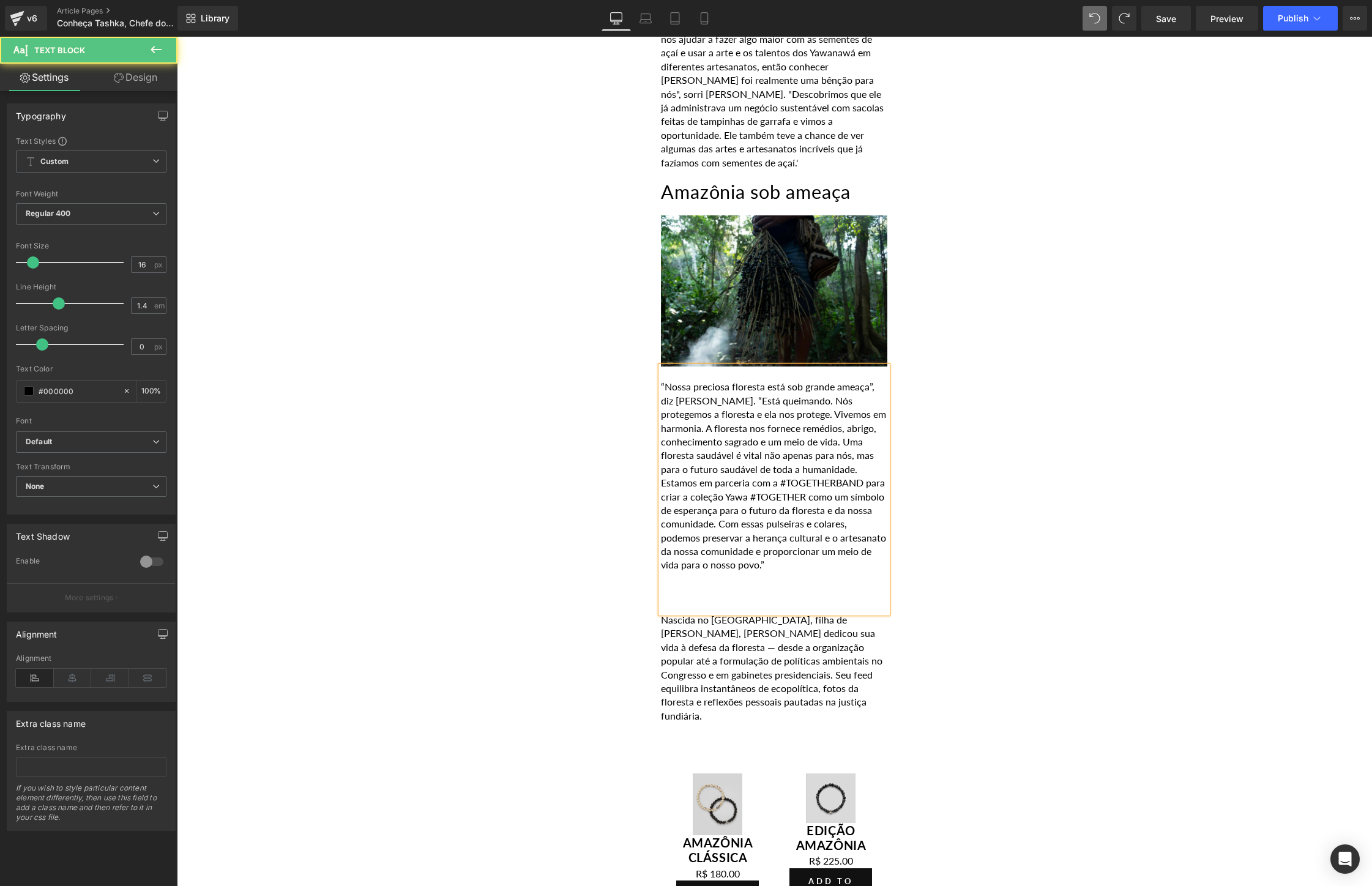
click at [662, 380] on p "“Nossa preciosa floresta está sob grande ameaça”, diz [PERSON_NAME]. “Está quei…" at bounding box center [774, 475] width 227 height 191
click at [877, 380] on p "'Nossa preciosa floresta está sob grande ameaça”, diz [PERSON_NAME]. “Está quei…" at bounding box center [774, 475] width 227 height 191
click at [720, 380] on p "'Nossa preciosa floresta está sob grande ameaça', diz Tashka. “Está queimando. …" at bounding box center [774, 475] width 227 height 191
click at [825, 543] on p "'Nossa preciosa floresta está sob grande ameaça', diz Tashka. 'Está queimando. …" at bounding box center [774, 475] width 227 height 191
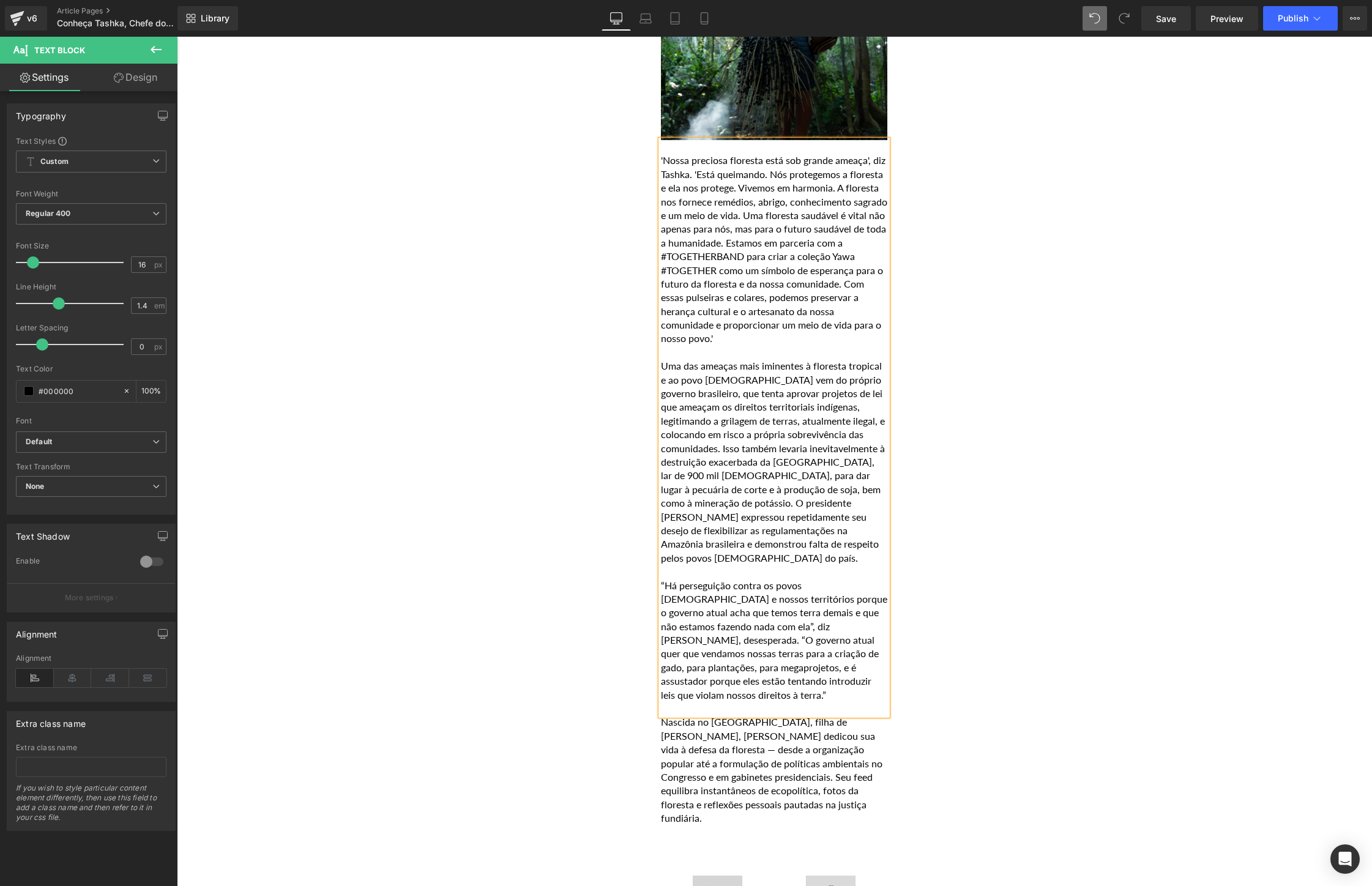
scroll to position [1853, 0]
click at [663, 577] on p "“Há perseguição contra os povos [DEMOGRAPHIC_DATA] e nossos territórios porque …" at bounding box center [774, 639] width 227 height 123
click at [726, 603] on p "'Há perseguição contra os povos [DEMOGRAPHIC_DATA] e nossos territórios porque …" at bounding box center [774, 639] width 227 height 123
click at [838, 603] on p "'Há perseguição contra os povos [DEMOGRAPHIC_DATA] e nossos territórios porque …" at bounding box center [774, 639] width 227 height 123
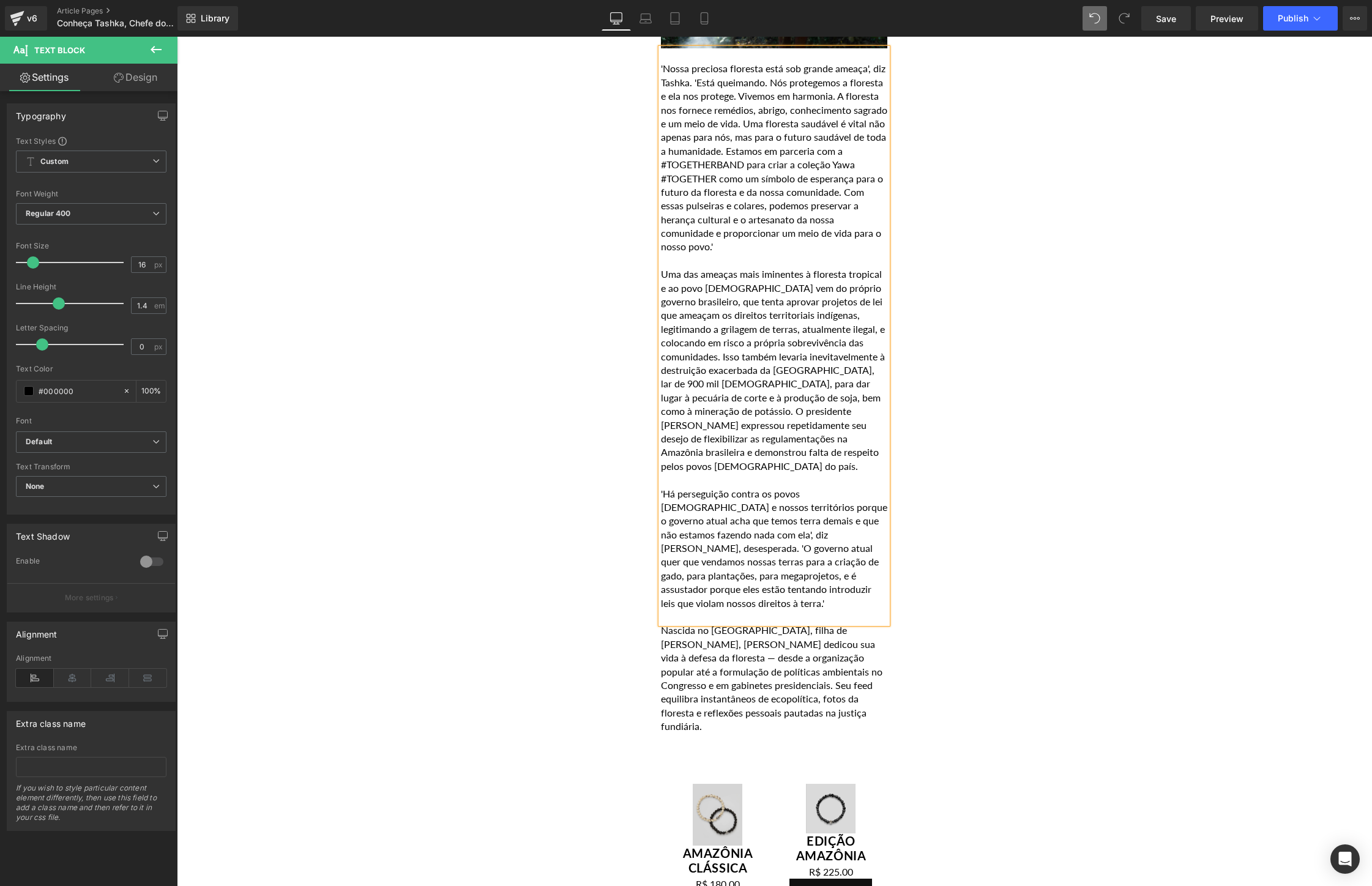
scroll to position [1948, 0]
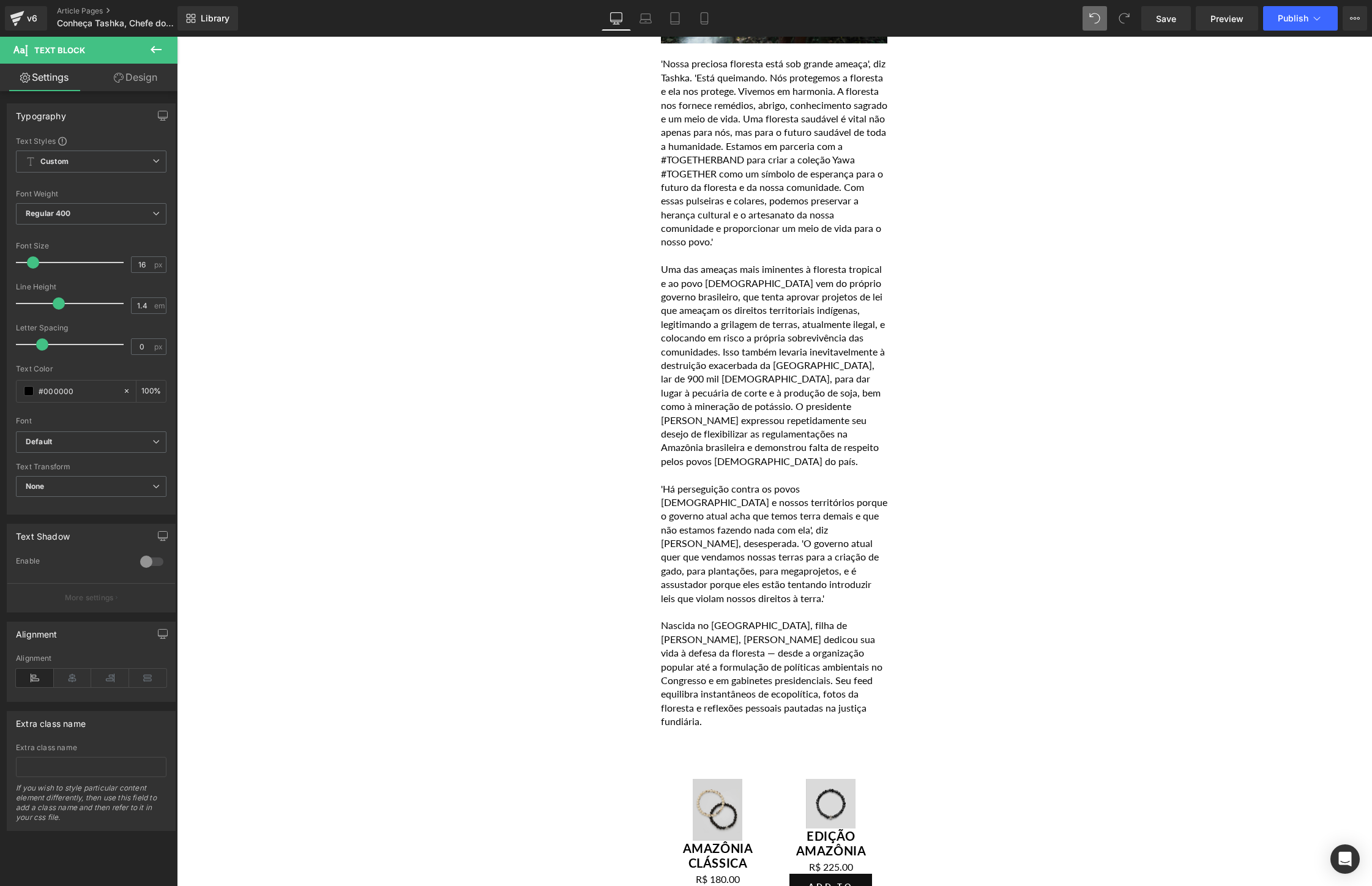
click at [157, 52] on icon at bounding box center [156, 50] width 15 height 15
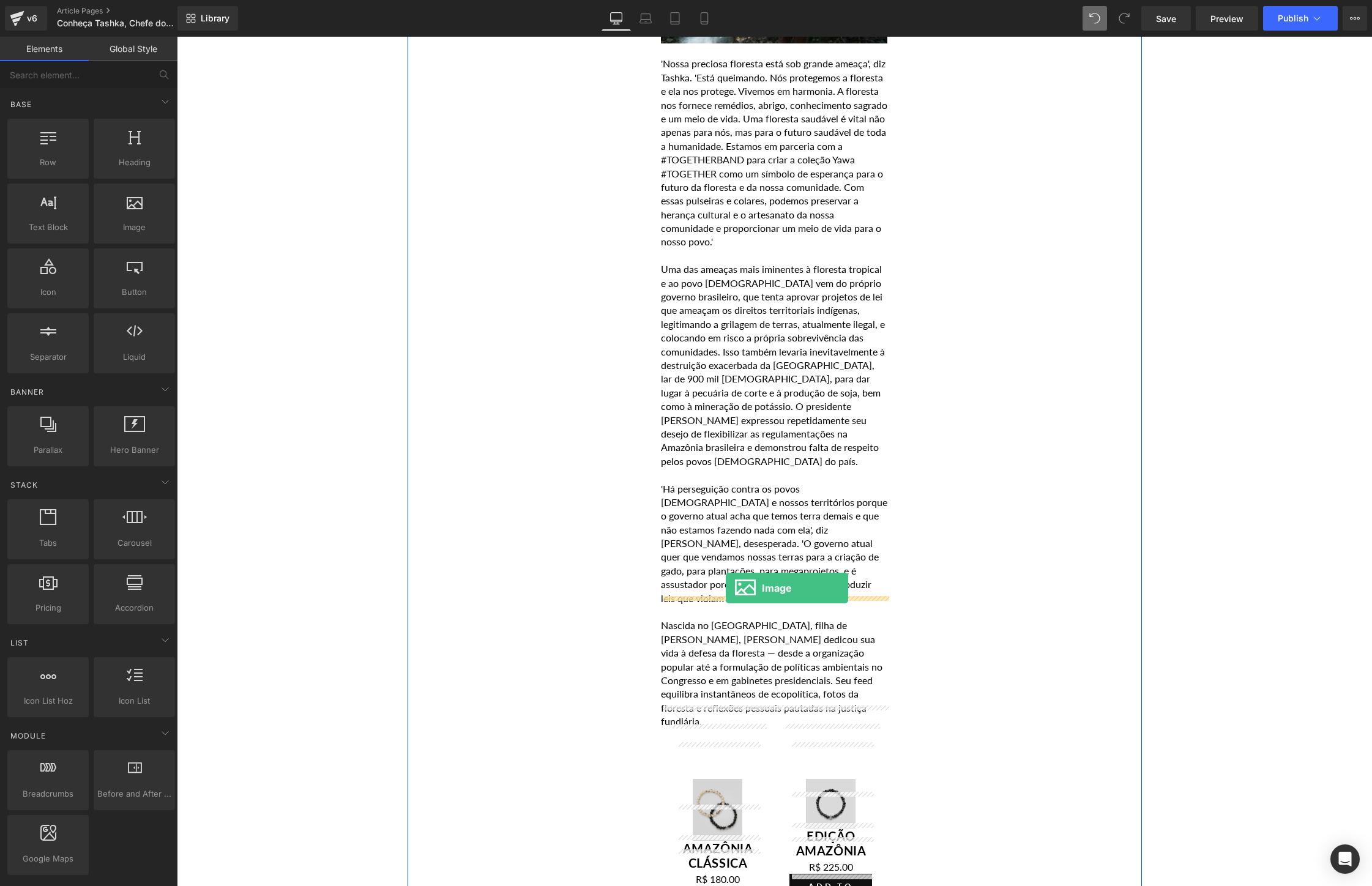
drag, startPoint x: 299, startPoint y: 245, endPoint x: 726, endPoint y: 588, distance: 547.7
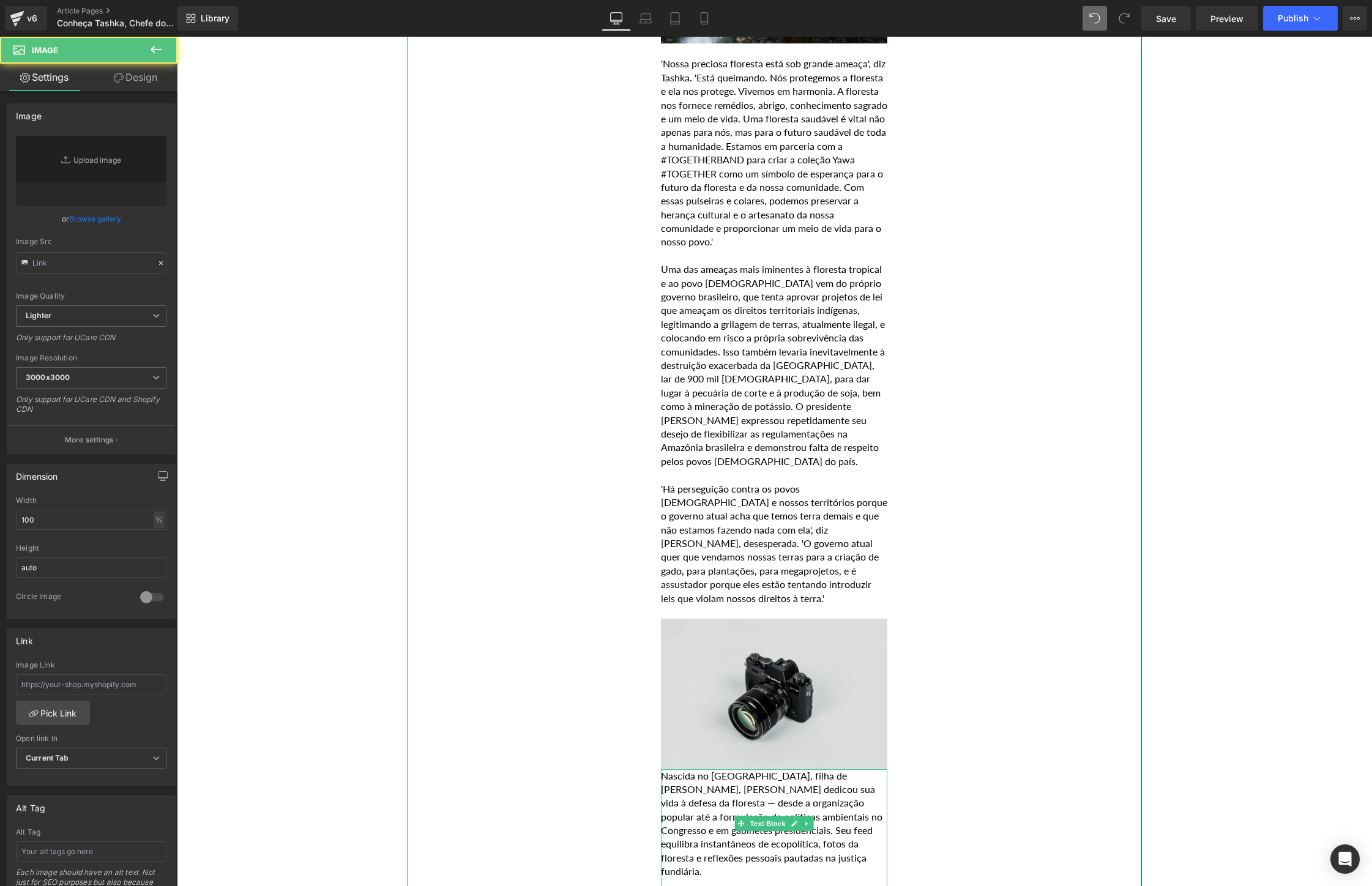
type input "//[DOMAIN_NAME][URL]"
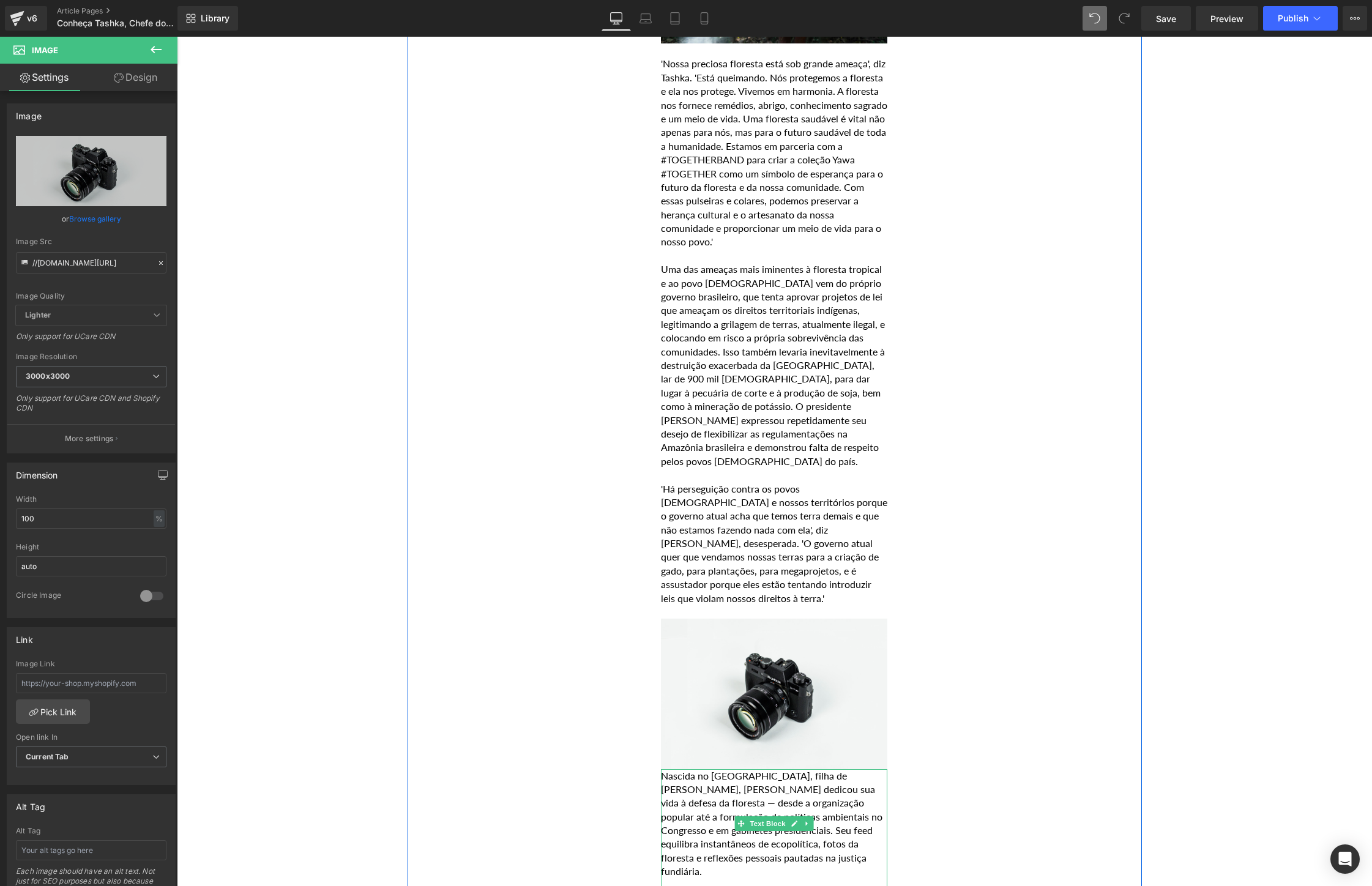
click at [816, 832] on p "Nascida no [GEOGRAPHIC_DATA], filha de [PERSON_NAME], [PERSON_NAME] dedicou sua…" at bounding box center [774, 823] width 227 height 109
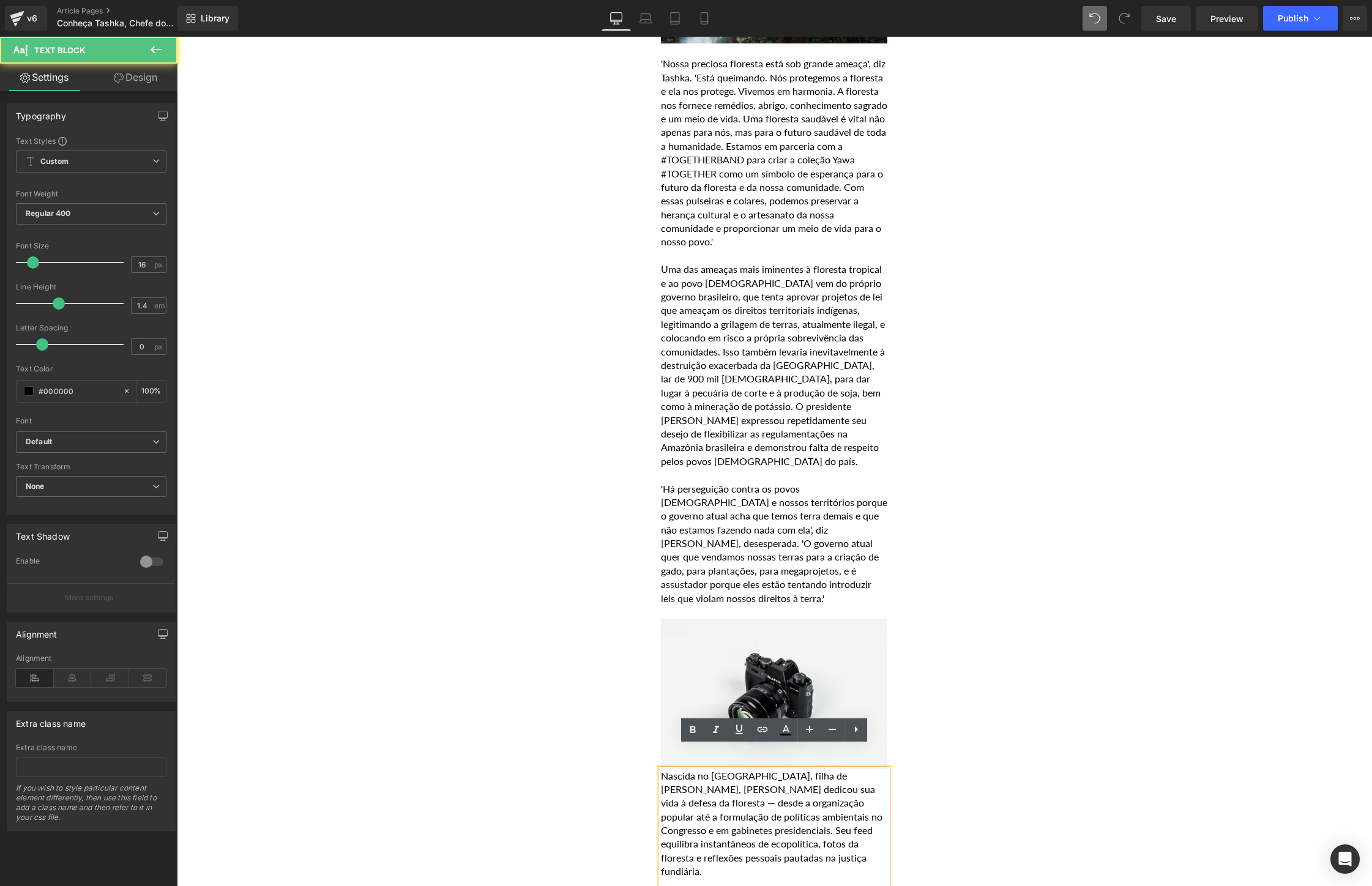
click at [803, 832] on p "Nascida no [GEOGRAPHIC_DATA], filha de [PERSON_NAME], [PERSON_NAME] dedicou sua…" at bounding box center [774, 823] width 227 height 109
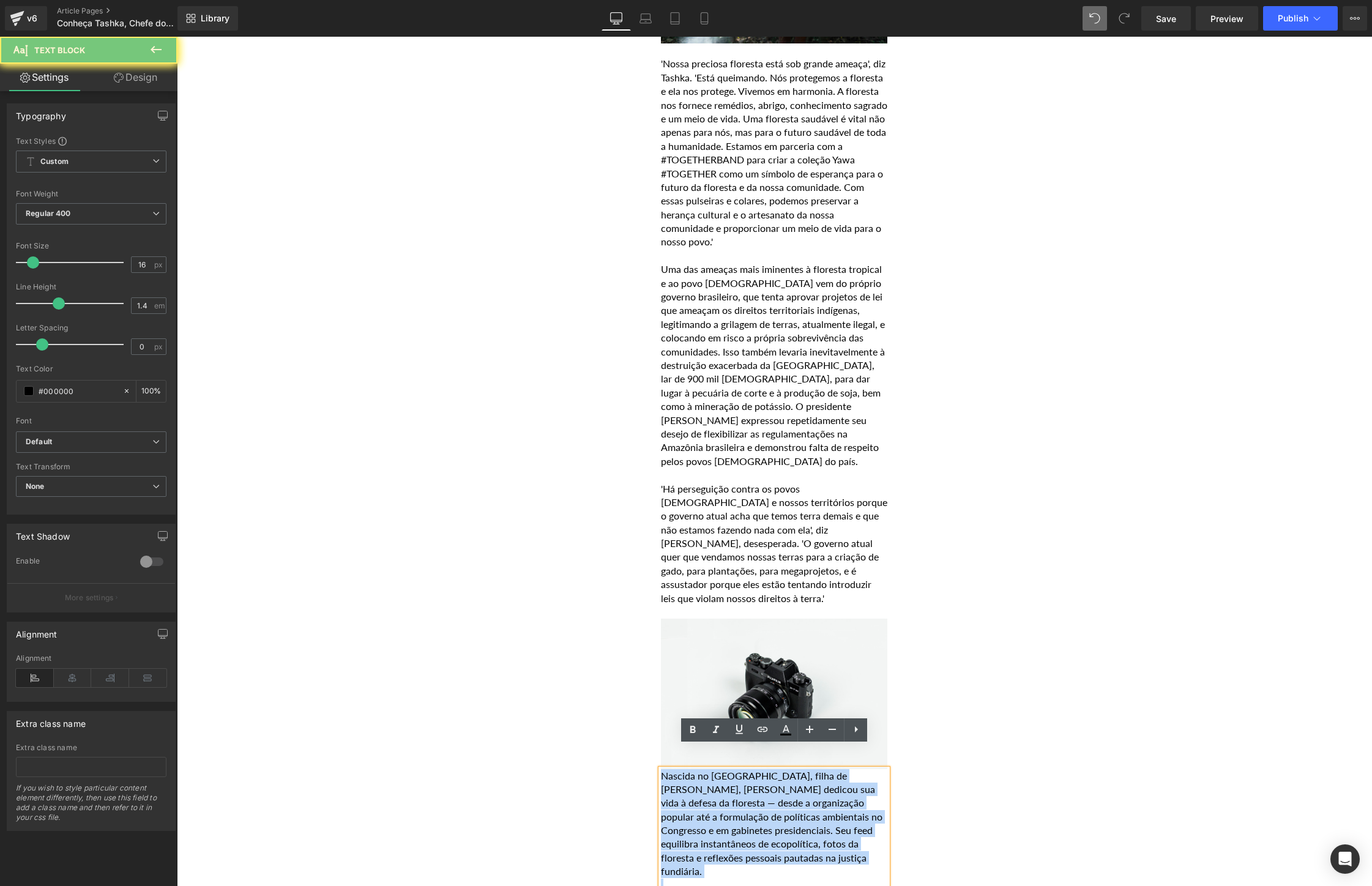
click at [803, 832] on p "Nascida no [GEOGRAPHIC_DATA], filha de [PERSON_NAME], [PERSON_NAME] dedicou sua…" at bounding box center [774, 823] width 227 height 109
paste div
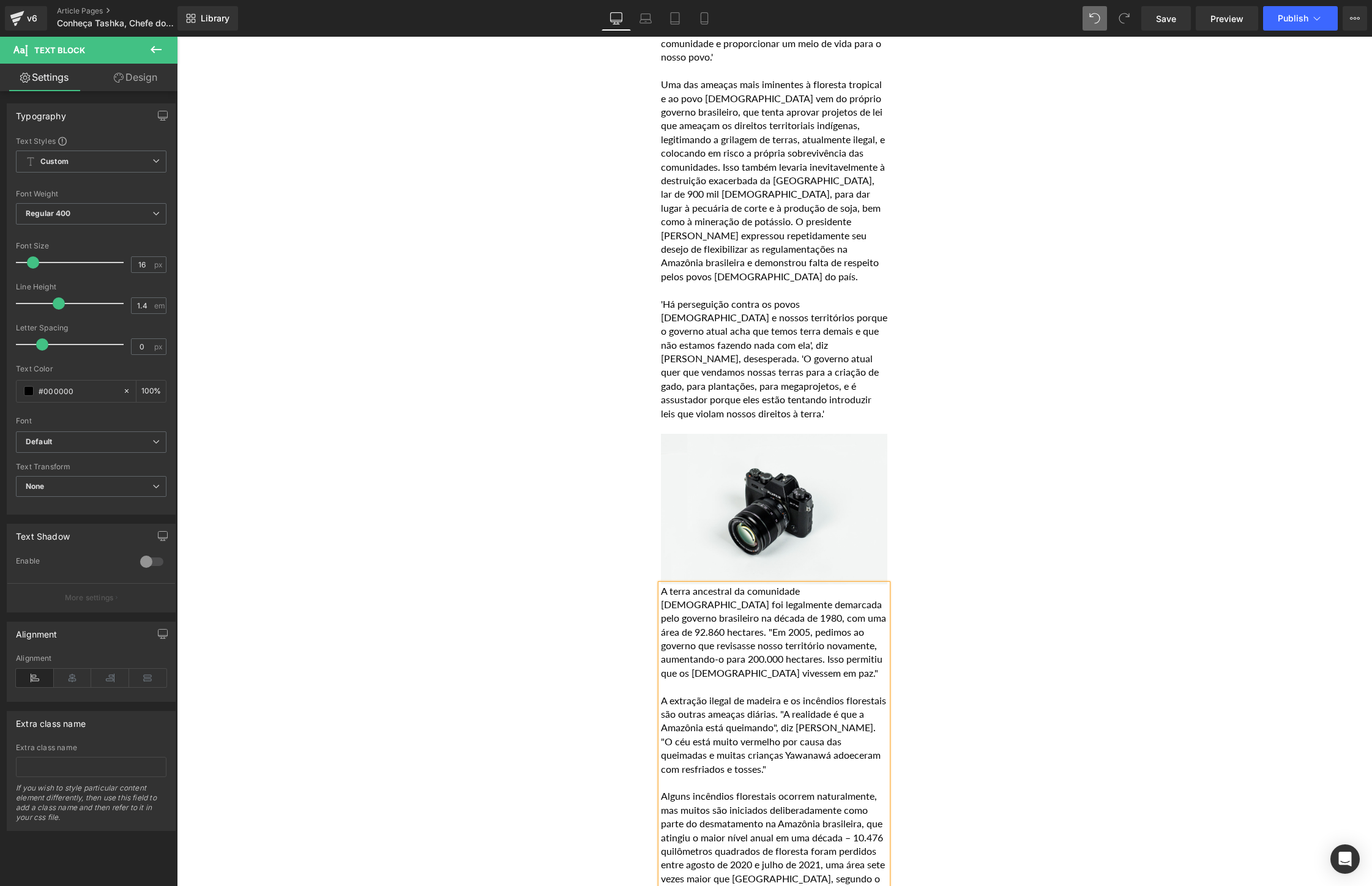
scroll to position [2131, 0]
click at [709, 609] on p "A terra ancestral da comunidade [DEMOGRAPHIC_DATA] foi legalmente demarcada pel…" at bounding box center [774, 633] width 227 height 96
click at [792, 650] on p "A terra ancestral da comunidade [DEMOGRAPHIC_DATA] foi legalmente demarcada pel…" at bounding box center [774, 633] width 227 height 96
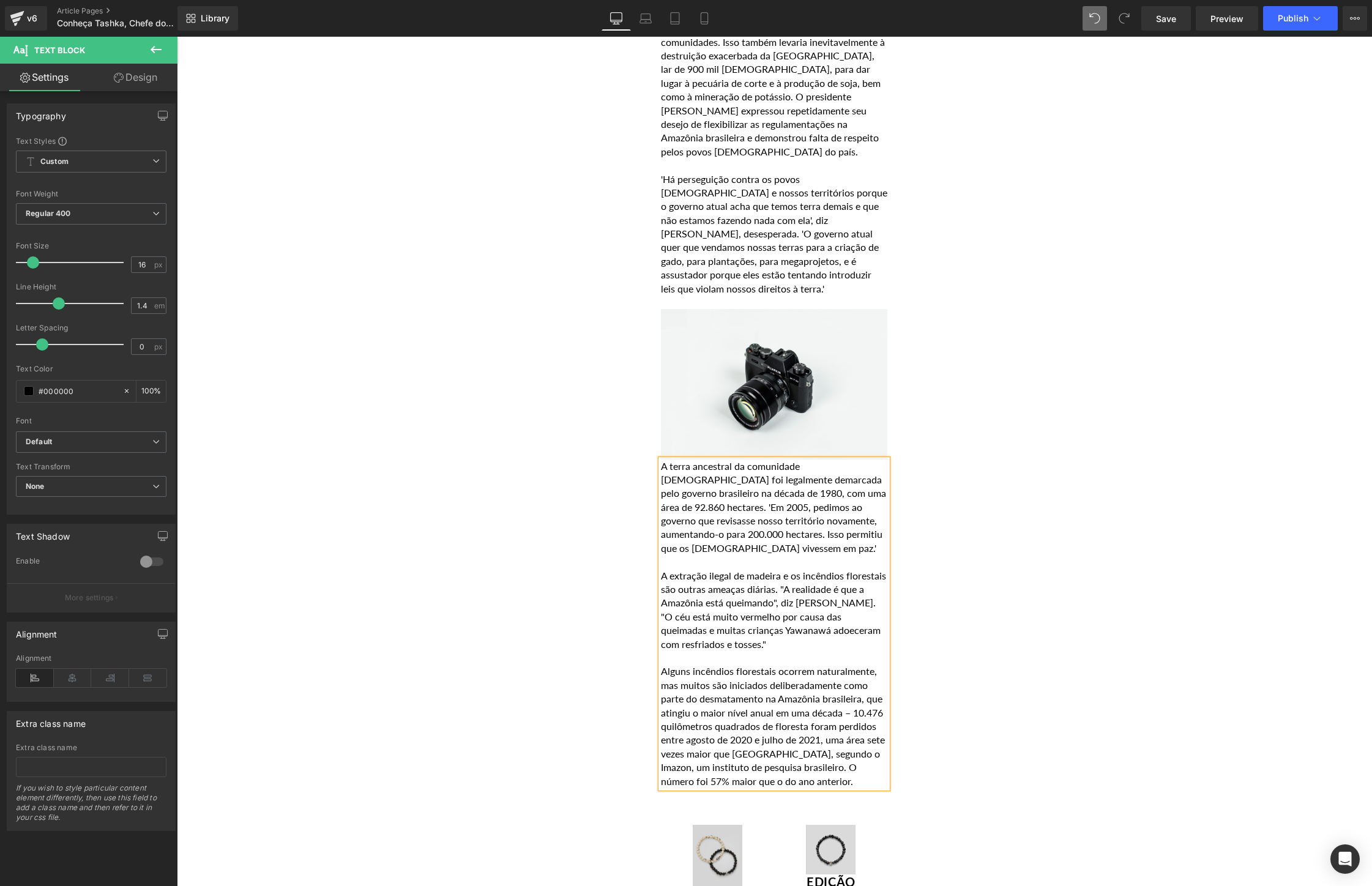
scroll to position [2280, 0]
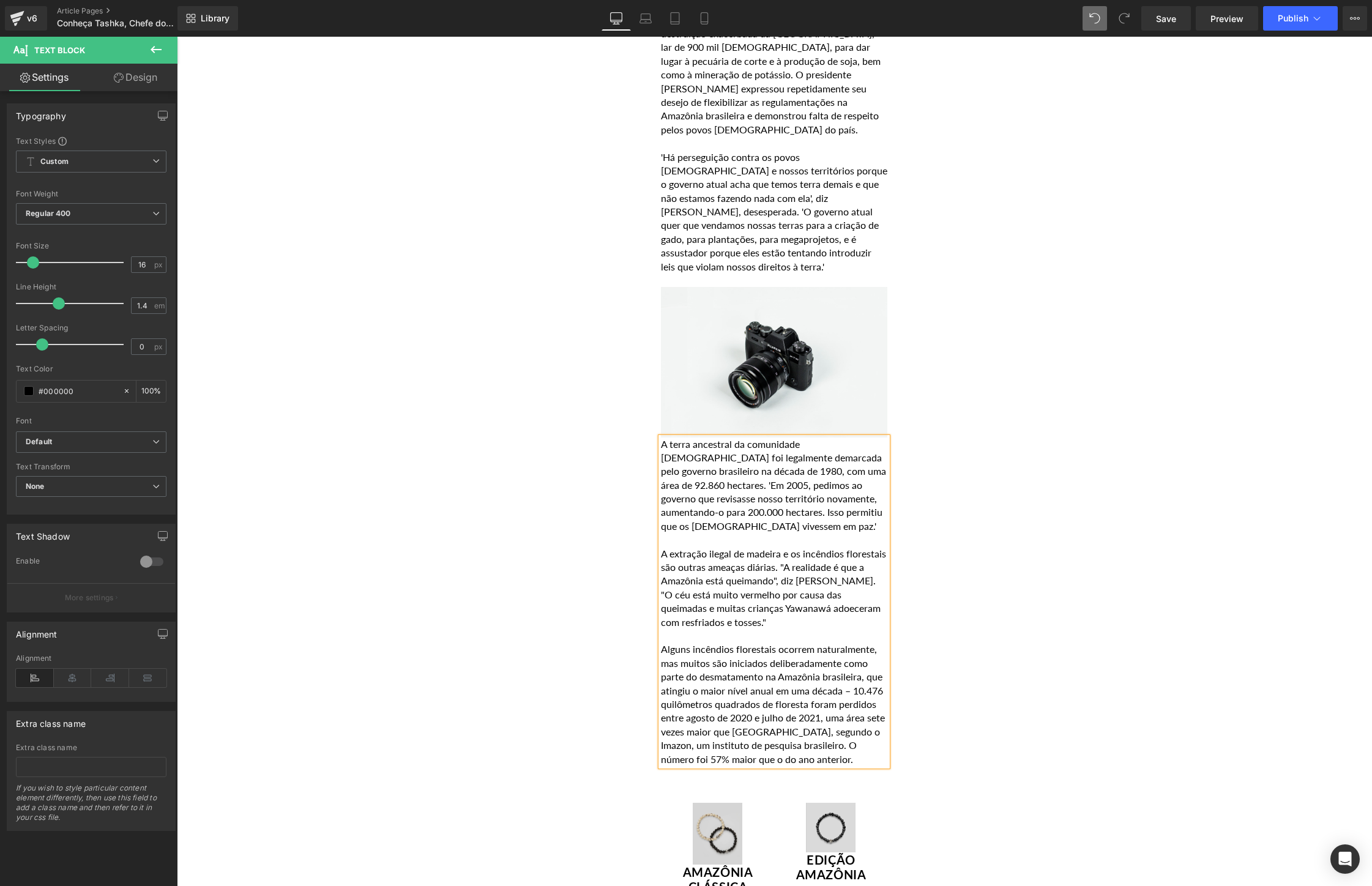
click at [751, 598] on p "A extração ilegal de madeira e os incêndios florestais são outras ameaças diári…" at bounding box center [774, 588] width 227 height 82
click at [869, 560] on p "A extração ilegal de madeira e os incêndios florestais são outras ameaças diári…" at bounding box center [774, 588] width 227 height 82
click at [869, 737] on p "Alguns incêndios florestais ocorrem naturalmente, mas muitos são iniciados deli…" at bounding box center [774, 704] width 227 height 123
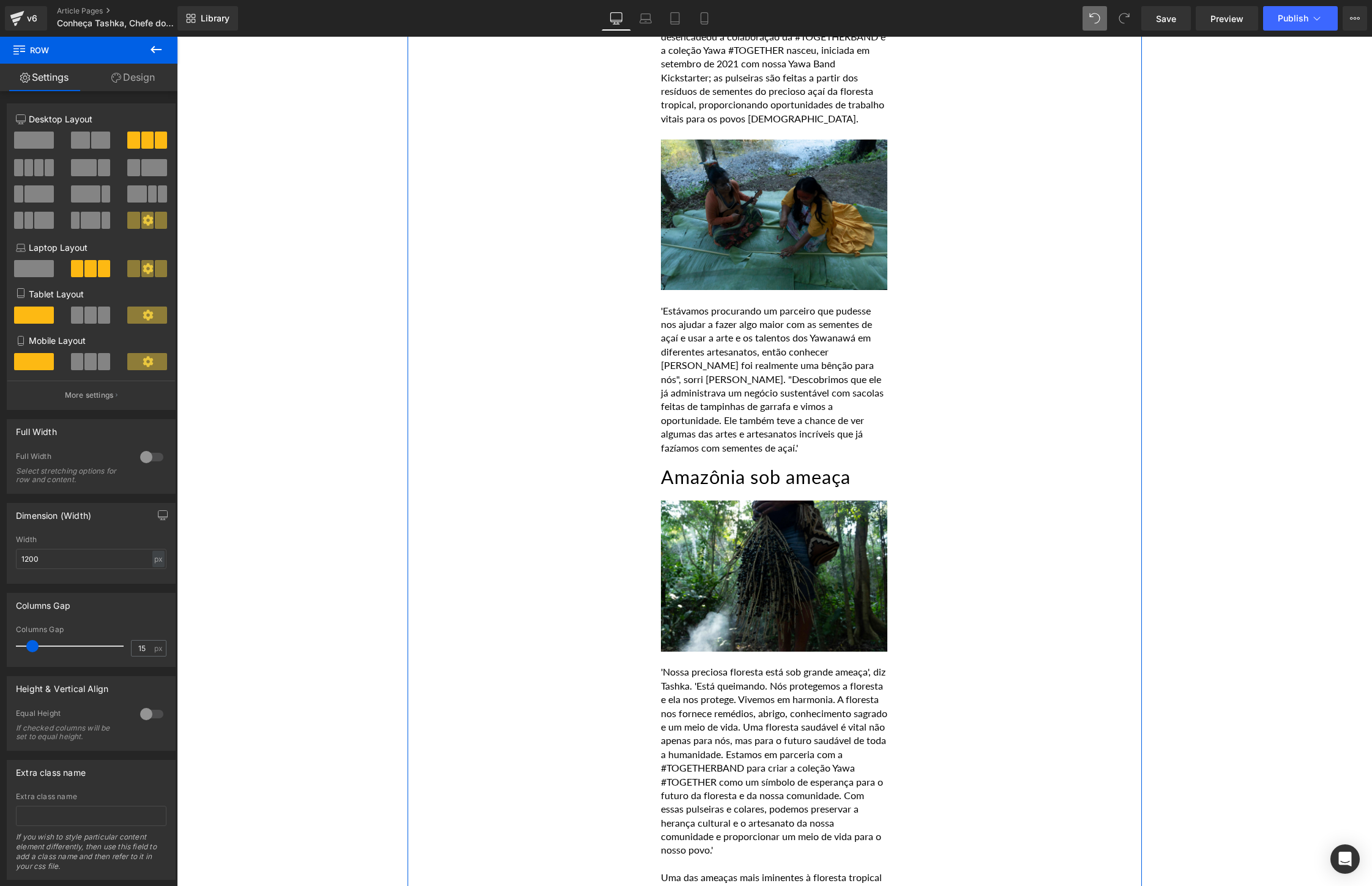
scroll to position [1339, 0]
click at [808, 478] on link at bounding box center [804, 486] width 13 height 15
click at [798, 482] on icon at bounding box center [797, 486] width 7 height 7
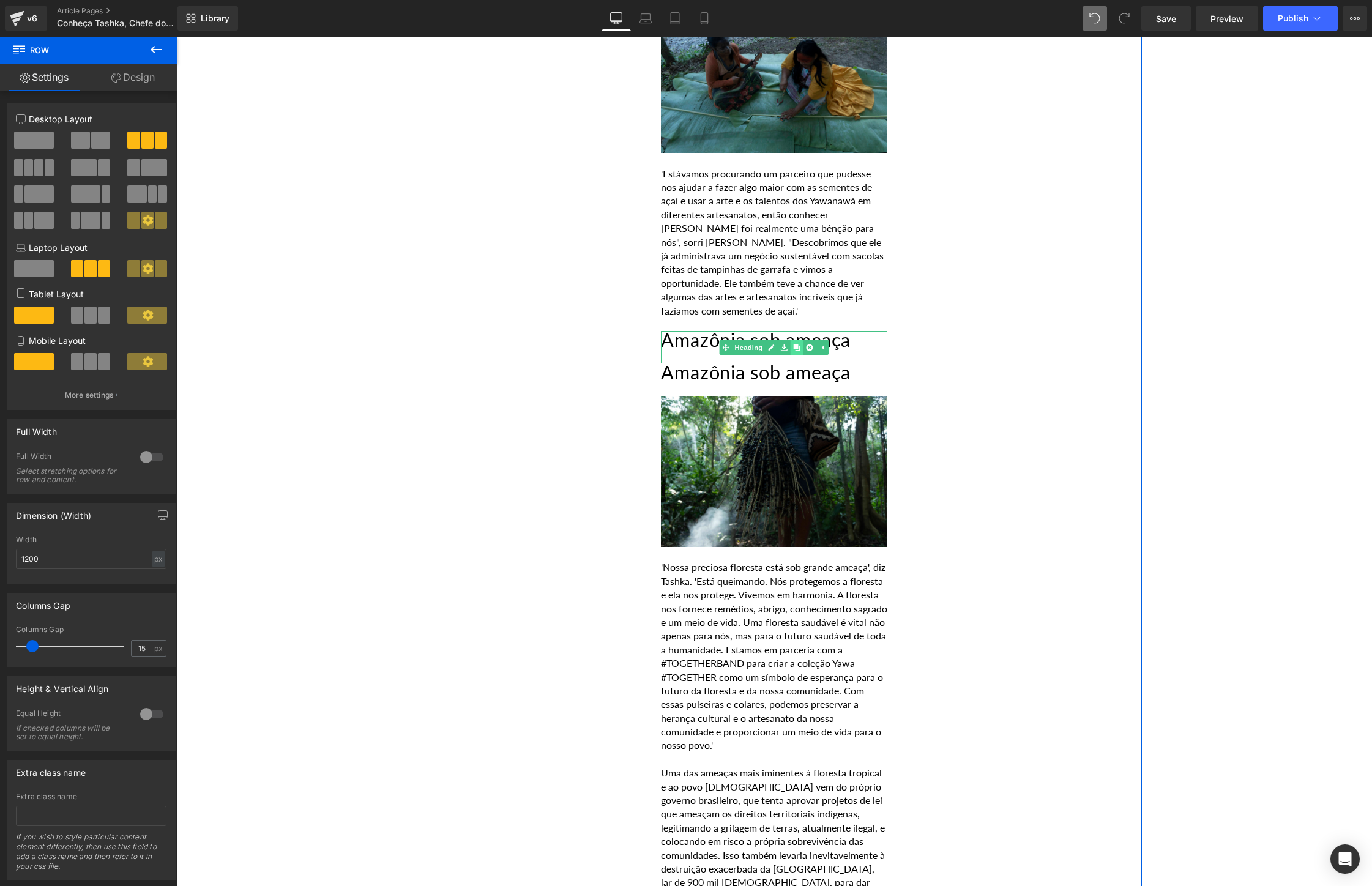
scroll to position [1520, 0]
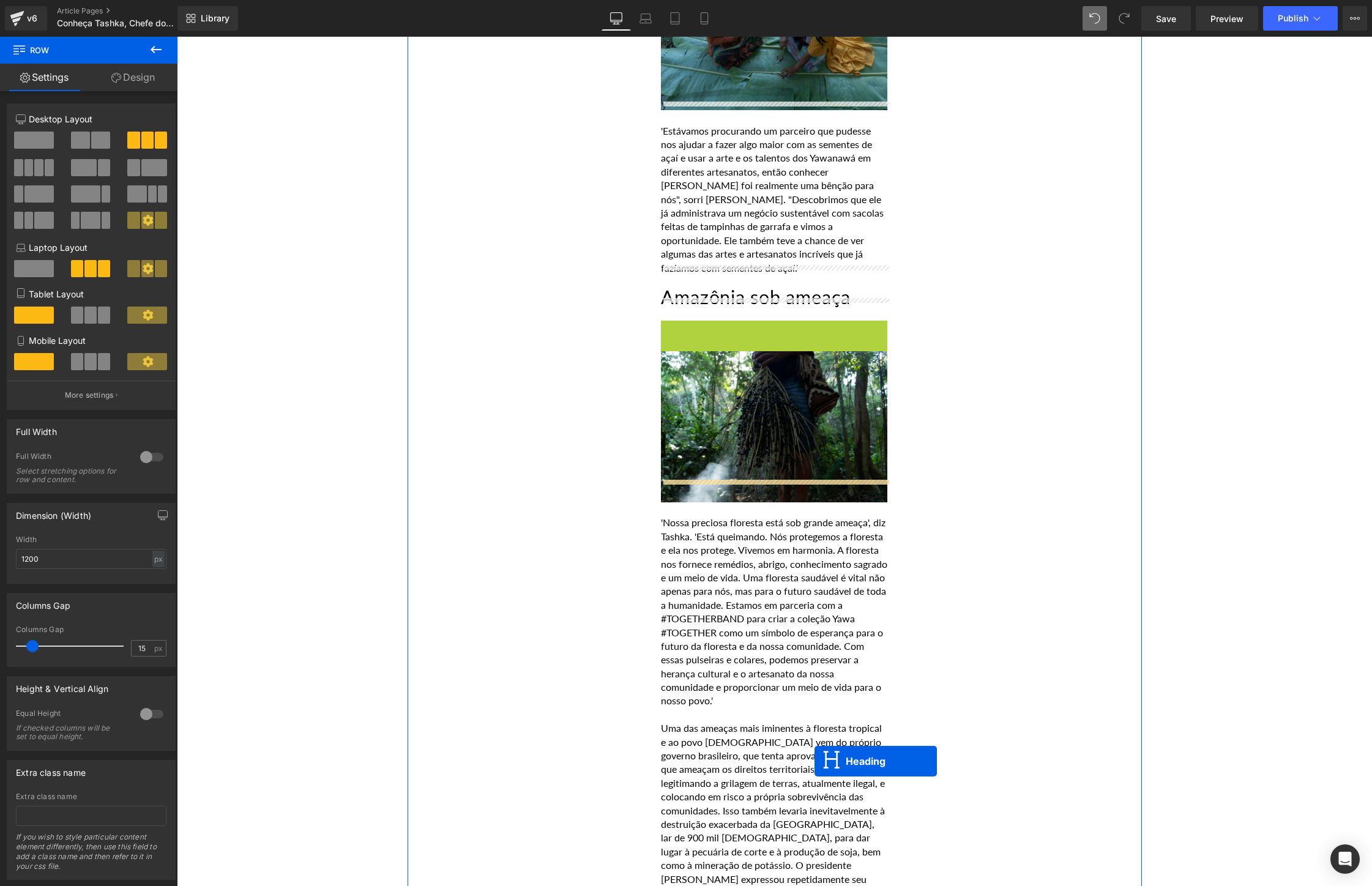
drag, startPoint x: 747, startPoint y: 315, endPoint x: 800, endPoint y: 964, distance: 651.2
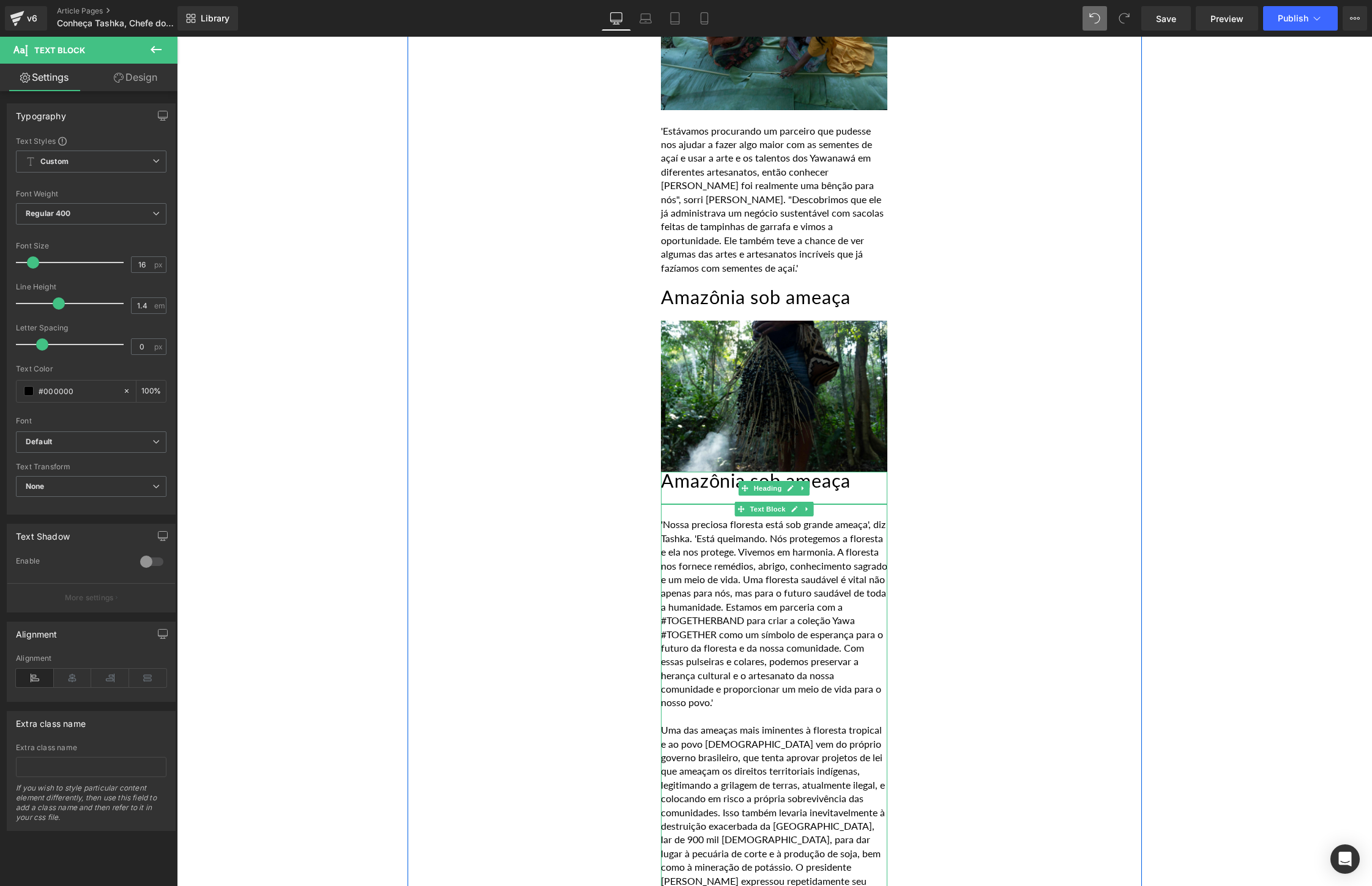
drag, startPoint x: 800, startPoint y: 964, endPoint x: 772, endPoint y: 794, distance: 172.3
click at [772, 794] on p "Uma das ameaças mais iminentes à floresta tropical e ao povo [DEMOGRAPHIC_DATA]…" at bounding box center [774, 826] width 227 height 205
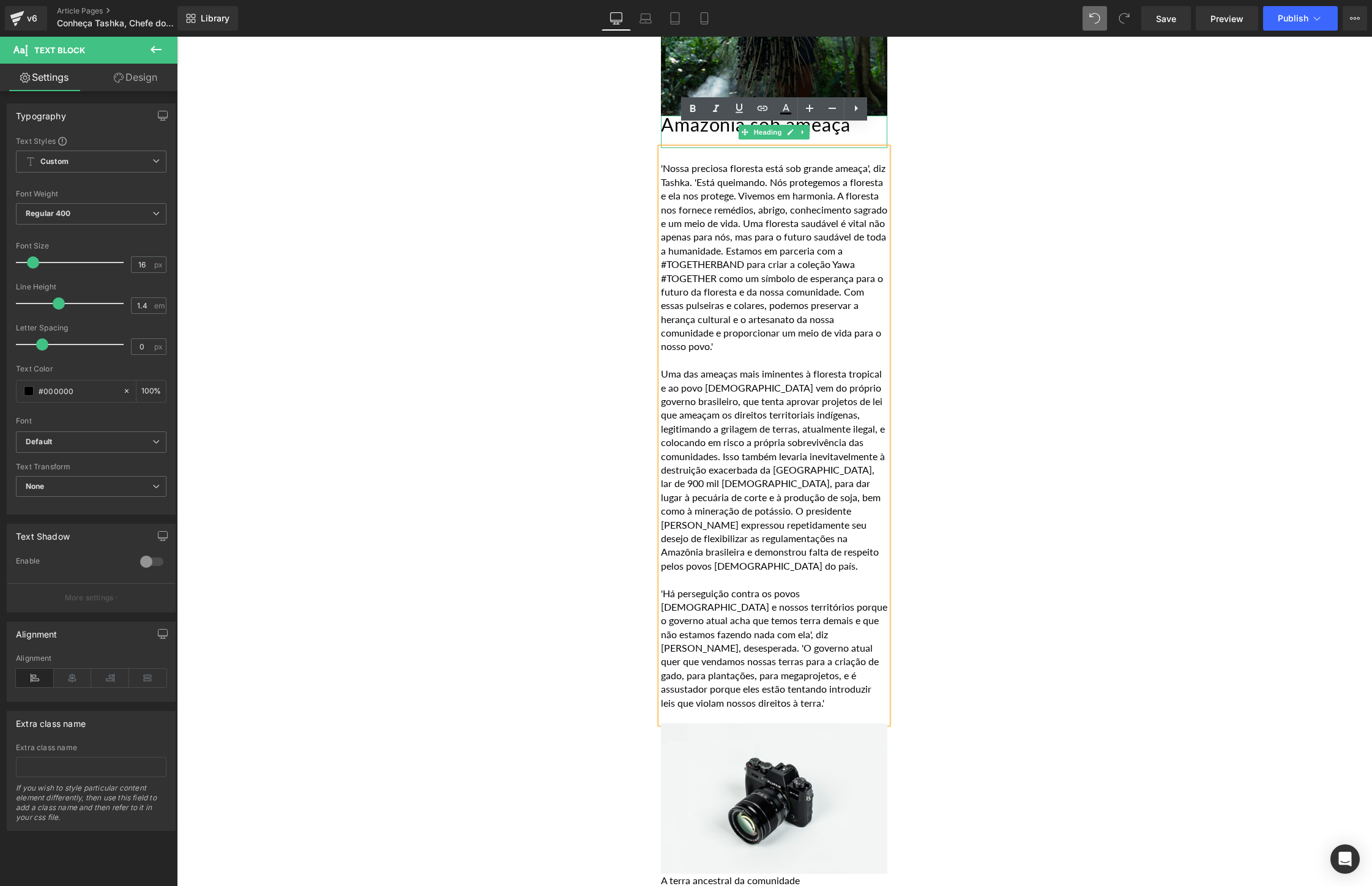
scroll to position [1688, 0]
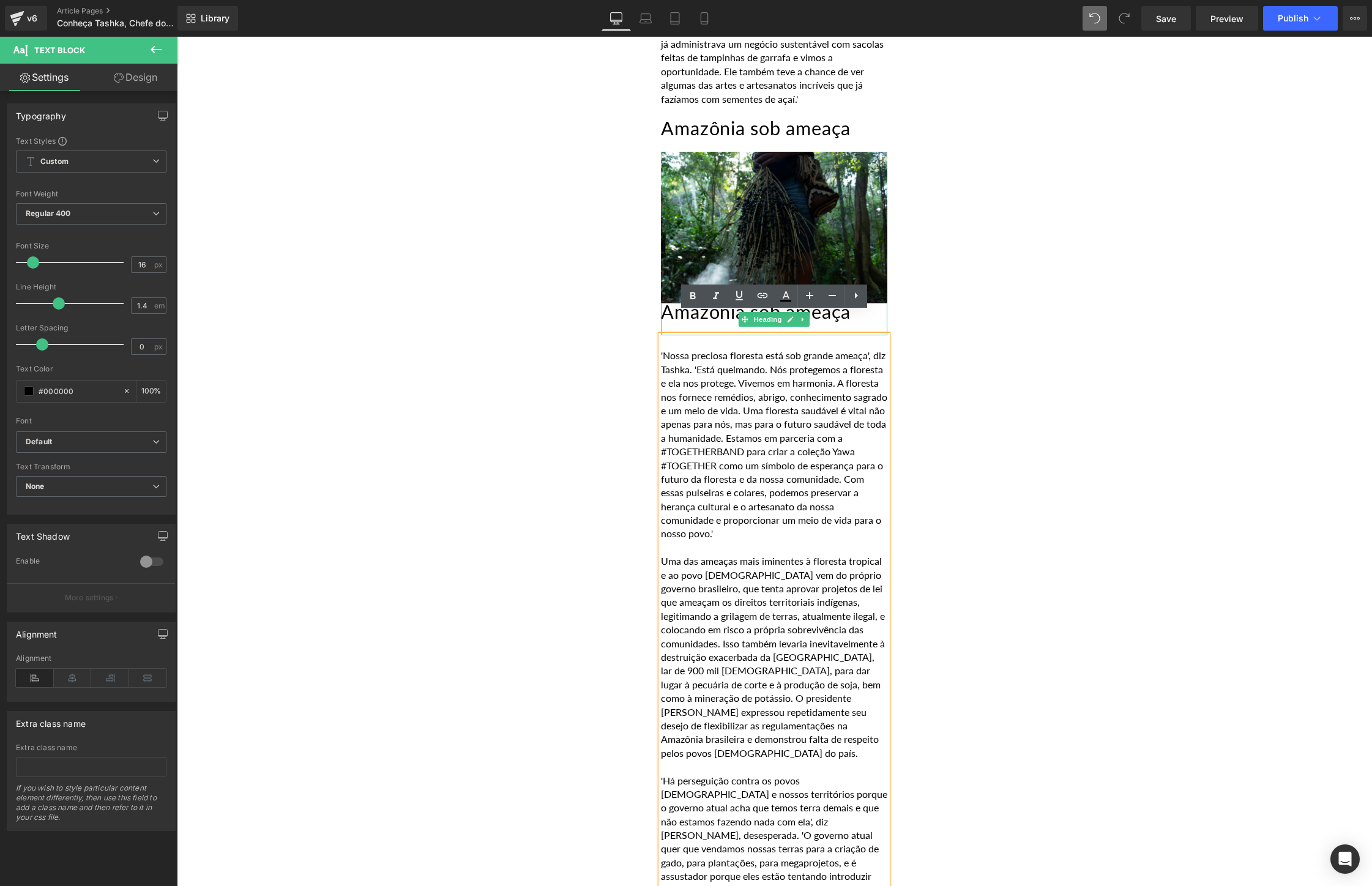
click at [1028, 383] on div "POR [PERSON_NAME] [DATE] Heading 'A floresta significa vida para nós. Cada vez …" at bounding box center [775, 246] width 734 height 2738
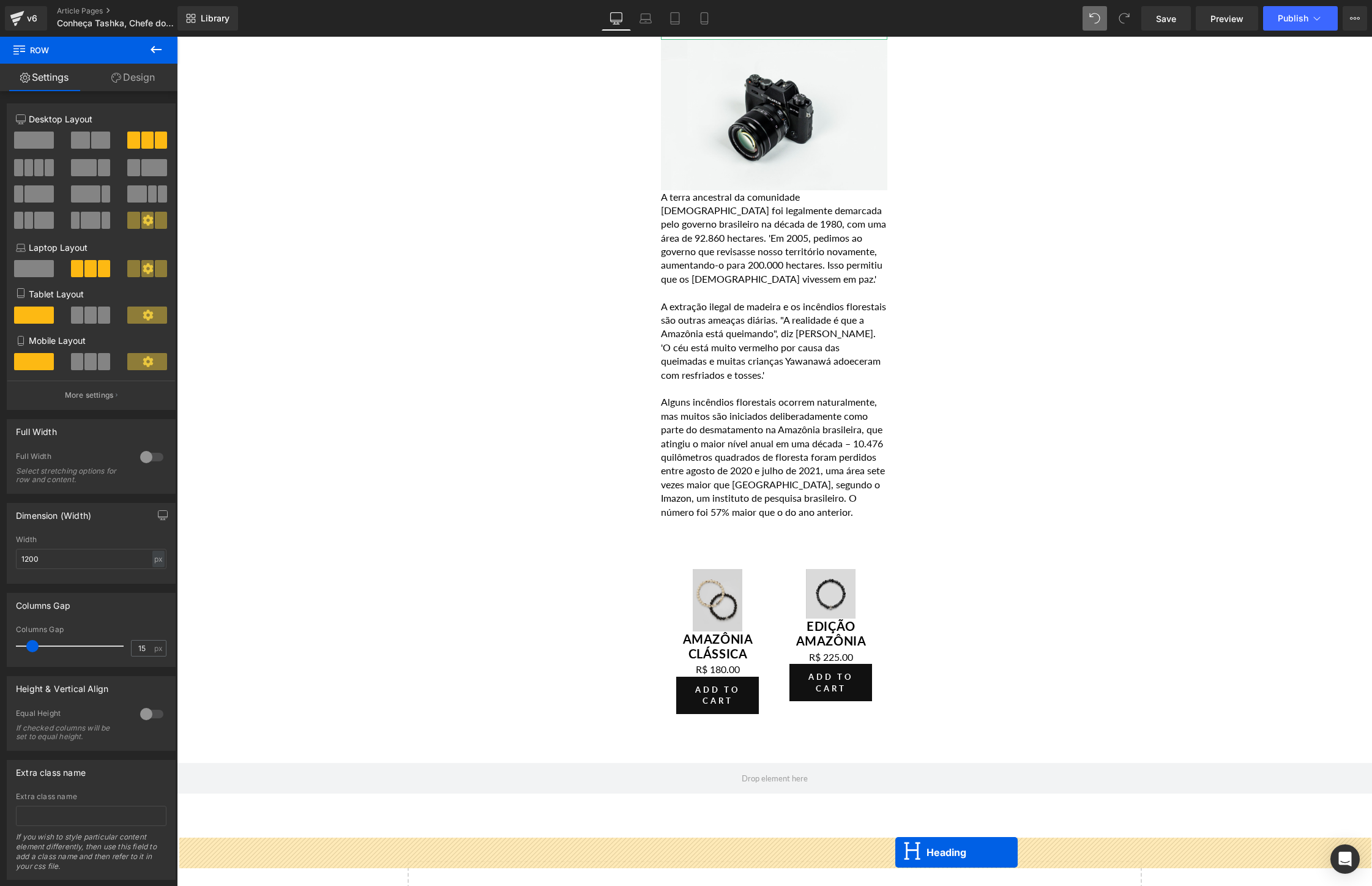
scroll to position [2582, 0]
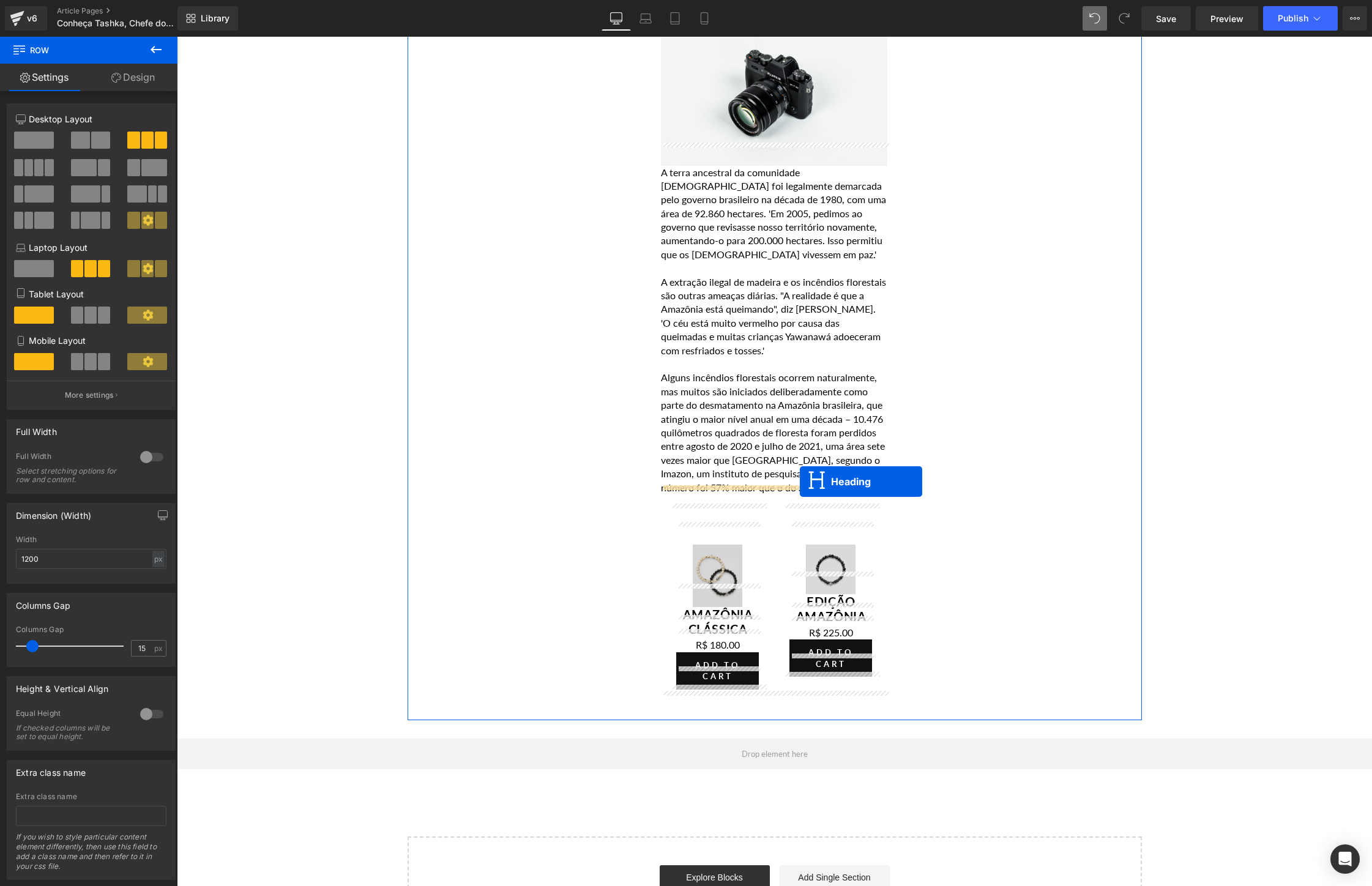
drag, startPoint x: 745, startPoint y: 296, endPoint x: 800, endPoint y: 481, distance: 193.0
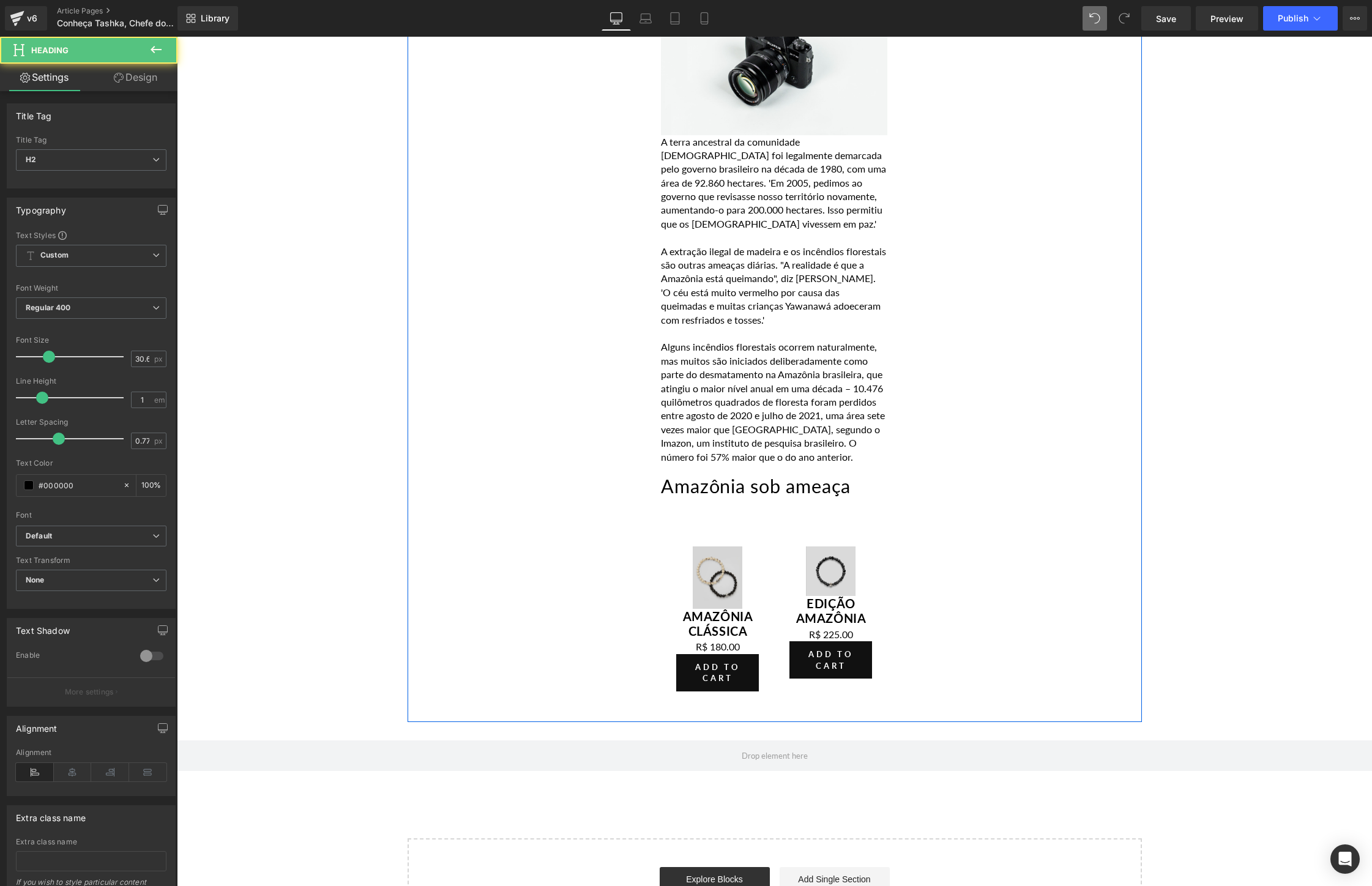
scroll to position [2551, 0]
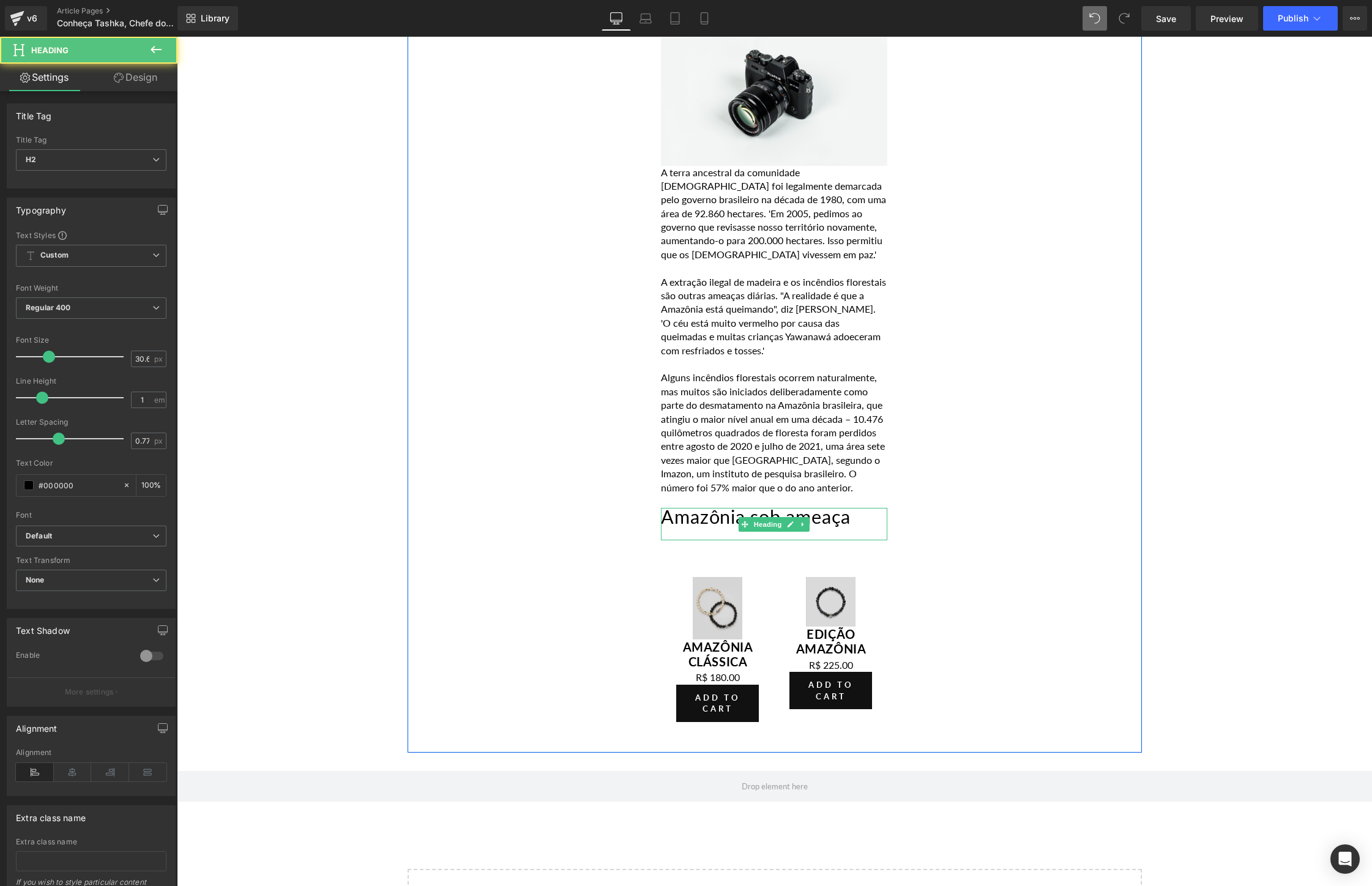
click at [821, 508] on h2 "Amazônia sob ameaça" at bounding box center [774, 517] width 227 height 19
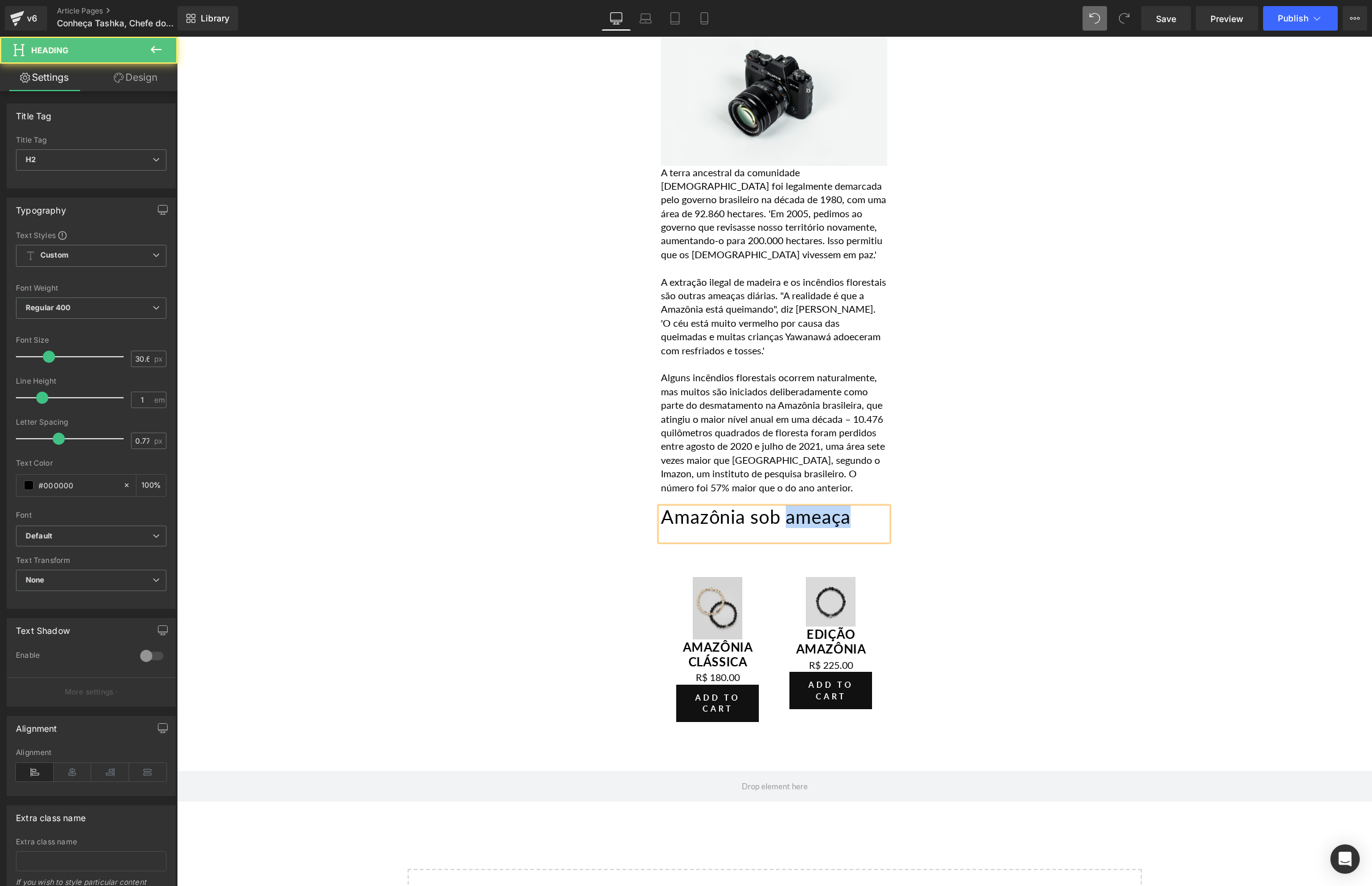
click at [821, 508] on h2 "Amazônia sob ameaça" at bounding box center [774, 517] width 227 height 19
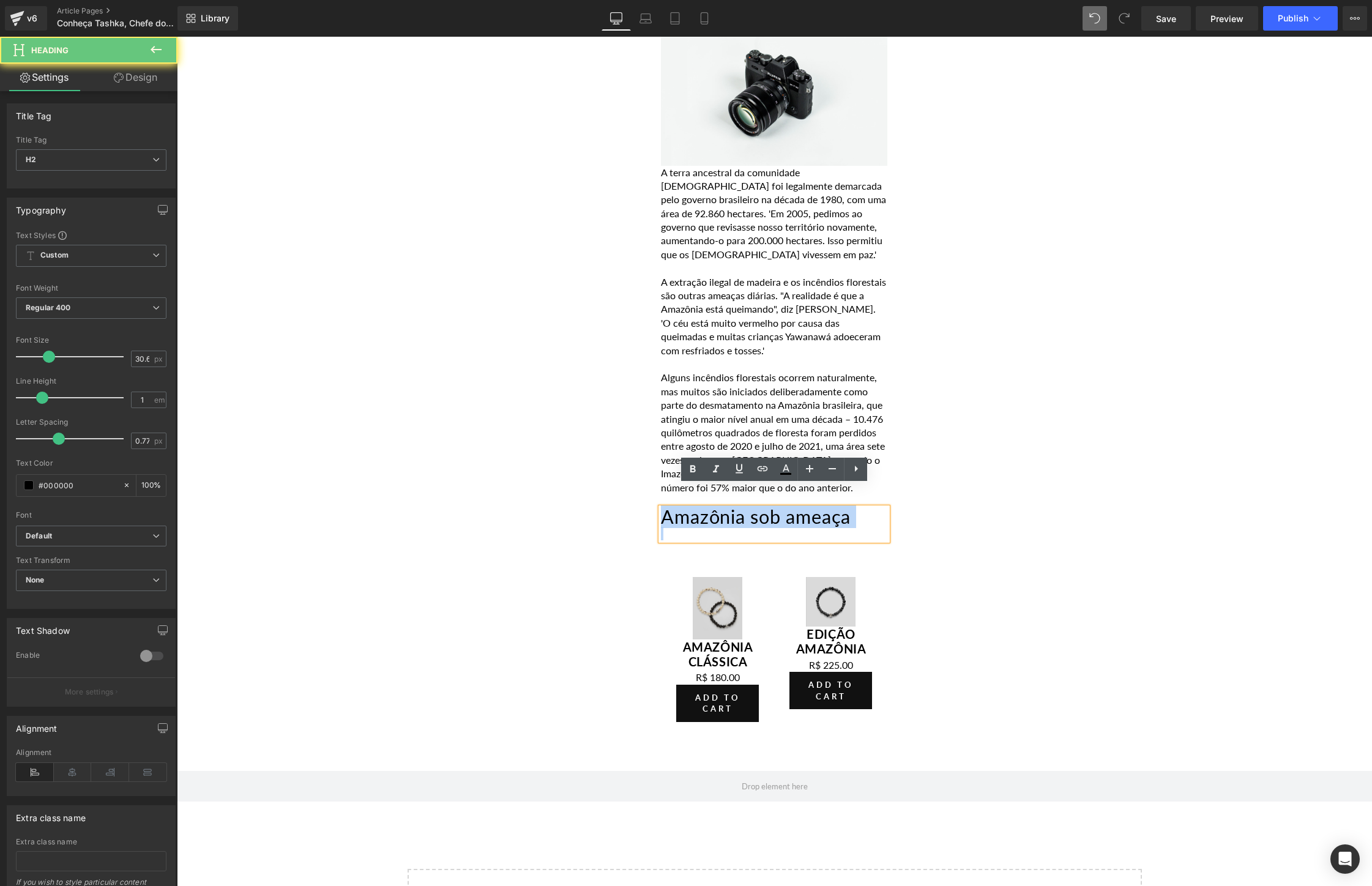
click at [821, 508] on h2 "Amazônia sob ameaça" at bounding box center [774, 517] width 227 height 19
paste div
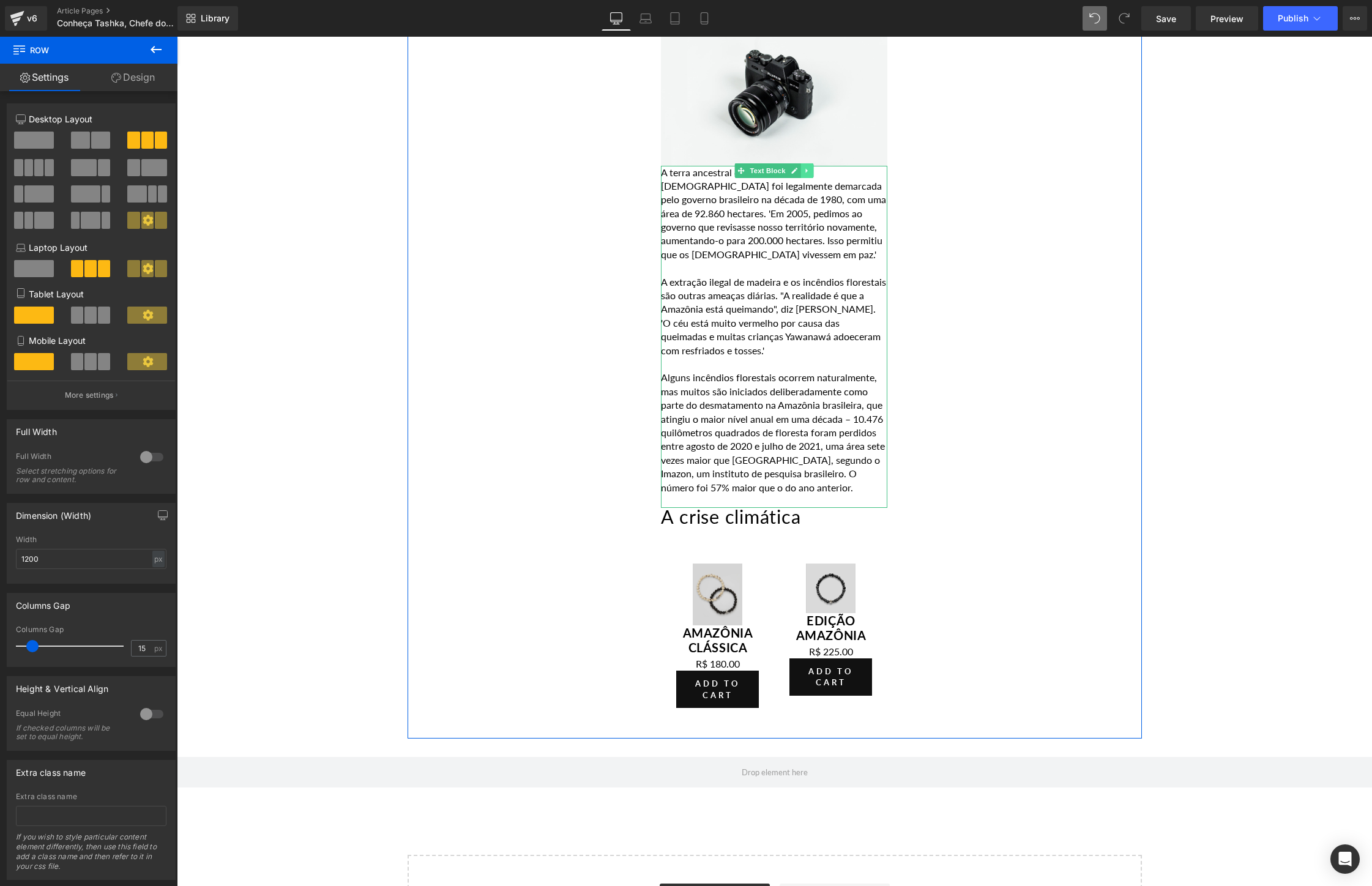
click at [809, 167] on icon at bounding box center [807, 171] width 7 height 7
click at [802, 167] on icon at bounding box center [800, 170] width 7 height 7
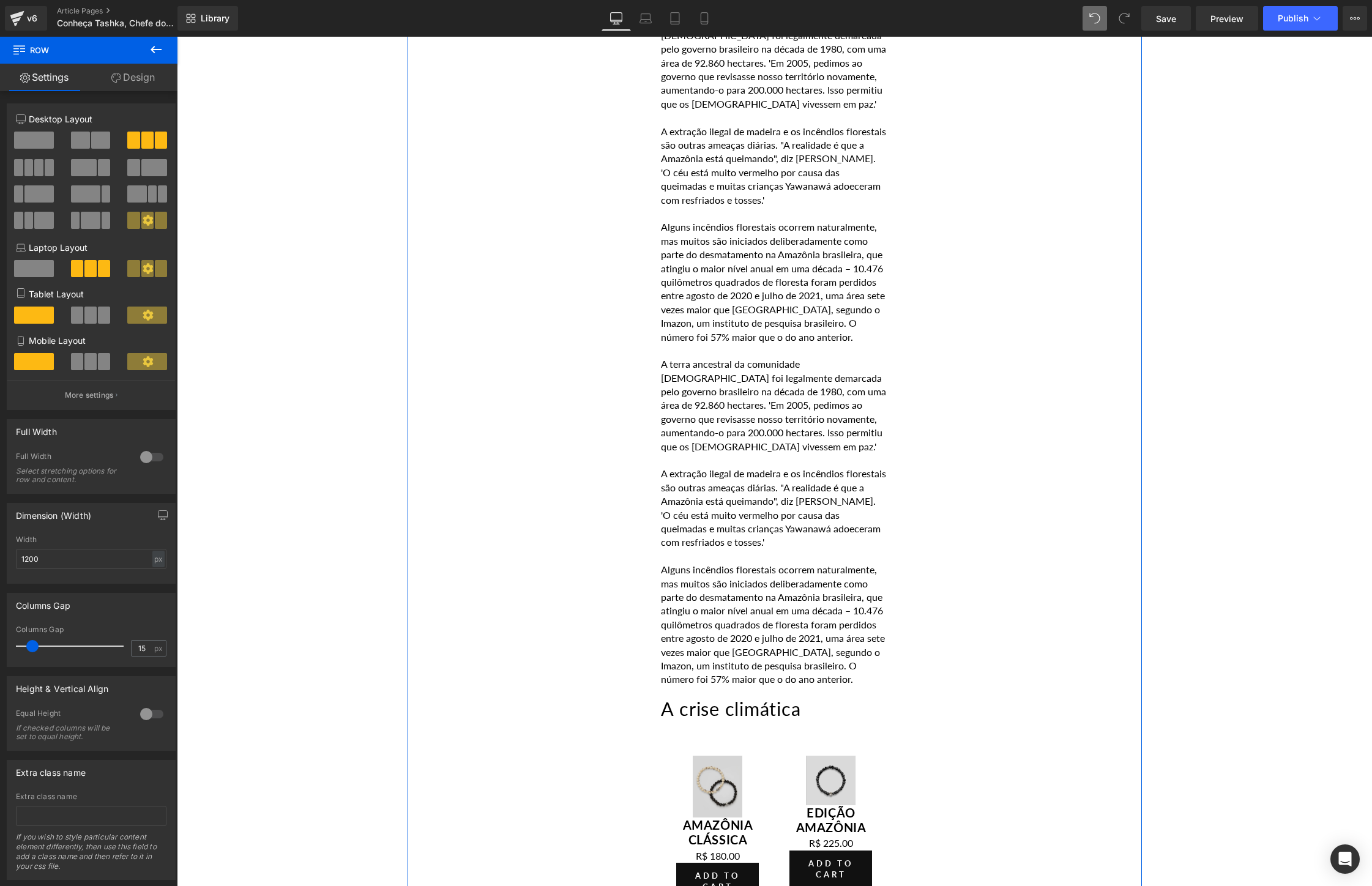
scroll to position [2749, 0]
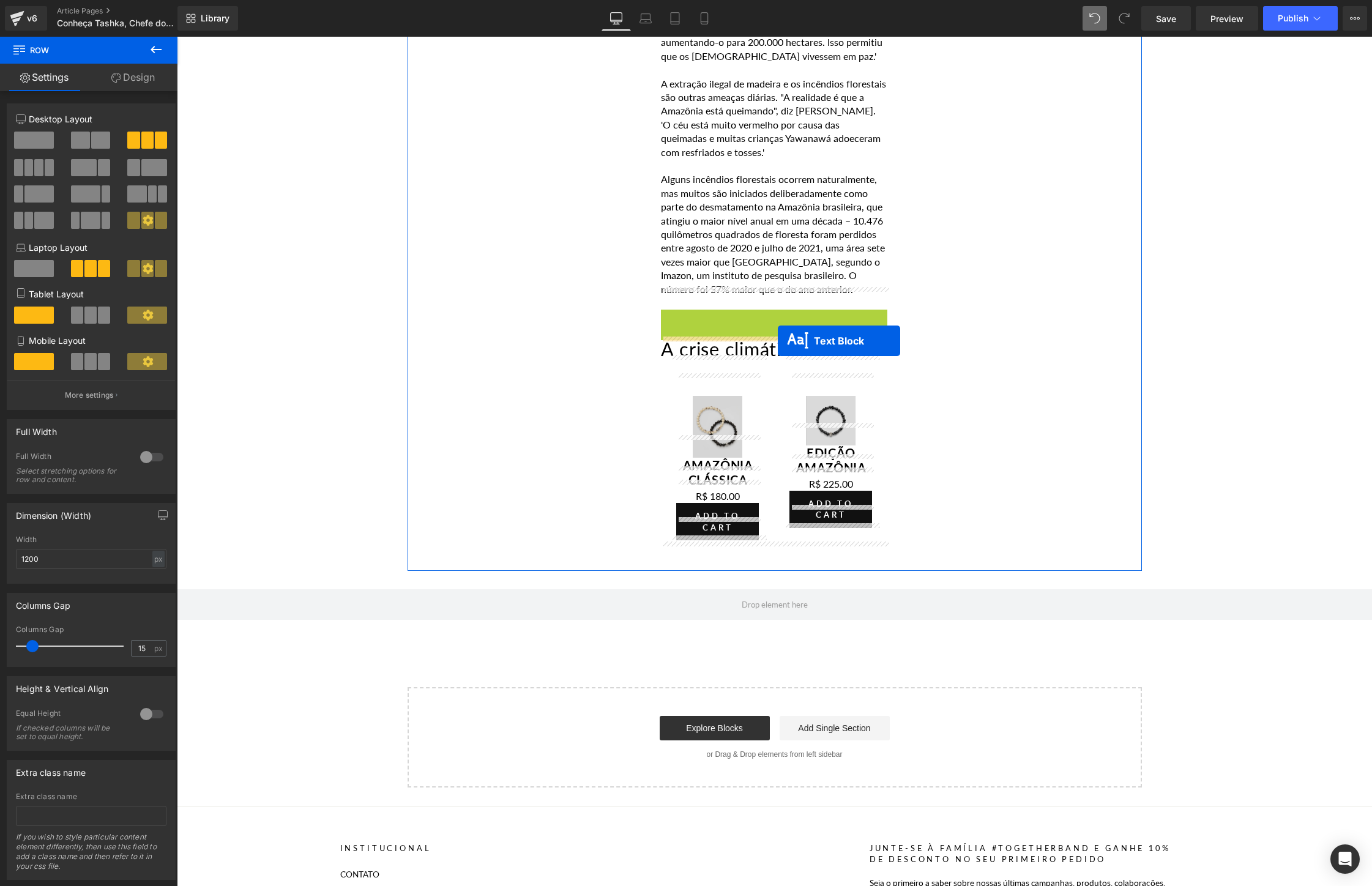
drag, startPoint x: 743, startPoint y: 293, endPoint x: 778, endPoint y: 341, distance: 59.4
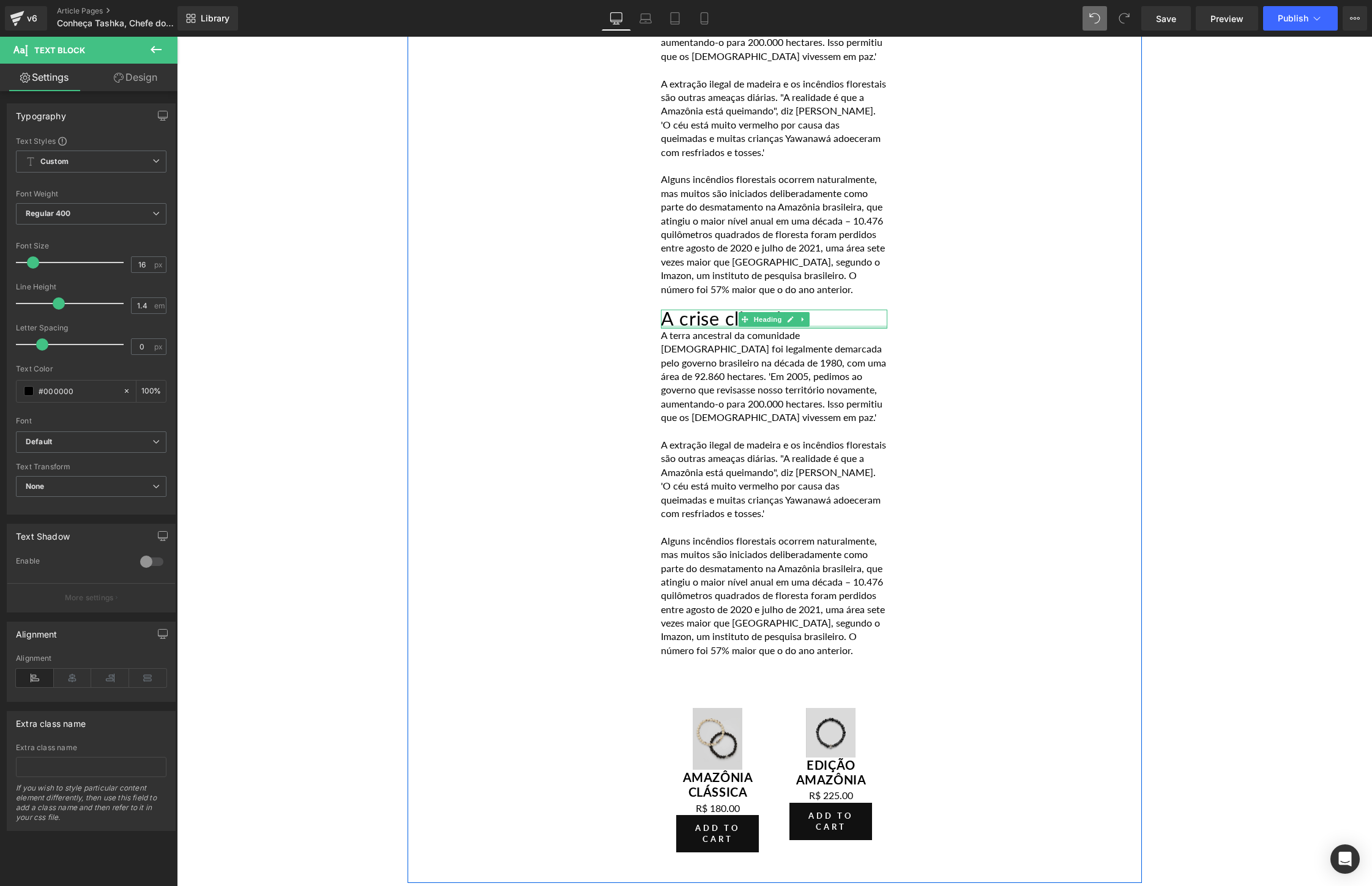
click at [839, 326] on div at bounding box center [774, 327] width 227 height 3
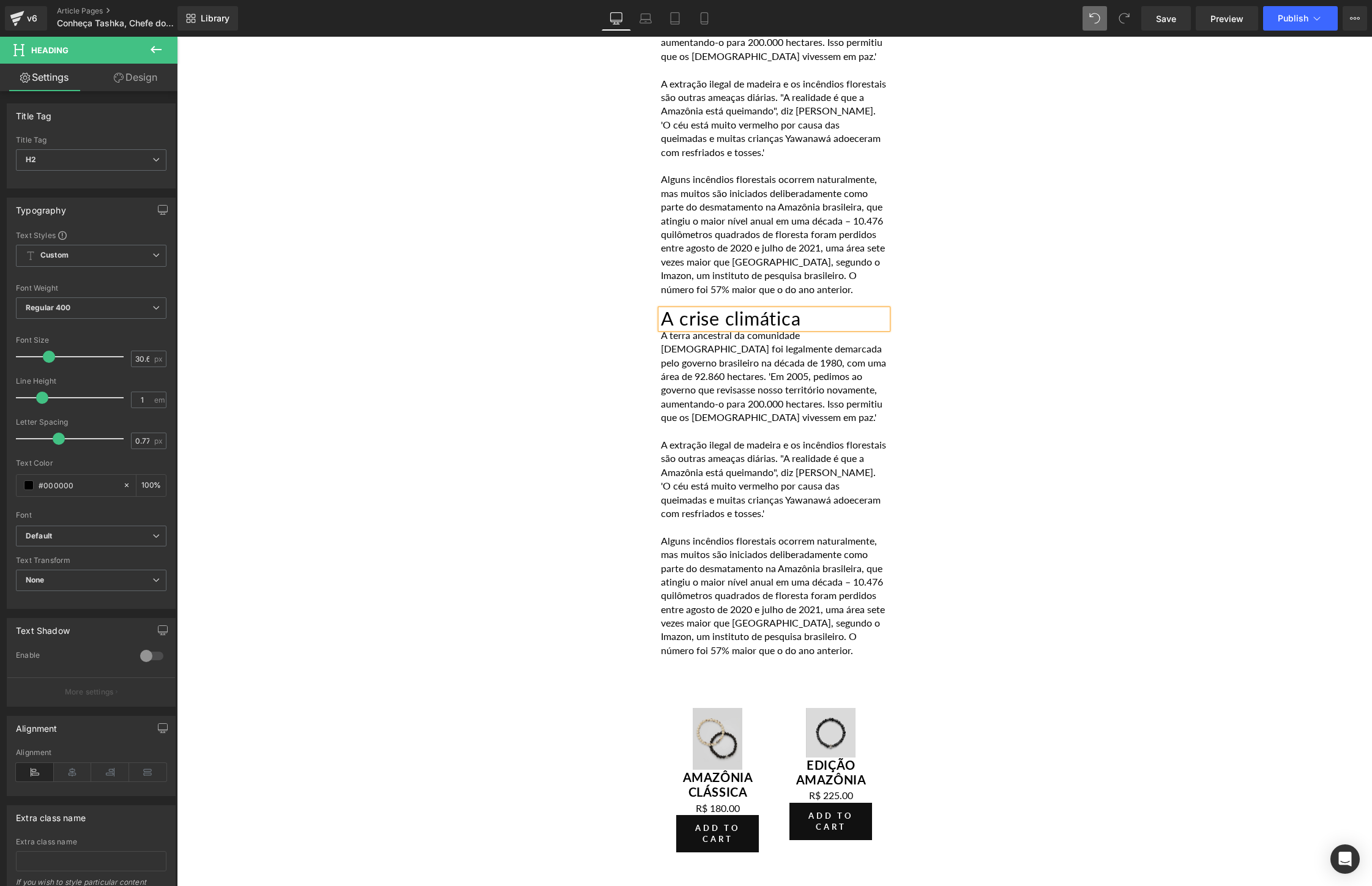
click at [839, 310] on h2 "A crise climática" at bounding box center [774, 319] width 227 height 19
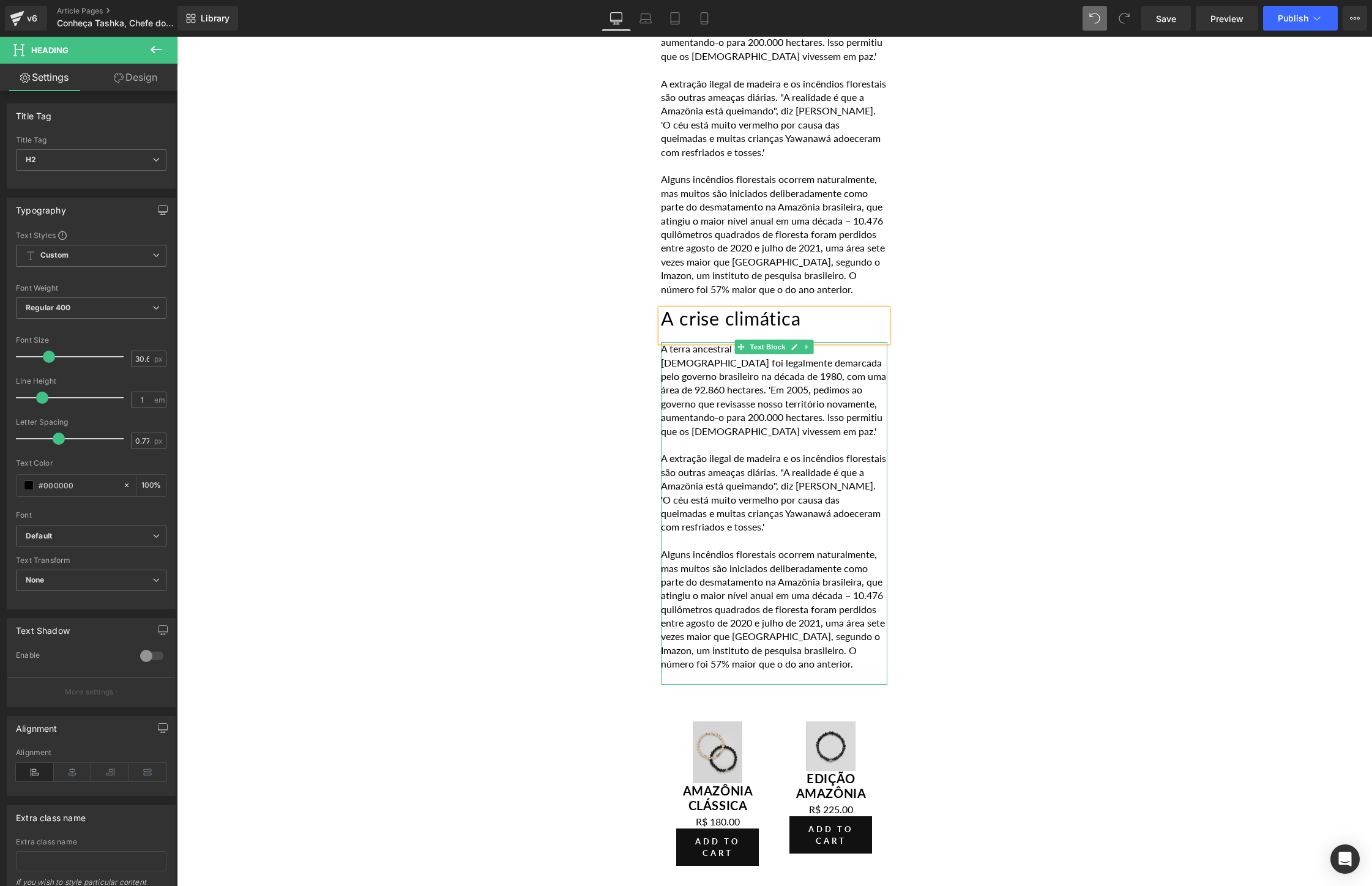
click at [810, 554] on p "Alguns incêndios florestais ocorrem naturalmente, mas muitos são iniciados deli…" at bounding box center [774, 609] width 227 height 123
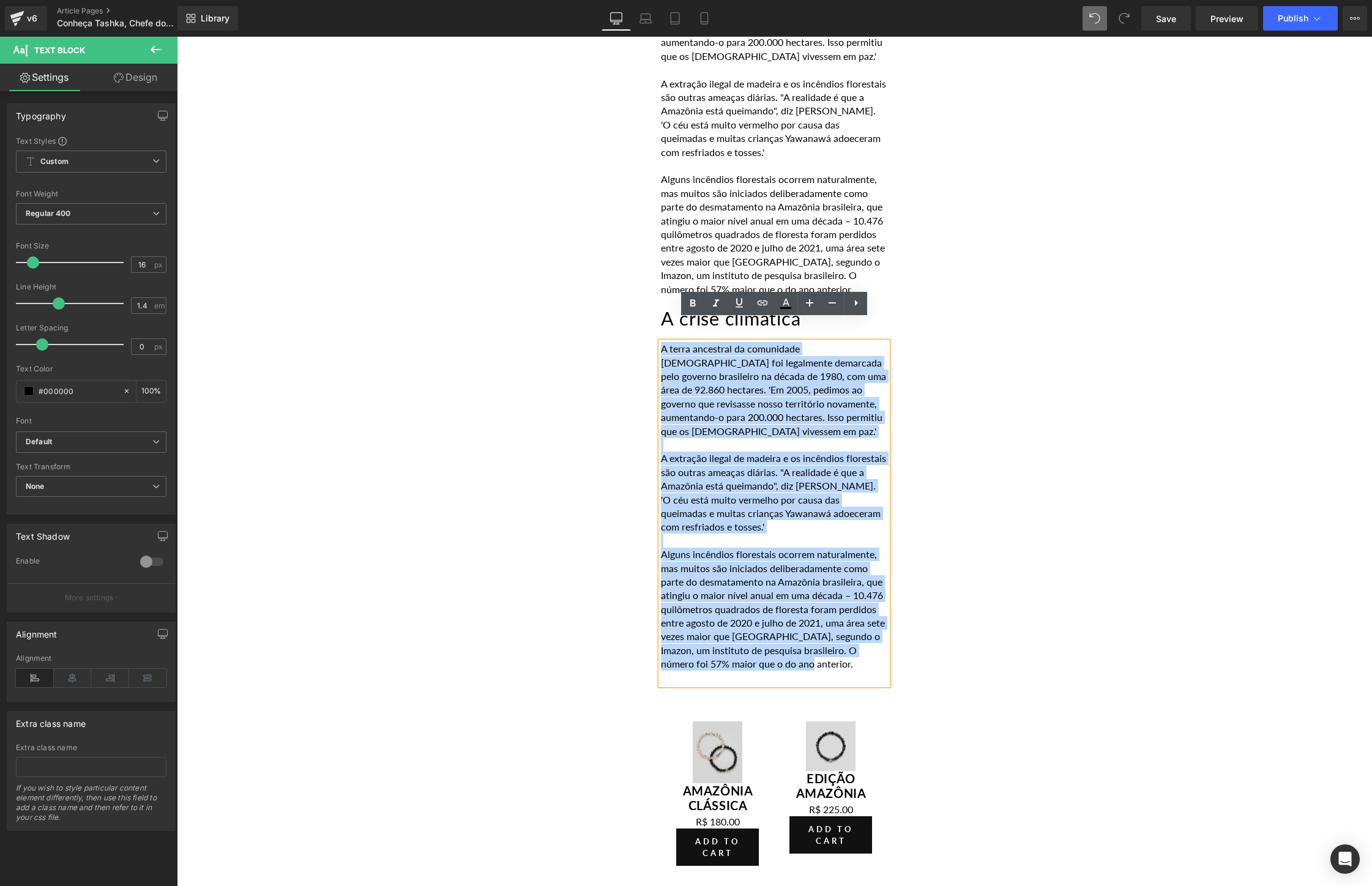
drag, startPoint x: 863, startPoint y: 640, endPoint x: 621, endPoint y: 331, distance: 392.5
paste div
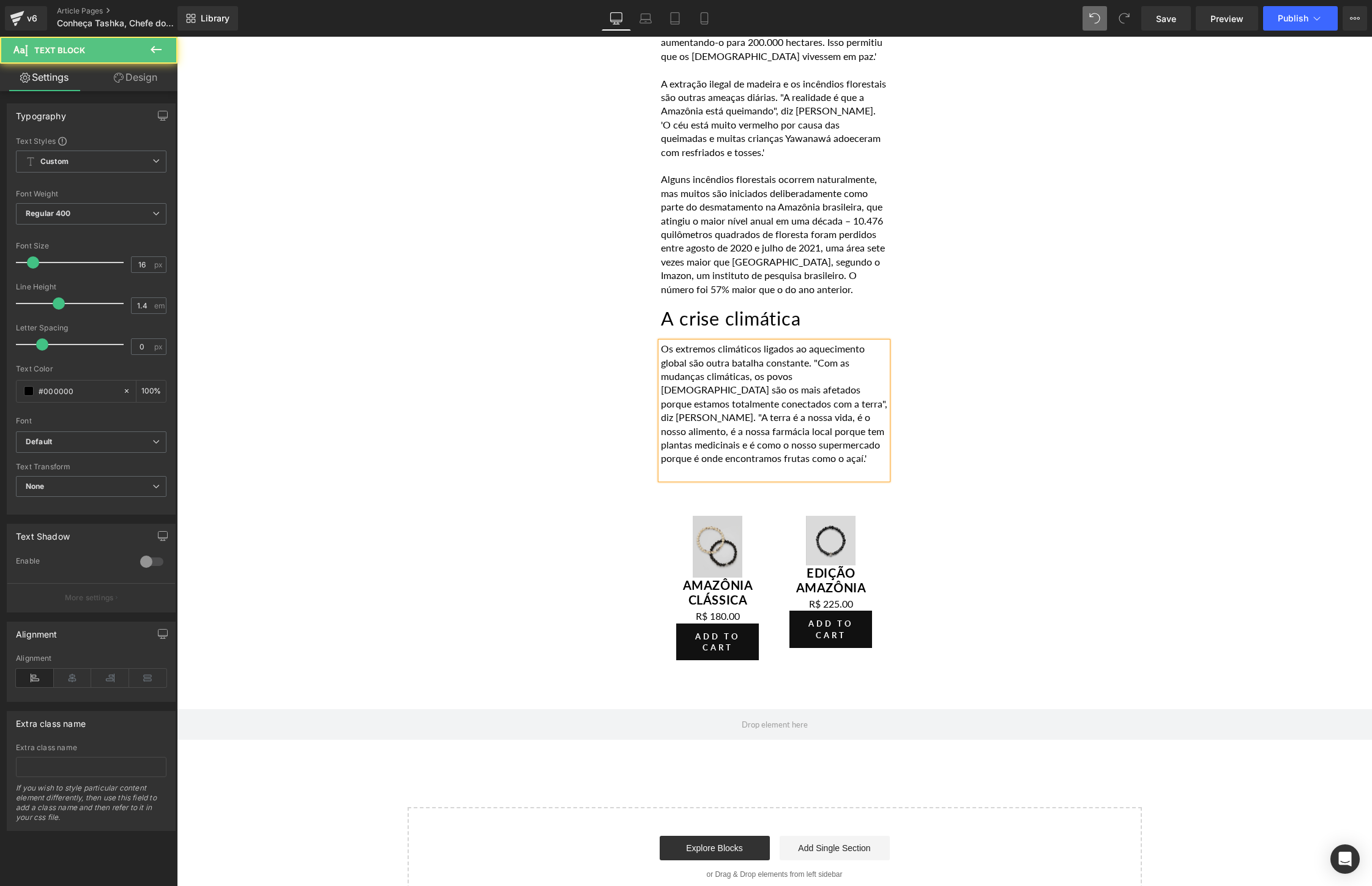
click at [820, 342] on p "Os extremos climáticos ligados ao aquecimento global são outra batalha constant…" at bounding box center [774, 403] width 227 height 123
click at [818, 380] on p "Os extremos climáticos ligados ao aquecimento global são outra batalha constant…" at bounding box center [774, 403] width 227 height 123
click at [762, 381] on p "Os extremos climáticos ligados ao aquecimento global são outra batalha constant…" at bounding box center [774, 403] width 227 height 123
click at [167, 52] on button at bounding box center [156, 50] width 43 height 27
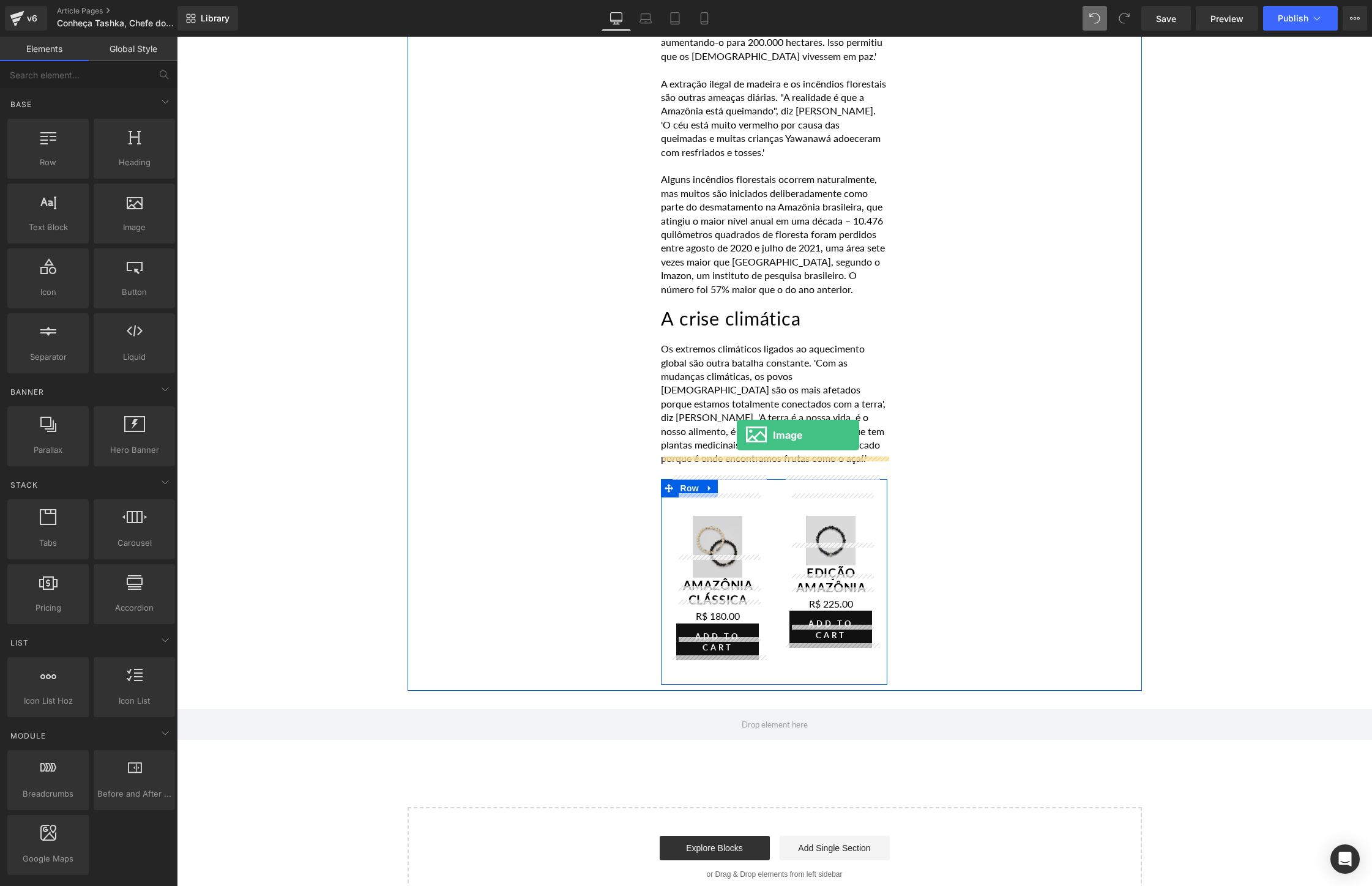
drag, startPoint x: 299, startPoint y: 246, endPoint x: 736, endPoint y: 433, distance: 475.3
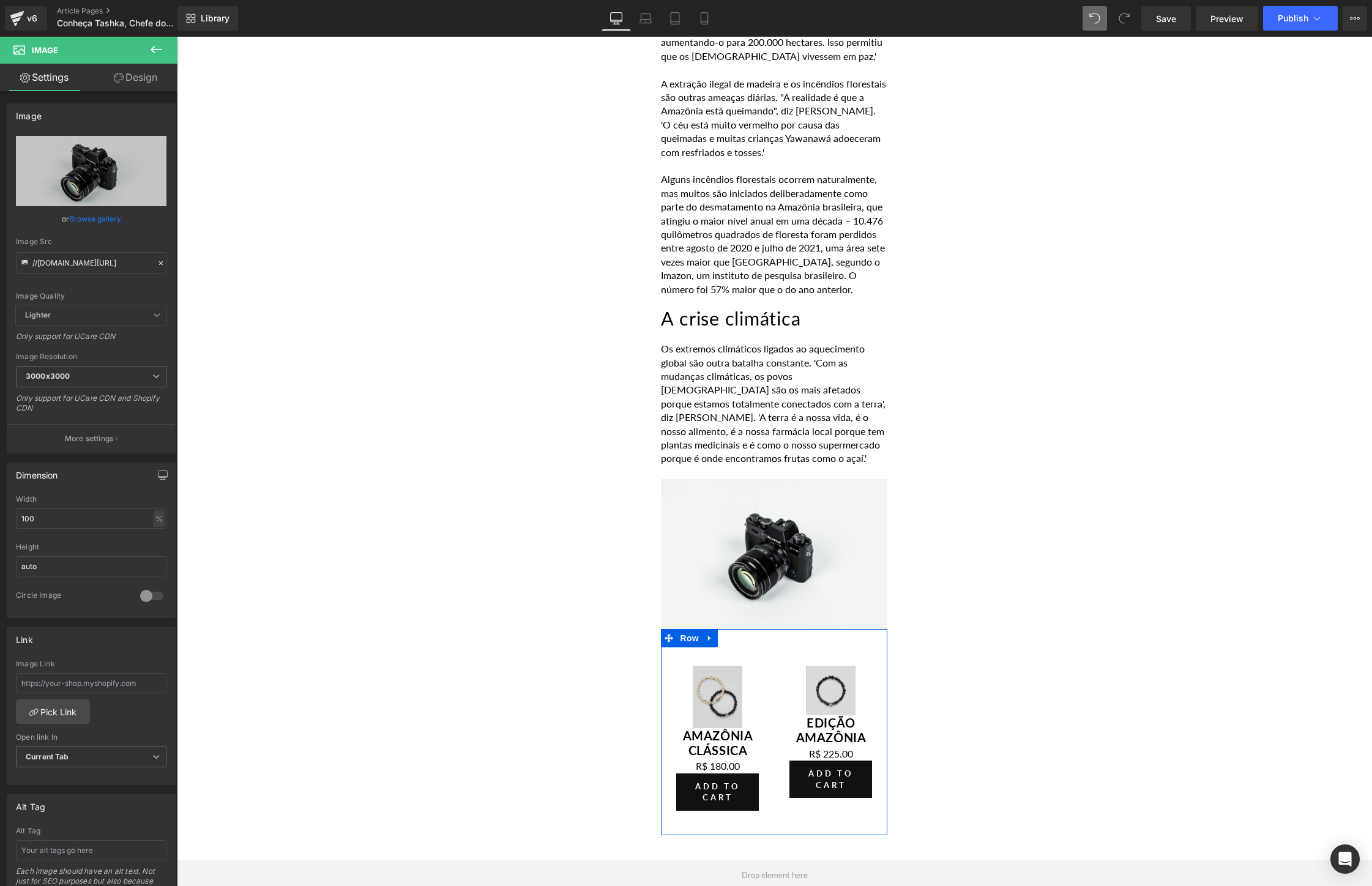
click at [161, 43] on icon at bounding box center [156, 50] width 15 height 15
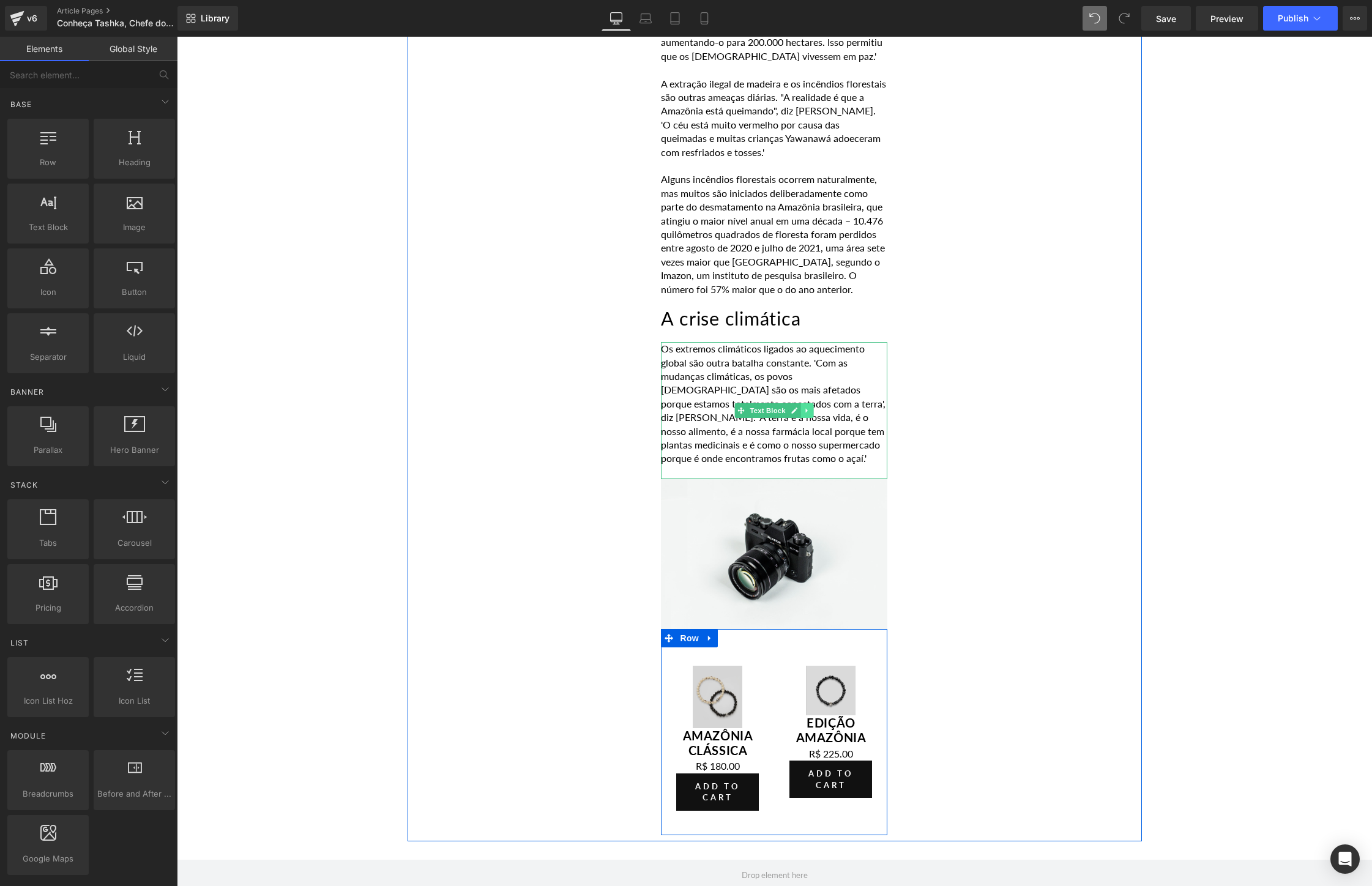
click at [806, 409] on icon at bounding box center [806, 411] width 2 height 4
click at [798, 408] on icon at bounding box center [800, 411] width 7 height 7
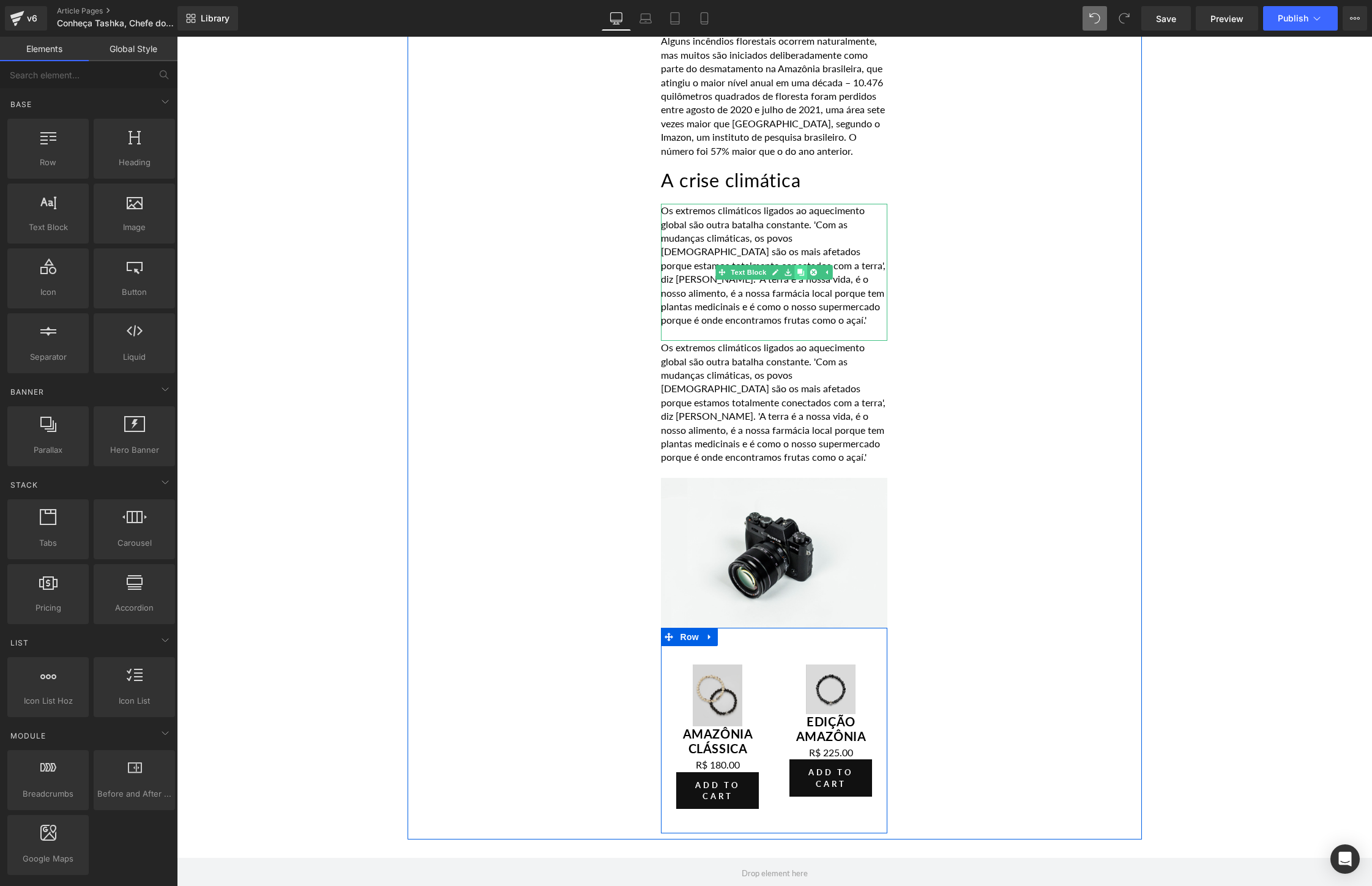
scroll to position [2910, 0]
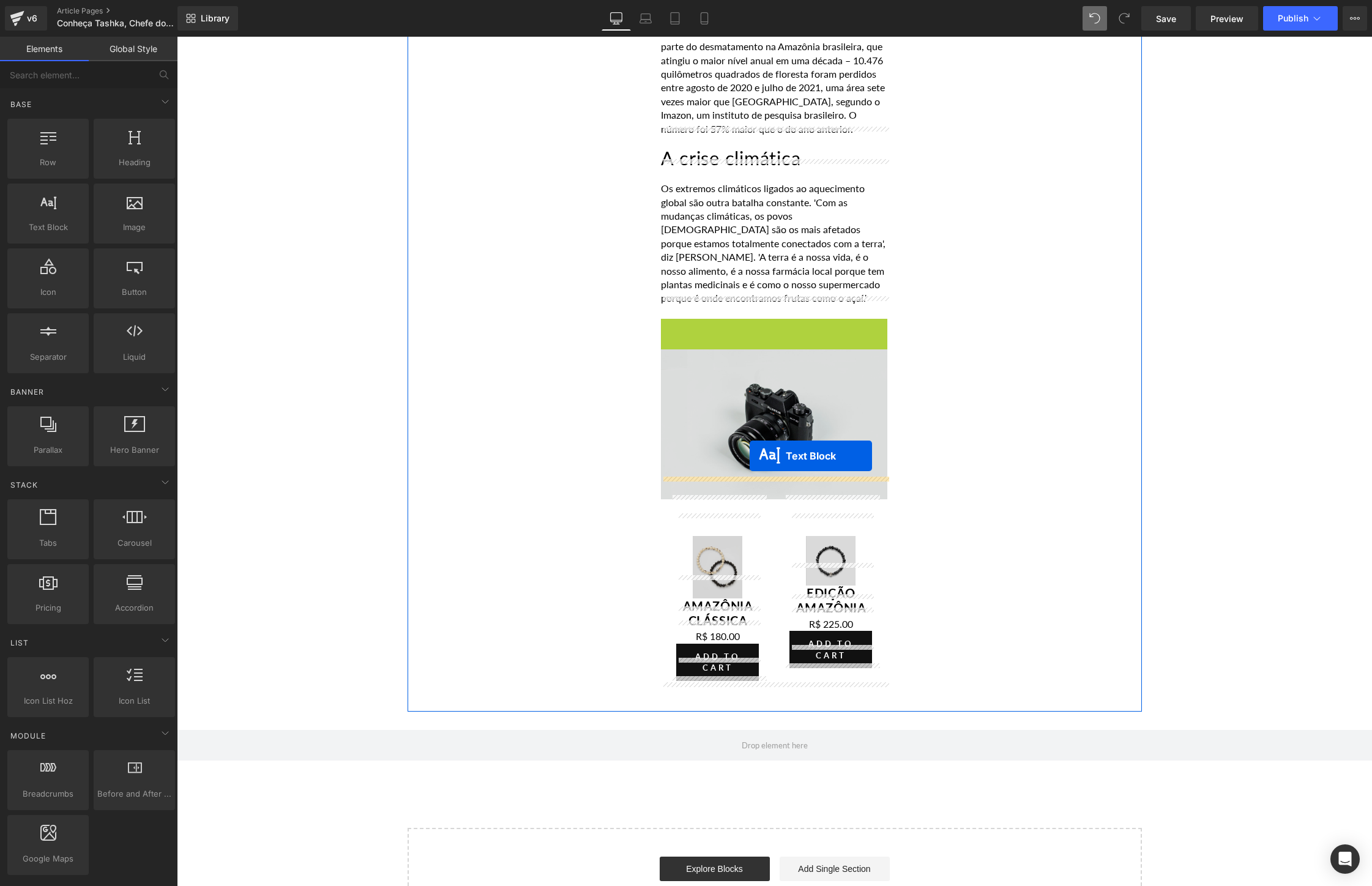
drag, startPoint x: 742, startPoint y: 363, endPoint x: 750, endPoint y: 455, distance: 92.3
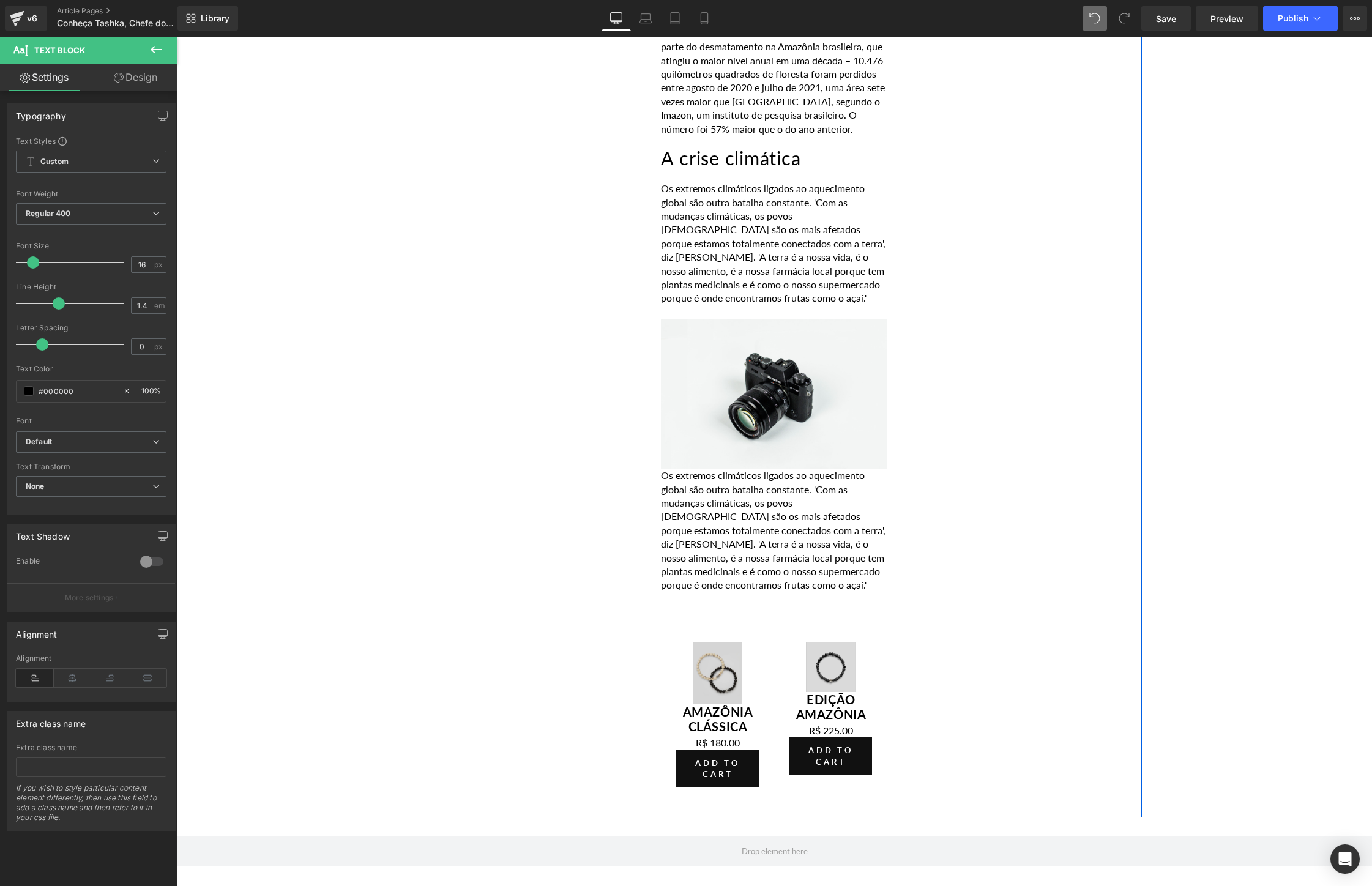
scroll to position [3028, 0]
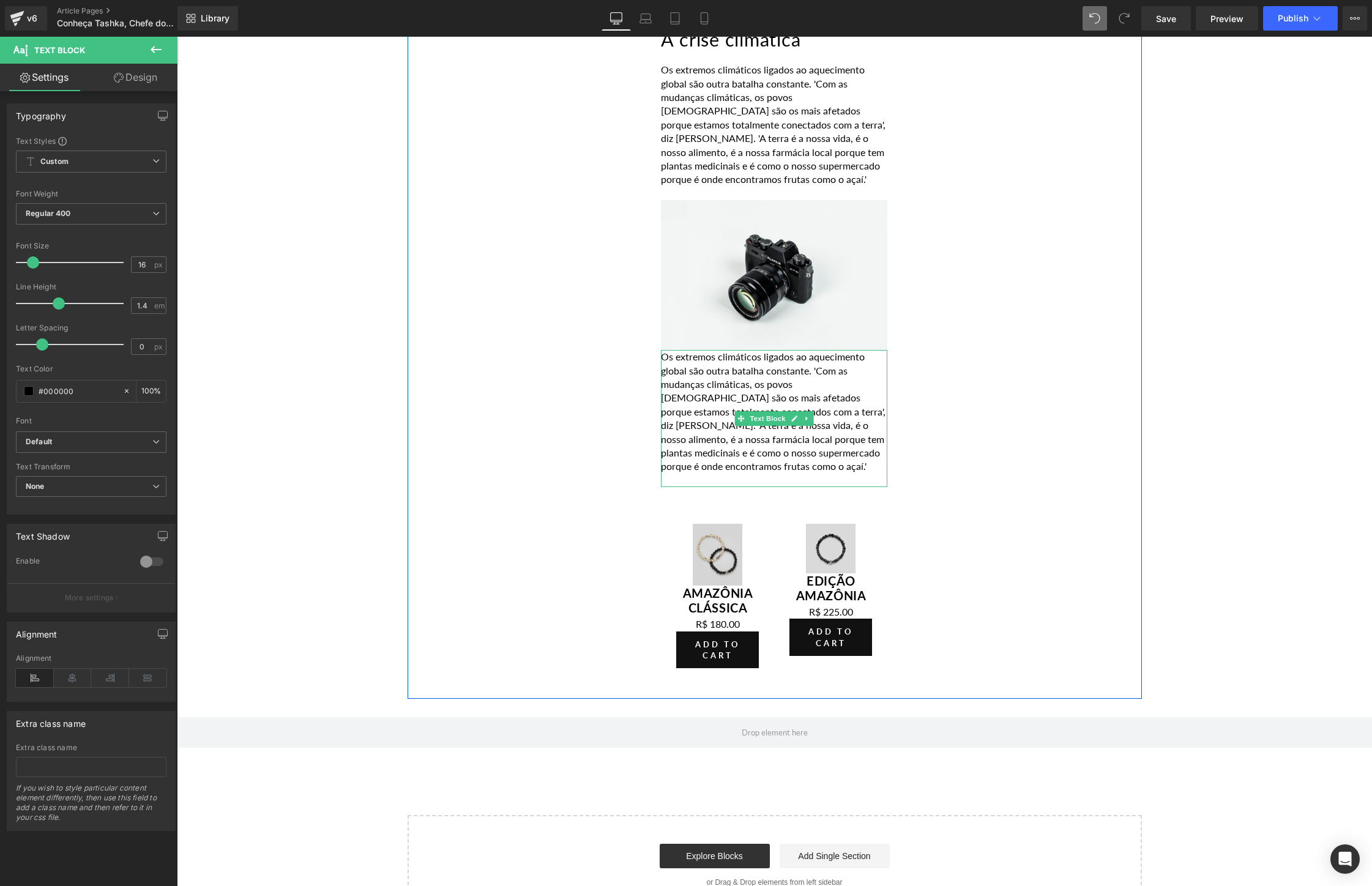
click at [775, 367] on p "Os extremos climáticos ligados ao aquecimento global são outra batalha constant…" at bounding box center [774, 411] width 227 height 123
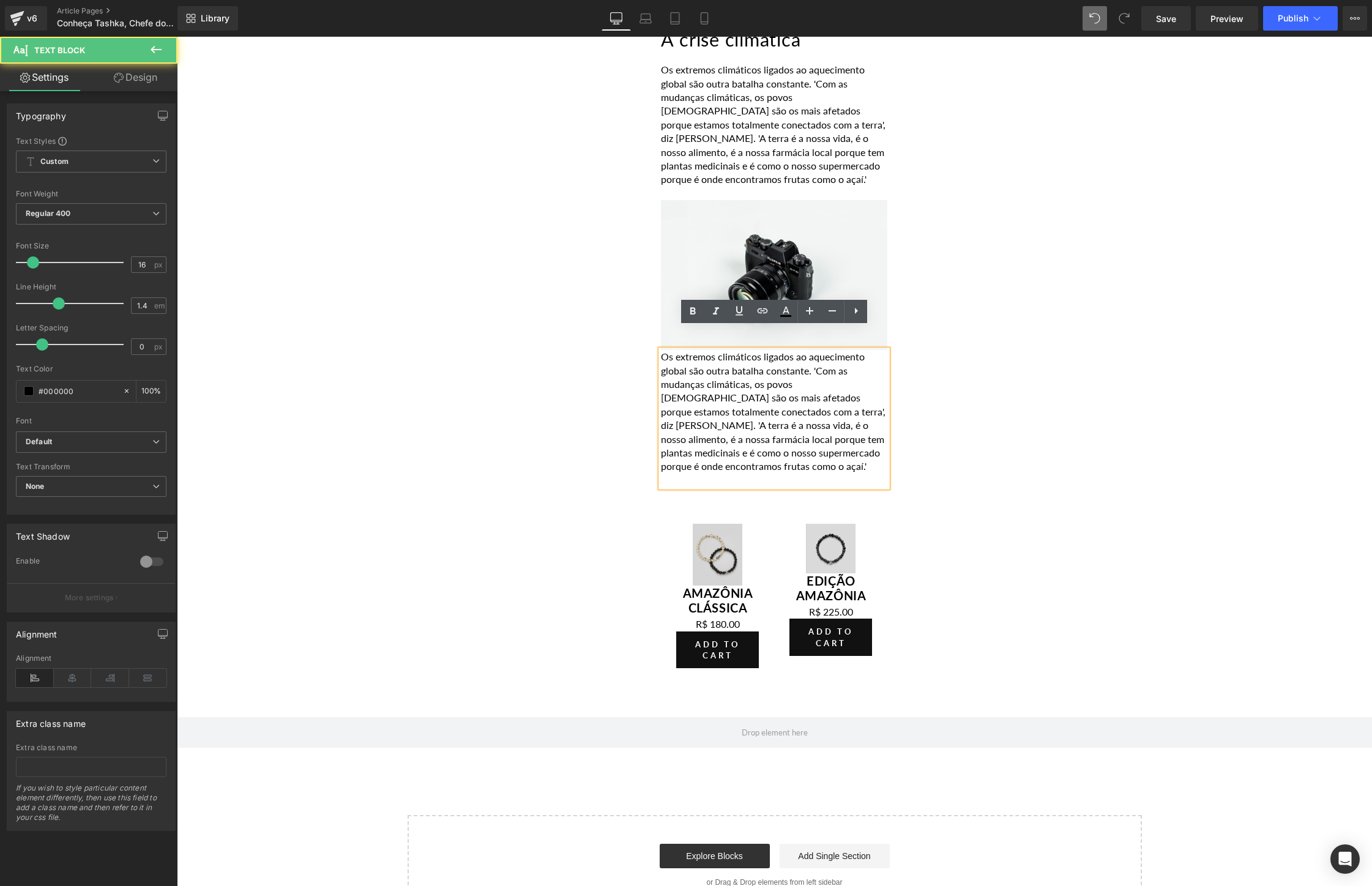
click at [663, 350] on p "Os extremos climáticos ligados ao aquecimento global são outra batalha constant…" at bounding box center [774, 411] width 227 height 123
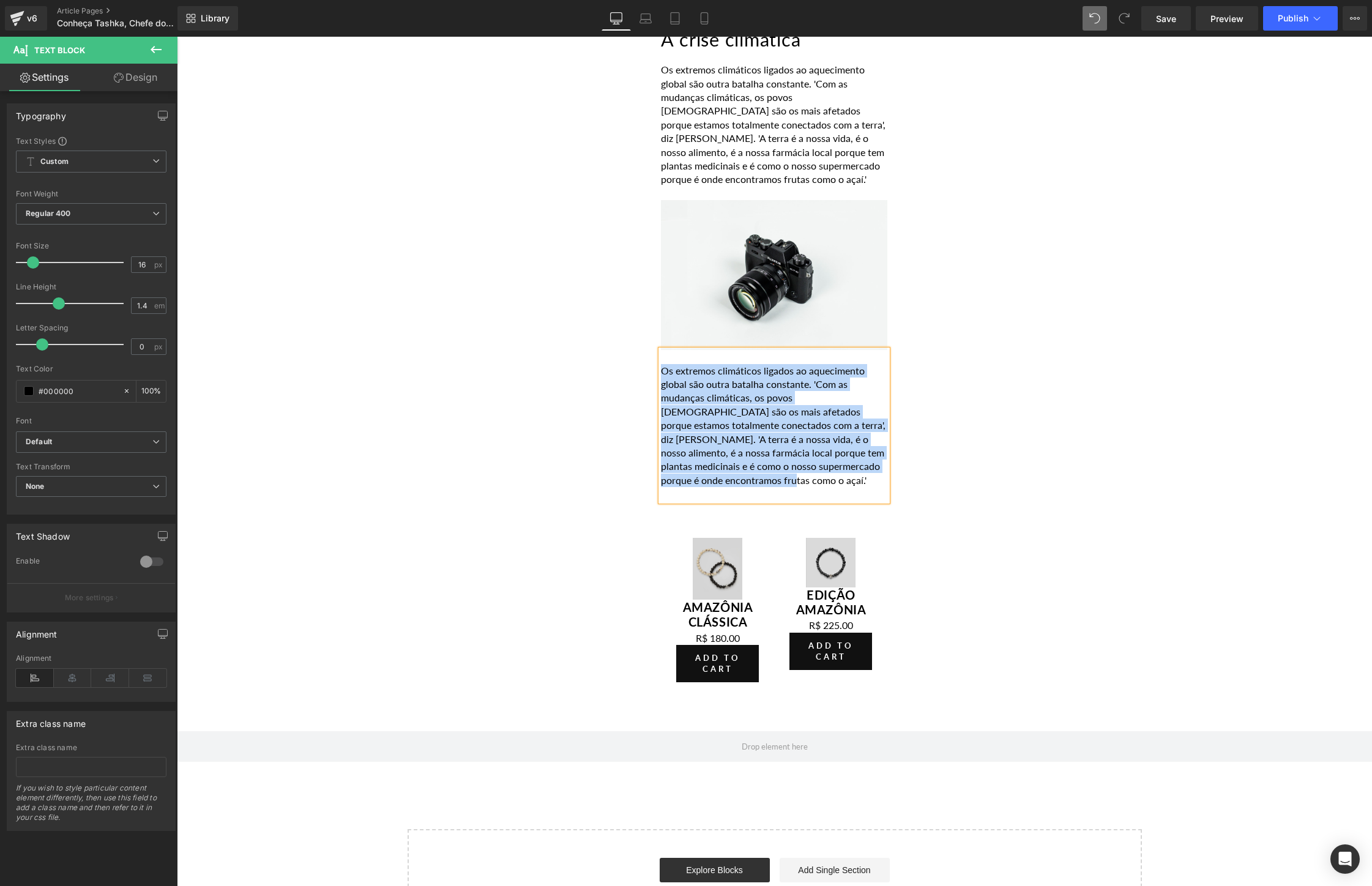
drag, startPoint x: 781, startPoint y: 455, endPoint x: 626, endPoint y: 344, distance: 190.6
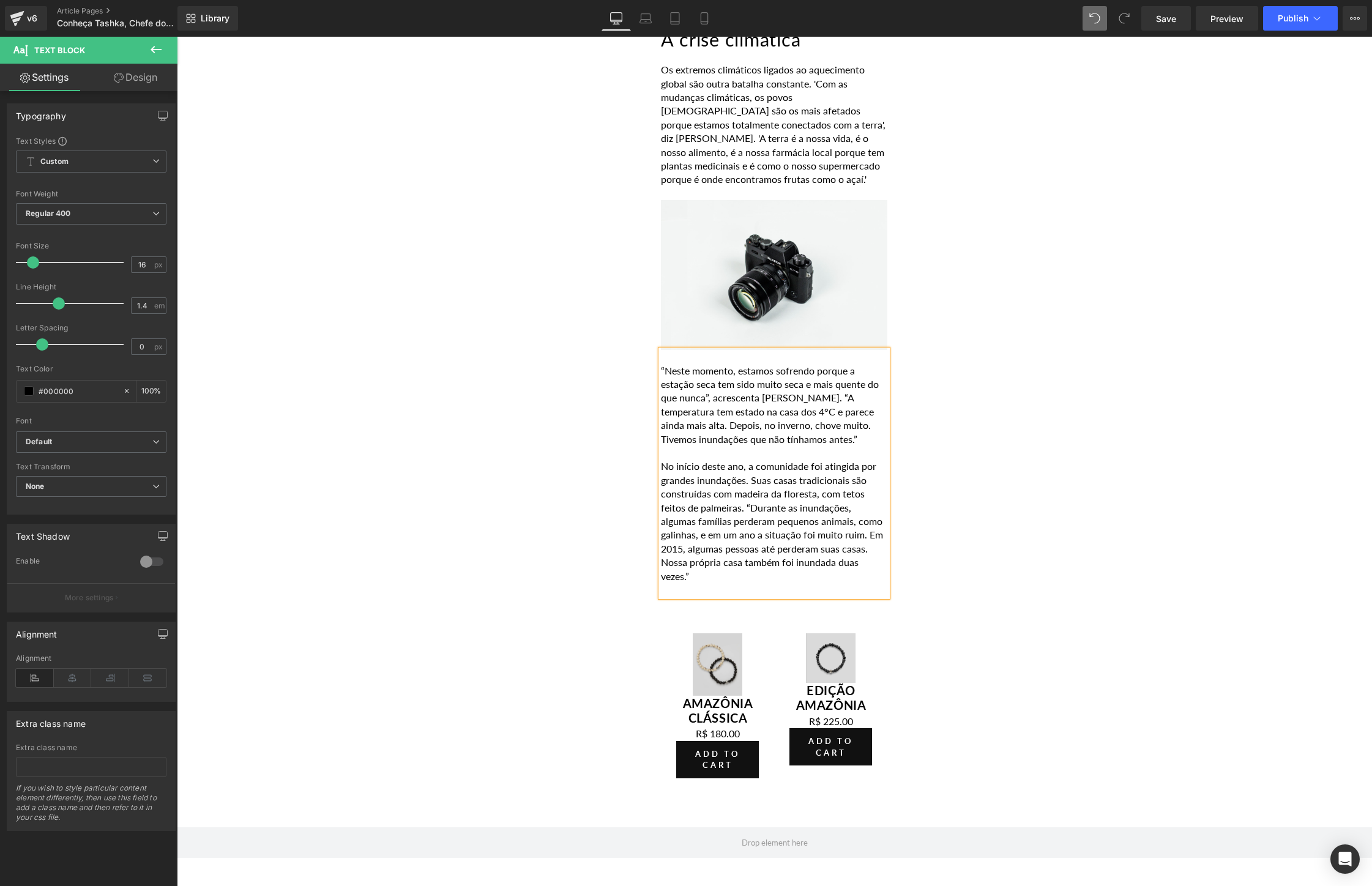
click at [664, 364] on p "“Neste momento, estamos sofrendo porque a estação seca tem sido muito seca e ma…" at bounding box center [774, 405] width 227 height 82
click at [801, 373] on p "'Neste momento, estamos sofrendo porque a estação seca tem sido muito seca e ma…" at bounding box center [774, 405] width 227 height 82
click at [710, 376] on p "'Neste momento, estamos sofrendo porque a estação seca tem sido muito seca e ma…" at bounding box center [774, 405] width 227 height 82
click at [837, 419] on p "'Neste momento, estamos sofrendo porque a estação seca tem sido muito seca e ma…" at bounding box center [774, 405] width 227 height 82
click at [754, 489] on p "No início deste ano, a comunidade foi atingida por grandes inundações. Suas cas…" at bounding box center [774, 521] width 227 height 123
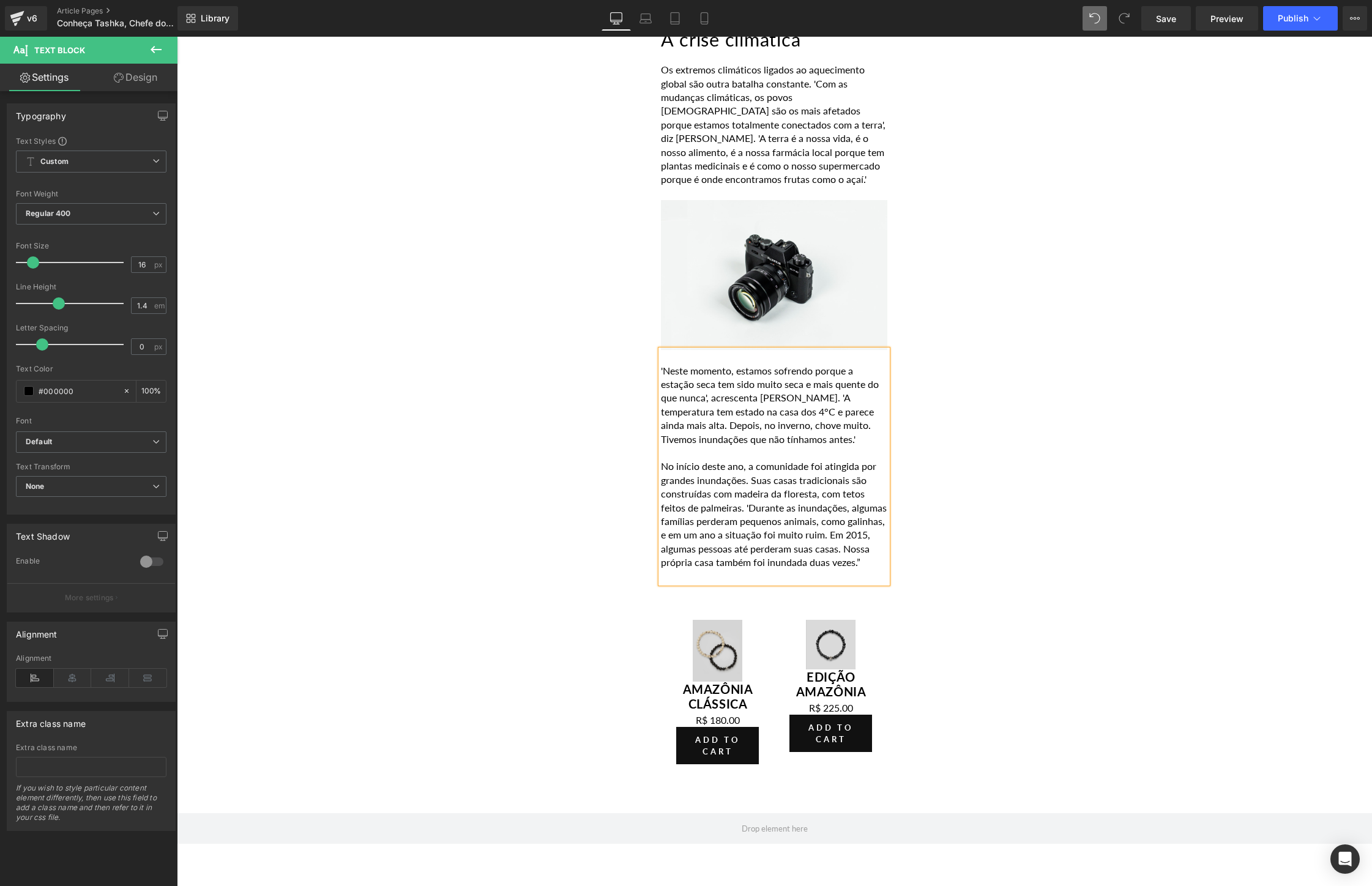
click at [766, 552] on p "No início deste ano, a comunidade foi atingida por grandes inundações. Suas cas…" at bounding box center [774, 513] width 227 height 109
click at [1161, 24] on span "Save" at bounding box center [1167, 19] width 21 height 13
